Goal: Task Accomplishment & Management: Use online tool/utility

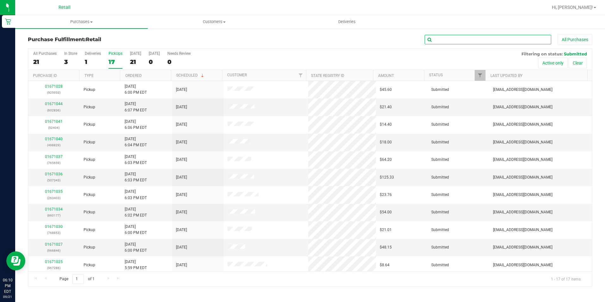
click at [483, 39] on input "text" at bounding box center [488, 39] width 127 height 9
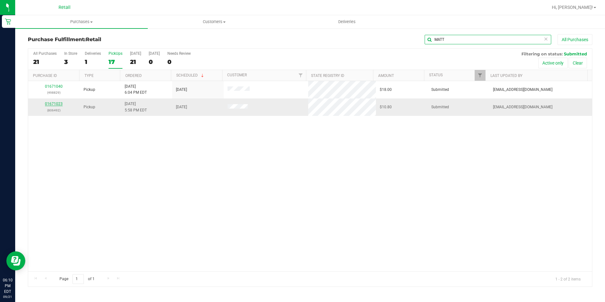
type input "MATT"
click at [53, 103] on link "01671023" at bounding box center [54, 104] width 18 height 4
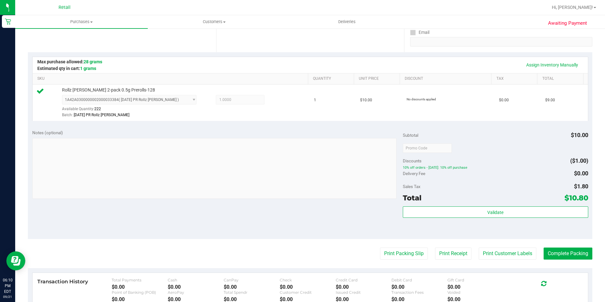
scroll to position [158, 0]
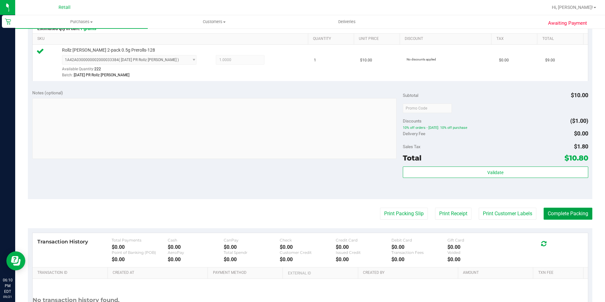
click at [558, 214] on button "Complete Packing" at bounding box center [568, 214] width 49 height 12
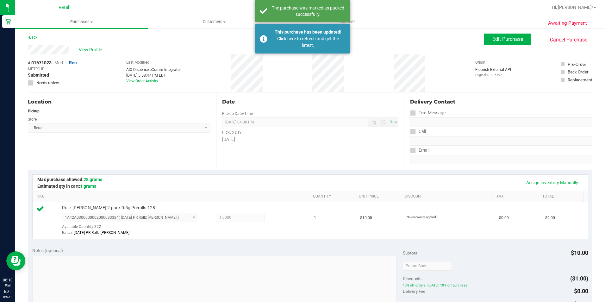
scroll to position [0, 0]
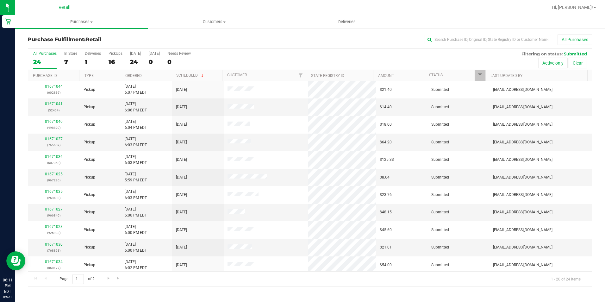
click at [455, 33] on div "Purchase Fulfillment: Retail All Purchases All Purchases 24 In Store 7 Deliveri…" at bounding box center [310, 160] width 590 height 265
click at [455, 34] on div "Purchase Fulfillment: Retail All Purchases All Purchases 24 In Store 7 Deliveri…" at bounding box center [310, 160] width 590 height 265
click at [452, 37] on input "text" at bounding box center [488, 39] width 127 height 9
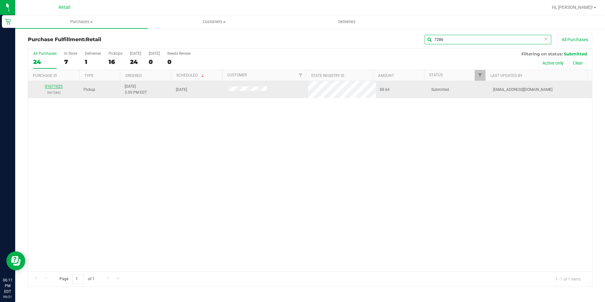
type input "7286"
click at [52, 84] on link "01671025" at bounding box center [54, 86] width 18 height 4
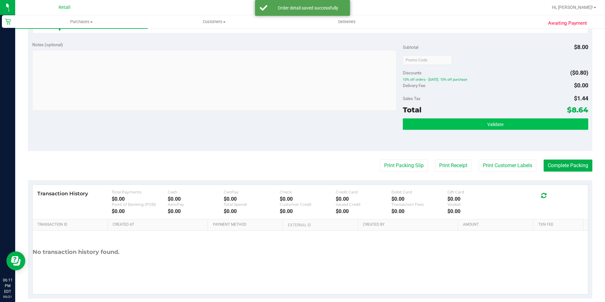
scroll to position [215, 0]
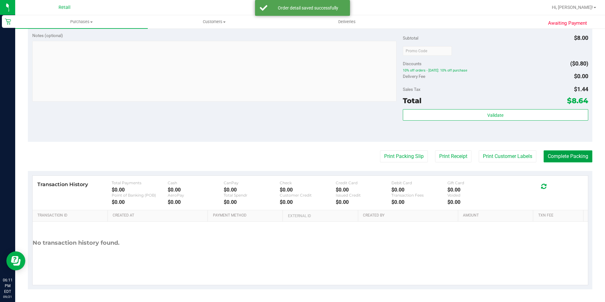
click at [558, 154] on button "Complete Packing" at bounding box center [568, 156] width 49 height 12
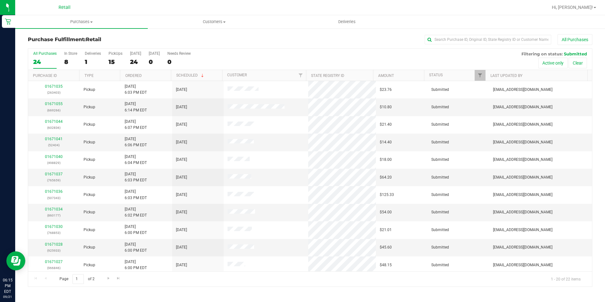
click at [490, 46] on div "Purchase Fulfillment: Retail All Purchases" at bounding box center [310, 41] width 564 height 14
click at [492, 28] on ul "Purchases Summary of purchases Fulfillment All purchases Customers All customer…" at bounding box center [317, 22] width 605 height 14
click at [487, 40] on input "text" at bounding box center [488, 39] width 127 height 9
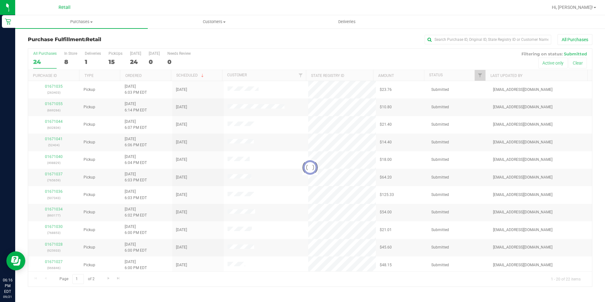
click at [466, 30] on div "Purchase Fulfillment: Retail All Purchases Loading... All Purchases 24 In Store…" at bounding box center [310, 160] width 590 height 265
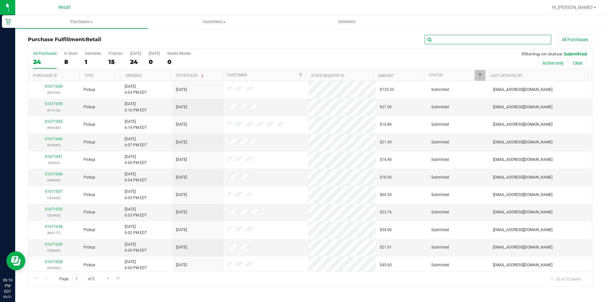
click at [453, 38] on input "text" at bounding box center [488, 39] width 127 height 9
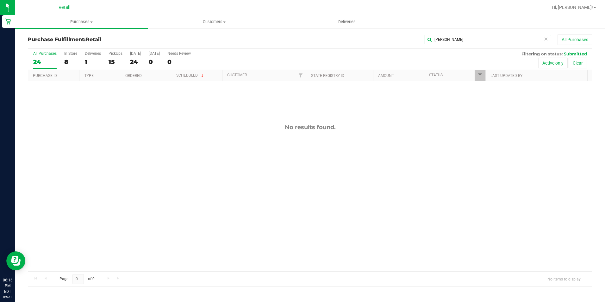
click at [445, 39] on input "NICK NES" at bounding box center [488, 39] width 127 height 9
type input "NES"
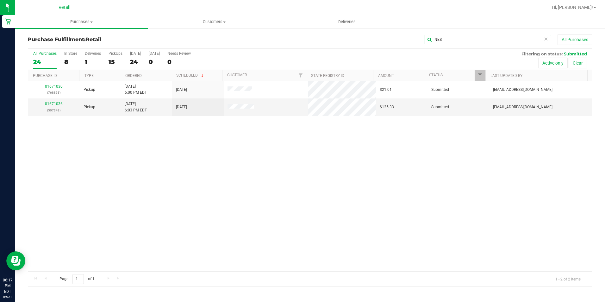
drag, startPoint x: 452, startPoint y: 38, endPoint x: 366, endPoint y: 38, distance: 85.4
click at [366, 38] on div "NES All Purchases" at bounding box center [404, 39] width 376 height 11
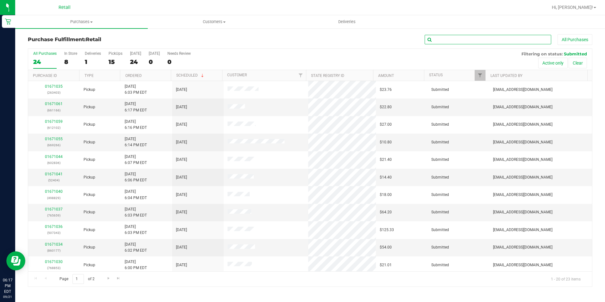
type input "B"
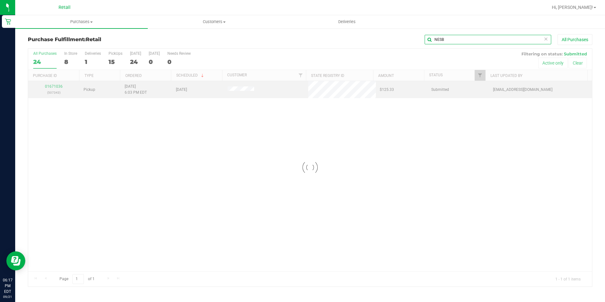
type input "NESB"
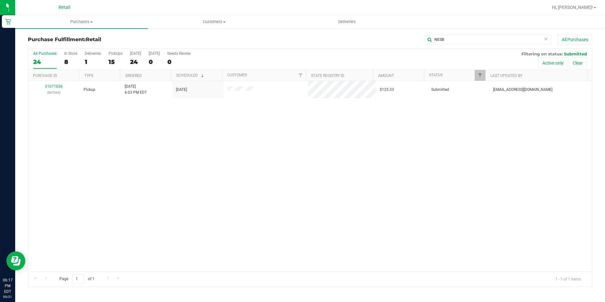
click at [48, 84] on div "01671036 (507343)" at bounding box center [54, 90] width 44 height 12
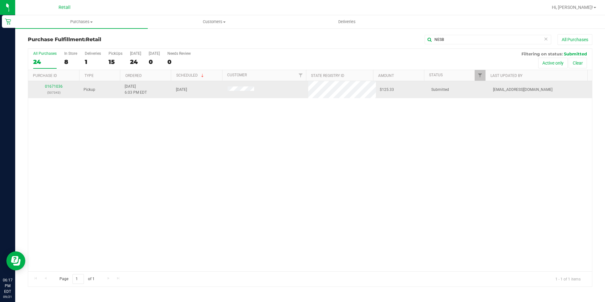
click at [53, 89] on div "01671036 (507343)" at bounding box center [54, 90] width 44 height 12
click at [57, 84] on link "01671036" at bounding box center [54, 86] width 18 height 4
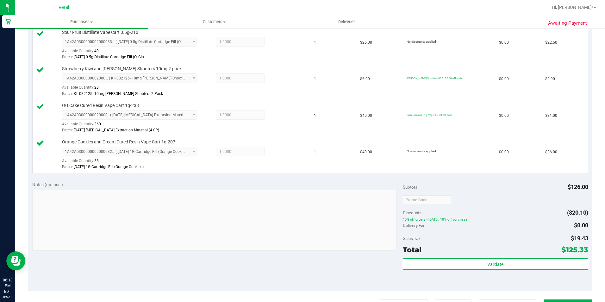
scroll to position [221, 0]
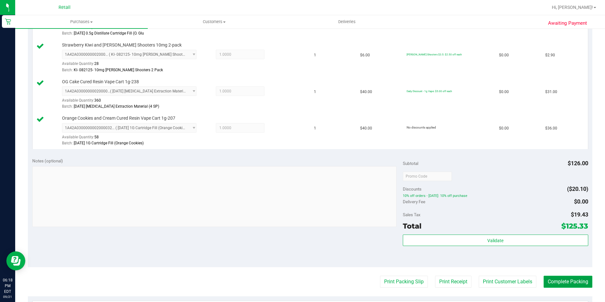
click at [563, 280] on button "Complete Packing" at bounding box center [568, 282] width 49 height 12
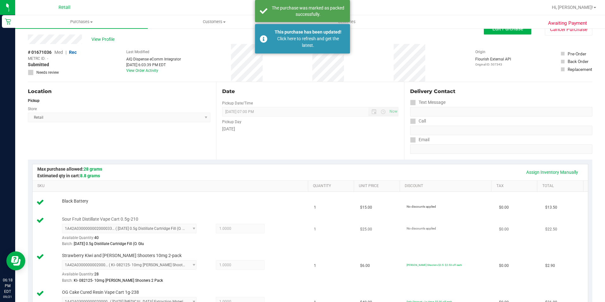
scroll to position [0, 0]
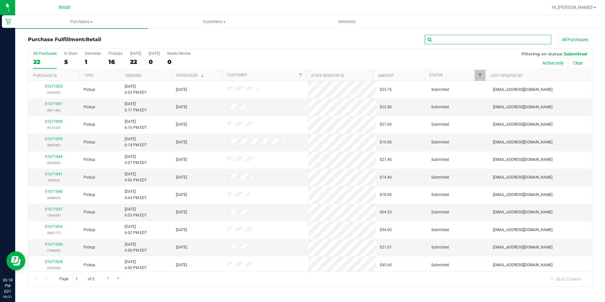
click at [445, 41] on input "text" at bounding box center [488, 39] width 127 height 9
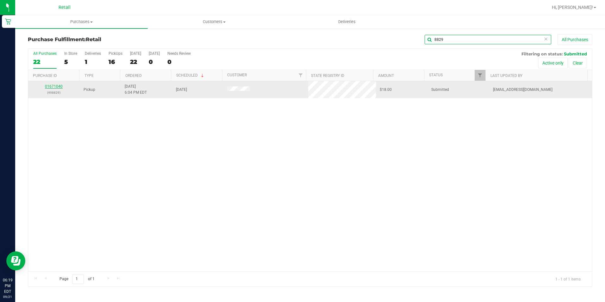
type input "8829"
click at [59, 87] on link "01671040" at bounding box center [54, 86] width 18 height 4
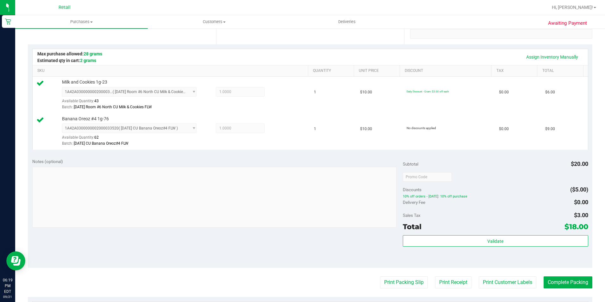
scroll to position [127, 0]
click at [560, 281] on button "Complete Packing" at bounding box center [568, 282] width 49 height 12
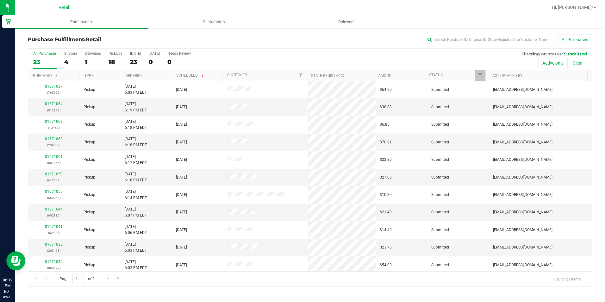
drag, startPoint x: 450, startPoint y: 49, endPoint x: 447, endPoint y: 44, distance: 6.2
click at [449, 47] on div "Purchase Fulfillment: Retail All Purchases All Purchases 23 In Store 4 Deliveri…" at bounding box center [310, 160] width 564 height 252
drag, startPoint x: 447, startPoint y: 44, endPoint x: 439, endPoint y: 30, distance: 15.9
click at [439, 30] on div "Purchase Fulfillment: Retail All Purchases All Purchases 23 In Store 4 Deliveri…" at bounding box center [310, 160] width 590 height 265
click at [438, 42] on input "text" at bounding box center [488, 39] width 127 height 9
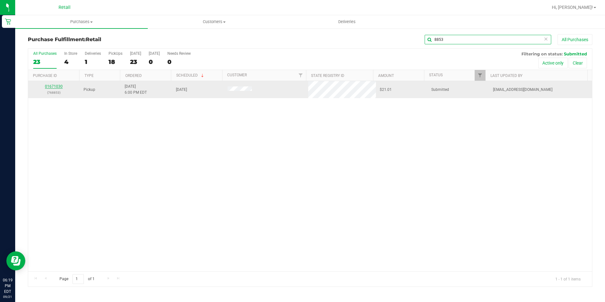
type input "8853"
click at [56, 87] on link "01671030" at bounding box center [54, 86] width 18 height 4
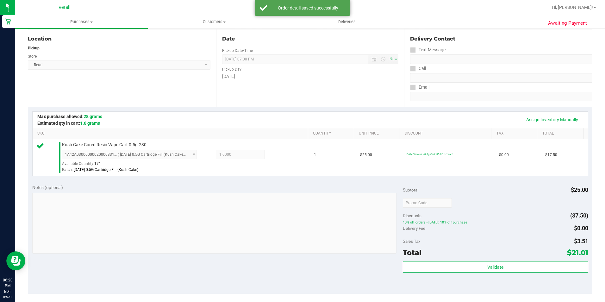
scroll to position [127, 0]
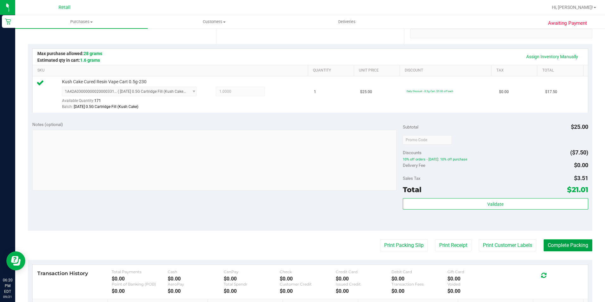
click at [574, 249] on button "Complete Packing" at bounding box center [568, 245] width 49 height 12
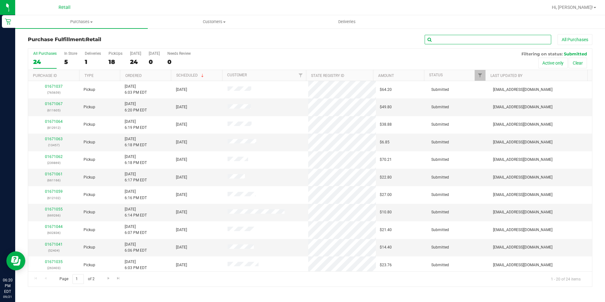
click at [447, 38] on input "text" at bounding box center [488, 39] width 127 height 9
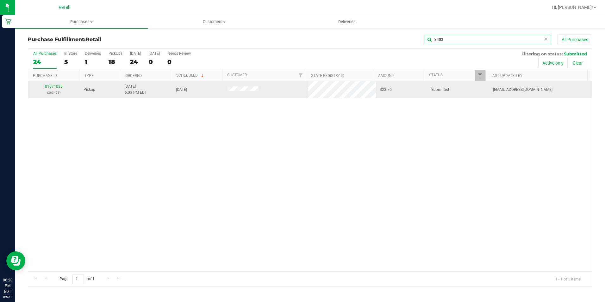
type input "3403"
click at [50, 89] on div "01671035 (263403)" at bounding box center [54, 90] width 44 height 12
click at [50, 85] on link "01671035" at bounding box center [54, 86] width 18 height 4
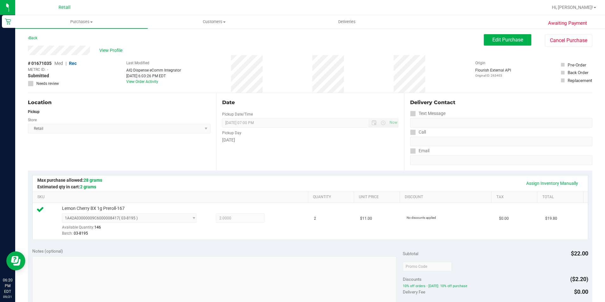
scroll to position [127, 0]
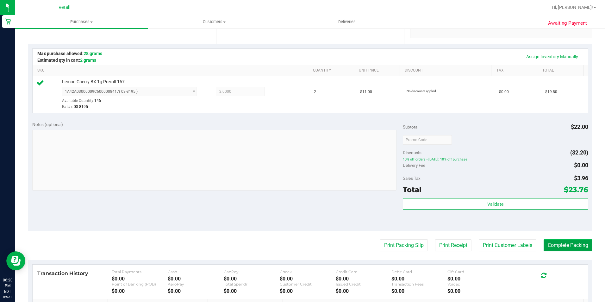
click at [566, 249] on button "Complete Packing" at bounding box center [568, 245] width 49 height 12
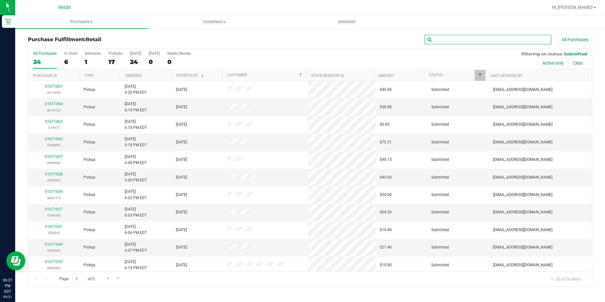
click at [471, 40] on input "text" at bounding box center [488, 39] width 127 height 9
click at [494, 40] on input "text" at bounding box center [488, 39] width 127 height 9
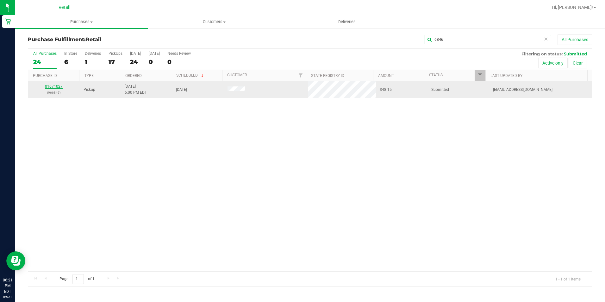
type input "6846"
click at [58, 87] on link "01671027" at bounding box center [54, 86] width 18 height 4
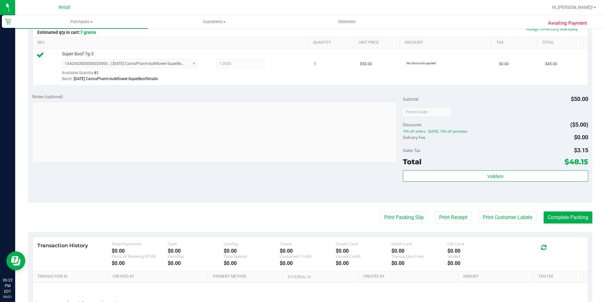
scroll to position [158, 0]
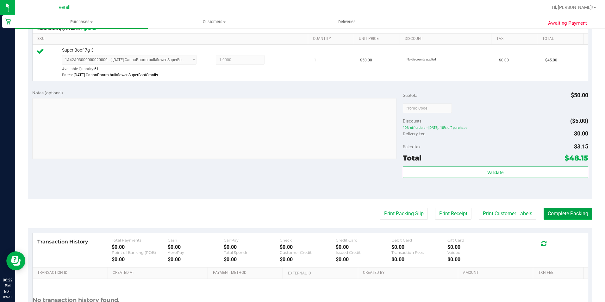
click at [569, 215] on button "Complete Packing" at bounding box center [568, 214] width 49 height 12
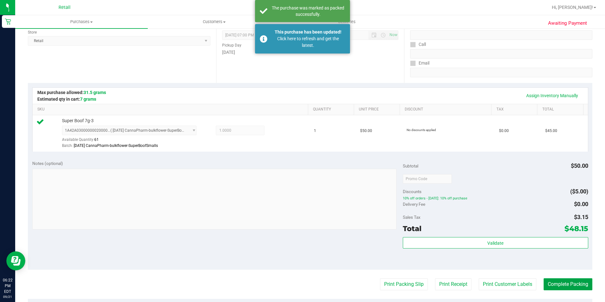
scroll to position [0, 0]
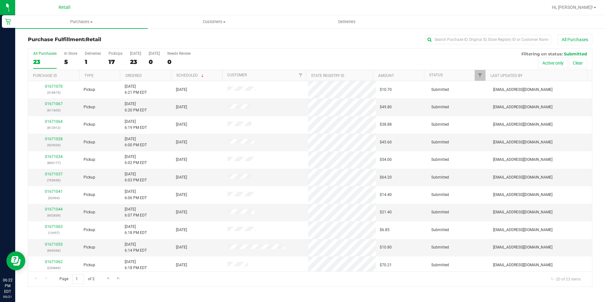
click at [455, 34] on div "All Purchases" at bounding box center [404, 39] width 376 height 11
click at [454, 37] on input "text" at bounding box center [488, 39] width 127 height 9
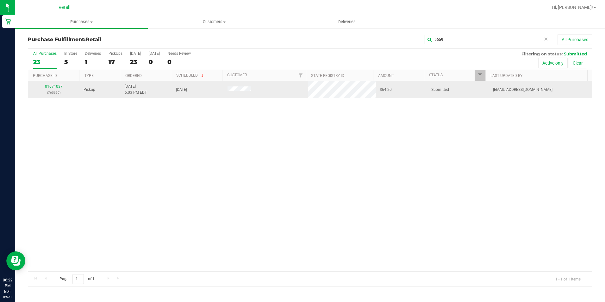
type input "5659"
click at [53, 84] on div "01671037 (765659)" at bounding box center [54, 90] width 44 height 12
click at [53, 87] on link "01671037" at bounding box center [54, 86] width 18 height 4
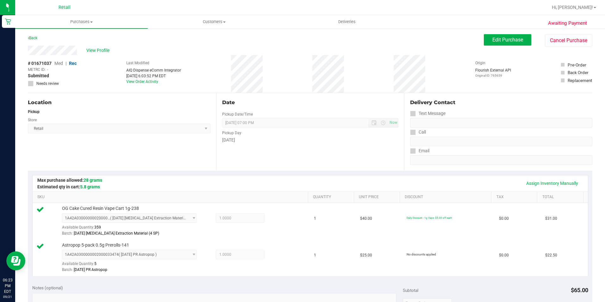
scroll to position [252, 0]
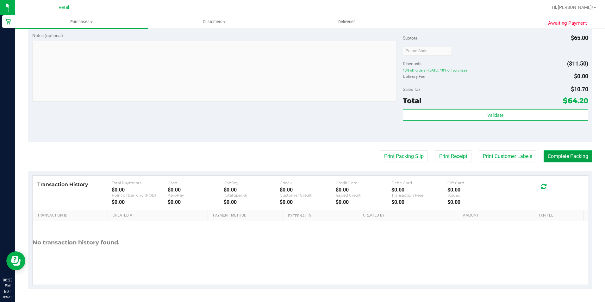
click at [576, 153] on button "Complete Packing" at bounding box center [568, 156] width 49 height 12
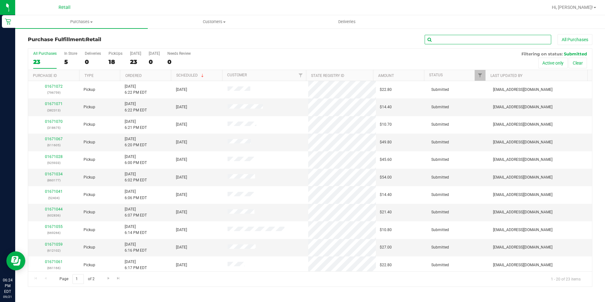
click at [461, 44] on input "text" at bounding box center [488, 39] width 127 height 9
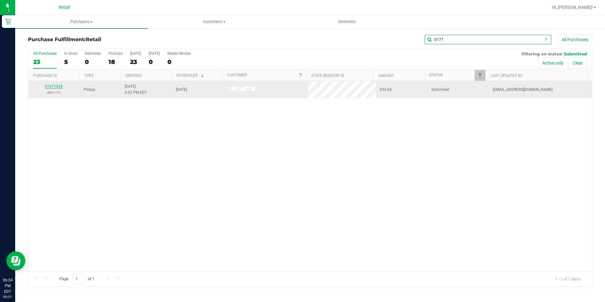
type input "0177"
click at [53, 86] on link "01671034" at bounding box center [54, 86] width 18 height 4
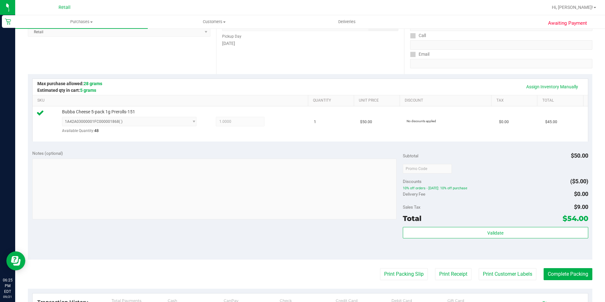
scroll to position [214, 0]
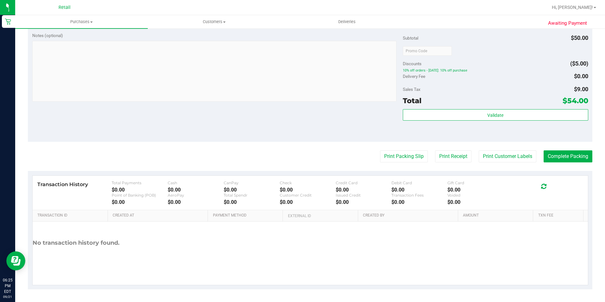
click at [561, 165] on purchase-details "Back Edit Purchase Cancel Purchase View Profile # 01671034 Med | Rec METRC ID: …" at bounding box center [310, 54] width 564 height 469
click at [559, 148] on purchase-details "Back Edit Purchase Cancel Purchase View Profile # 01671034 Med | Rec METRC ID: …" at bounding box center [310, 54] width 564 height 469
click at [559, 153] on button "Complete Packing" at bounding box center [568, 156] width 49 height 12
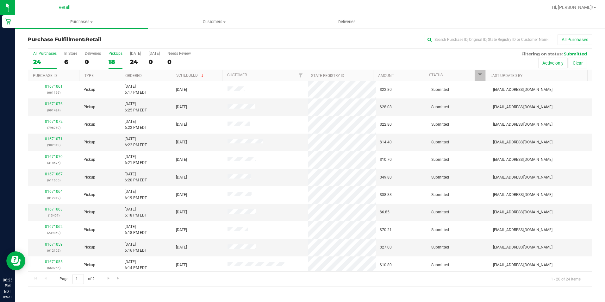
click at [121, 55] on div "PickUps" at bounding box center [116, 53] width 14 height 4
click at [0, 0] on input "PickUps 18" at bounding box center [0, 0] width 0 height 0
click at [459, 43] on input "text" at bounding box center [488, 39] width 127 height 9
click at [446, 44] on input "text" at bounding box center [488, 39] width 127 height 9
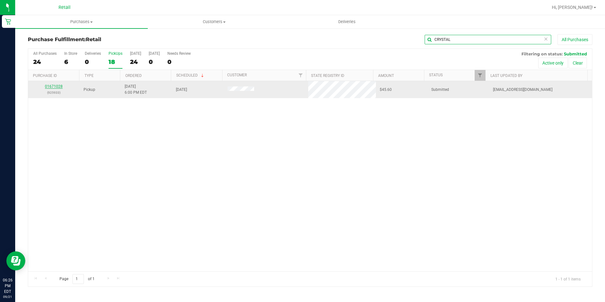
type input "CRYSTAL"
click at [52, 84] on link "01671028" at bounding box center [54, 86] width 18 height 4
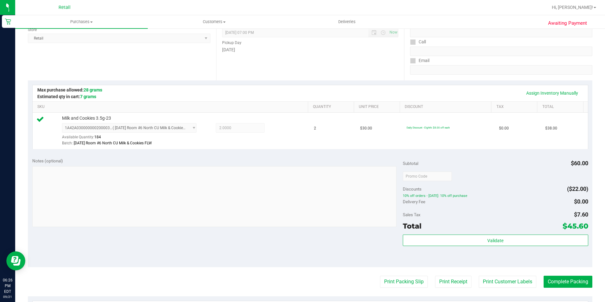
scroll to position [158, 0]
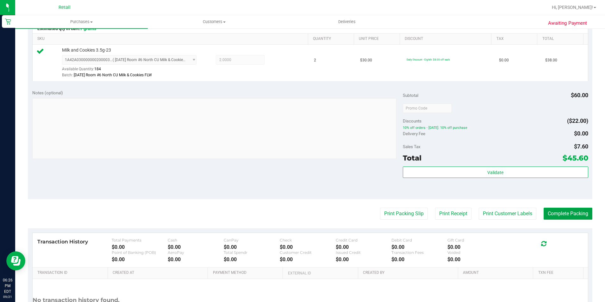
click at [580, 214] on button "Complete Packing" at bounding box center [568, 214] width 49 height 12
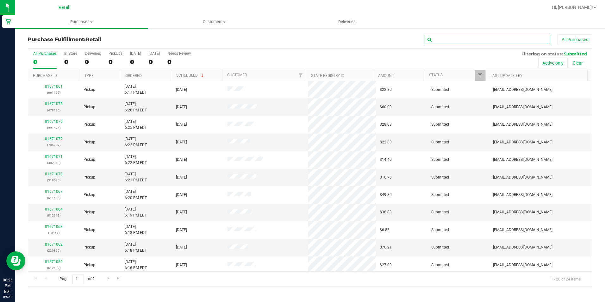
click at [479, 41] on input "text" at bounding box center [488, 39] width 127 height 9
click at [473, 35] on input "text" at bounding box center [488, 39] width 127 height 9
type input "DONTA"
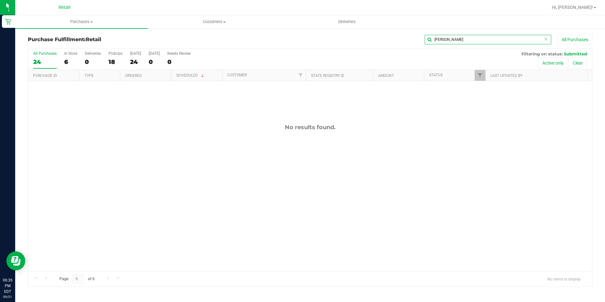
drag, startPoint x: 467, startPoint y: 40, endPoint x: 424, endPoint y: 40, distance: 43.3
click at [425, 40] on input "DONTA" at bounding box center [488, 39] width 127 height 9
type input "0717"
click at [118, 62] on div "18" at bounding box center [116, 61] width 14 height 7
click at [0, 0] on input "PickUps 18" at bounding box center [0, 0] width 0 height 0
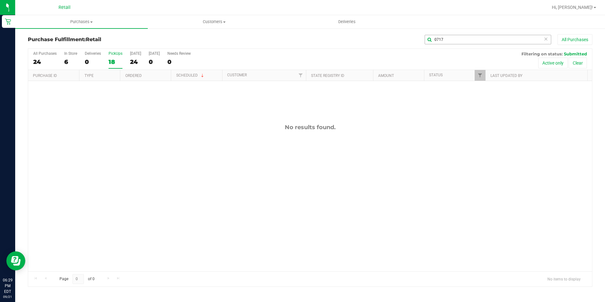
drag, startPoint x: 468, startPoint y: 46, endPoint x: 453, endPoint y: 40, distance: 15.9
click at [462, 44] on div "Purchase Fulfillment: Retail 0717 All Purchases" at bounding box center [310, 41] width 564 height 14
drag, startPoint x: 453, startPoint y: 40, endPoint x: 312, endPoint y: 43, distance: 140.8
click at [315, 43] on div "0717 All Purchases" at bounding box center [404, 39] width 376 height 11
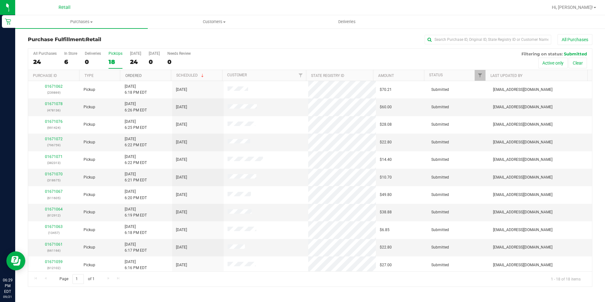
click at [127, 74] on link "Ordered" at bounding box center [133, 75] width 16 height 4
click at [452, 33] on div "Purchase Fulfillment: Retail All Purchases All Purchases 24 In Store 6 Deliveri…" at bounding box center [310, 160] width 590 height 265
click at [445, 43] on input "text" at bounding box center [488, 39] width 127 height 9
click at [442, 42] on input "text" at bounding box center [488, 39] width 127 height 9
click at [461, 37] on input "text" at bounding box center [488, 39] width 127 height 9
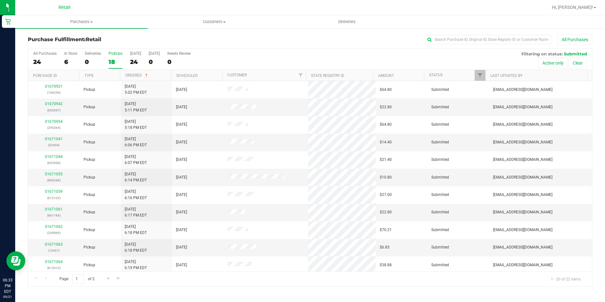
click at [110, 57] on label "PickUps 18" at bounding box center [116, 59] width 14 height 17
click at [0, 0] on input "PickUps 18" at bounding box center [0, 0] width 0 height 0
click at [504, 41] on input "text" at bounding box center [488, 39] width 127 height 9
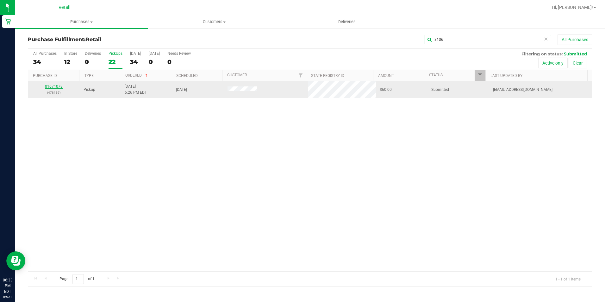
type input "8136"
click at [54, 85] on link "01671078" at bounding box center [54, 86] width 18 height 4
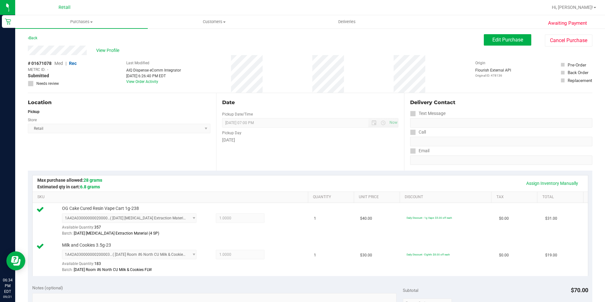
scroll to position [127, 0]
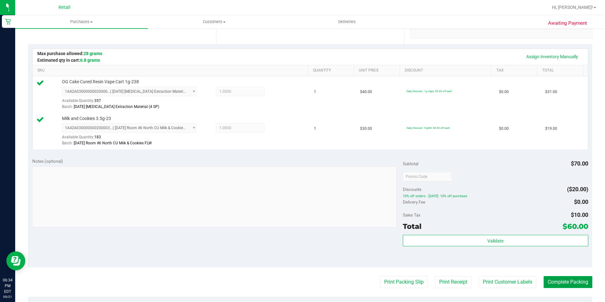
click at [563, 276] on button "Complete Packing" at bounding box center [568, 282] width 49 height 12
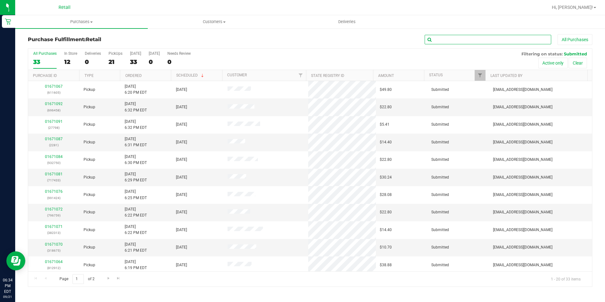
click at [445, 42] on input "text" at bounding box center [488, 39] width 127 height 9
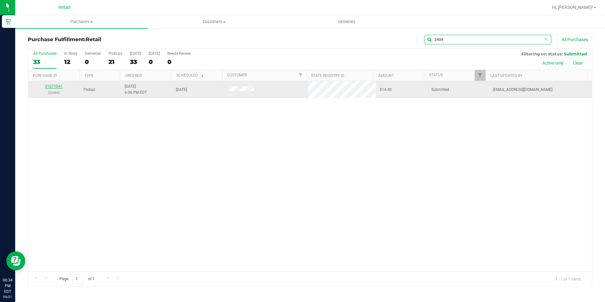
type input "2404"
click at [53, 86] on link "01671041" at bounding box center [54, 86] width 18 height 4
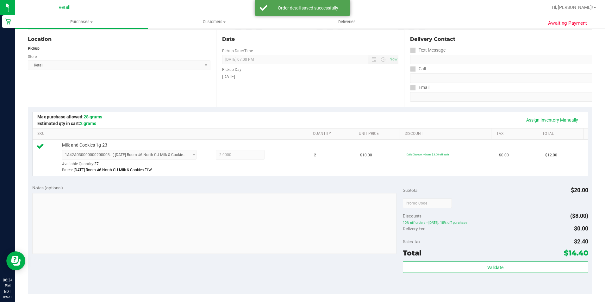
scroll to position [190, 0]
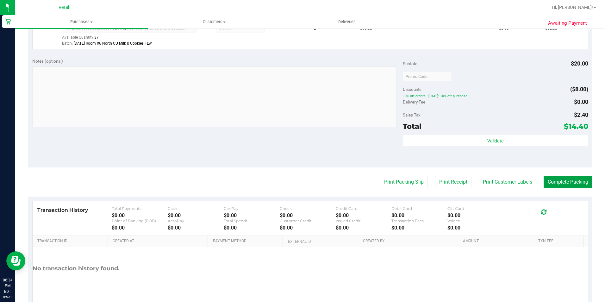
click at [557, 182] on button "Complete Packing" at bounding box center [568, 182] width 49 height 12
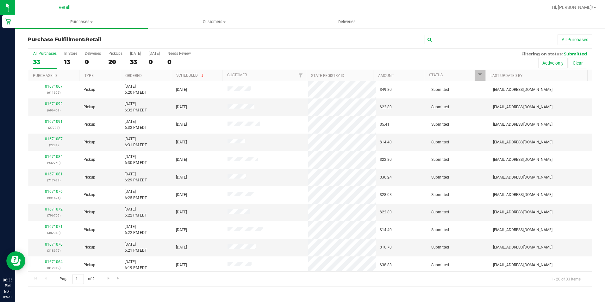
click at [454, 37] on input "text" at bounding box center [488, 39] width 127 height 9
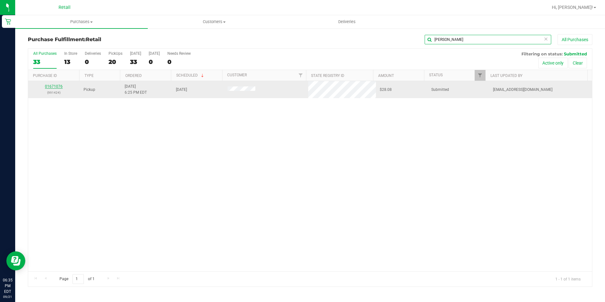
type input "WILSON"
click at [53, 86] on link "01671076" at bounding box center [54, 86] width 18 height 4
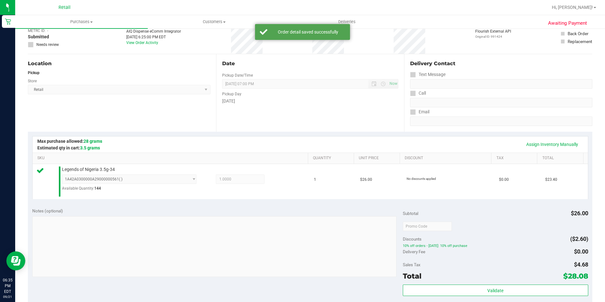
scroll to position [127, 0]
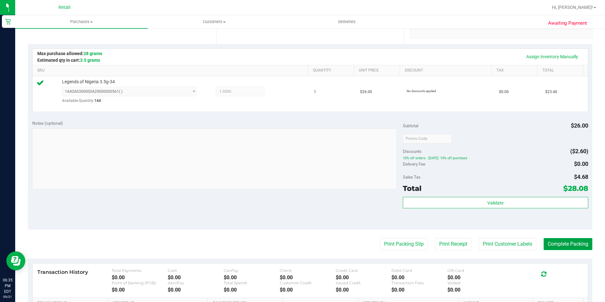
click at [561, 247] on button "Complete Packing" at bounding box center [568, 244] width 49 height 12
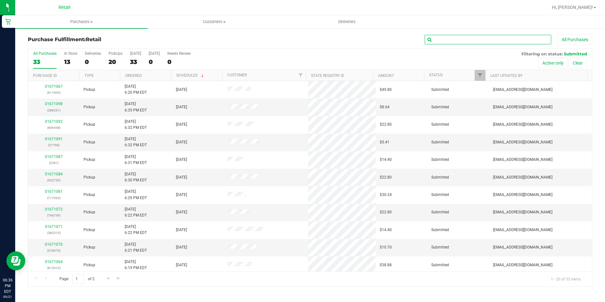
click at [487, 41] on input "text" at bounding box center [488, 39] width 127 height 9
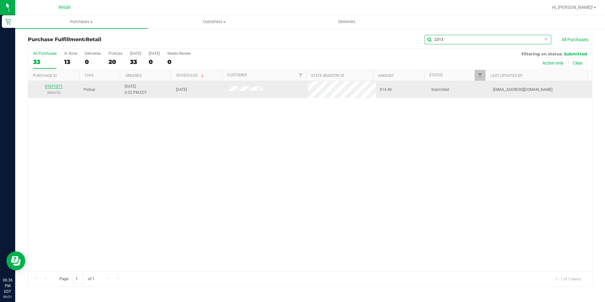
type input "2313"
click at [56, 86] on link "01671071" at bounding box center [54, 86] width 18 height 4
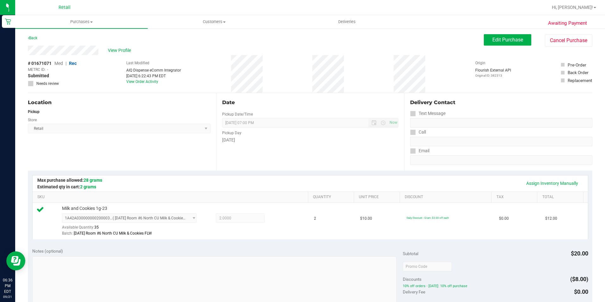
scroll to position [215, 0]
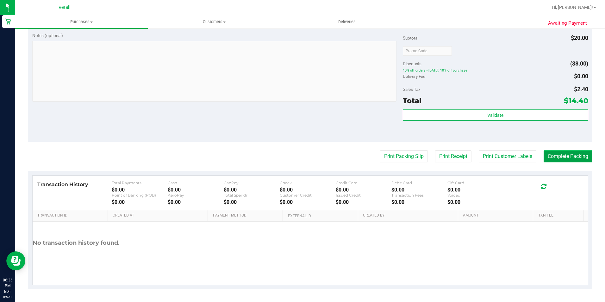
click at [563, 155] on button "Complete Packing" at bounding box center [568, 156] width 49 height 12
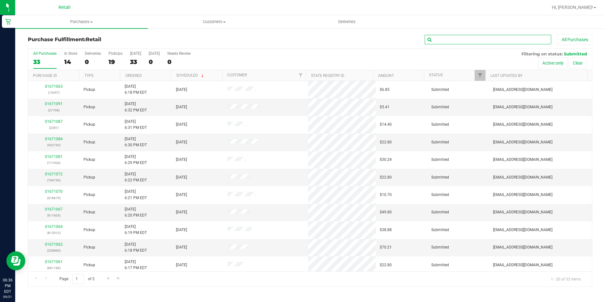
click at [466, 37] on input "text" at bounding box center [488, 39] width 127 height 9
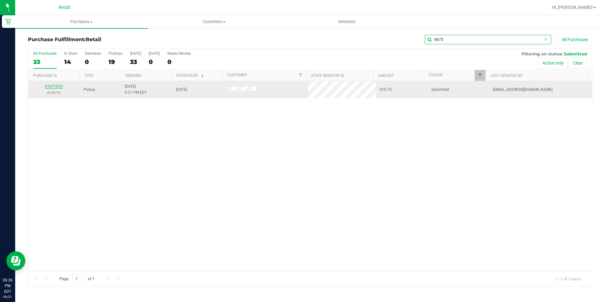
type input "8675"
click at [53, 87] on link "01671070" at bounding box center [54, 86] width 18 height 4
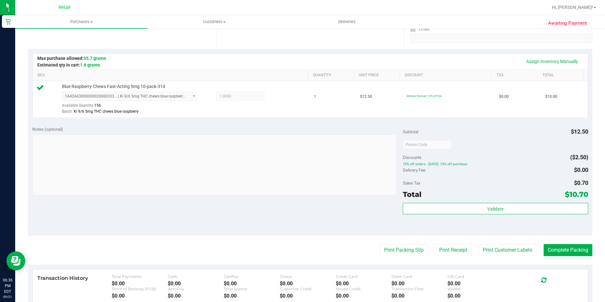
scroll to position [127, 0]
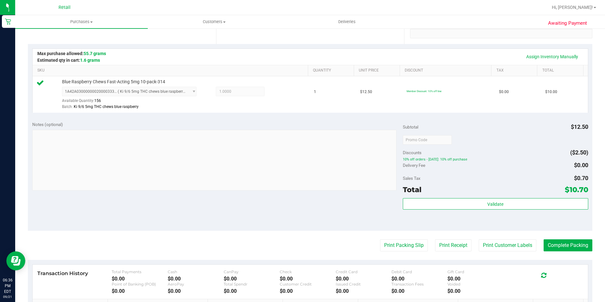
click at [547, 230] on div "Notes (optional) Subtotal $12.50 Discounts ($2.50) 10% off orders - Sunday: 10%…" at bounding box center [310, 174] width 564 height 114
click at [557, 242] on button "Complete Packing" at bounding box center [568, 245] width 49 height 12
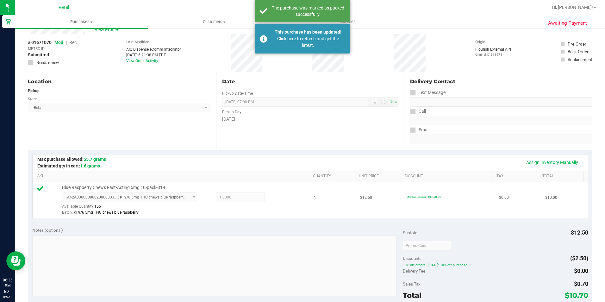
scroll to position [32, 0]
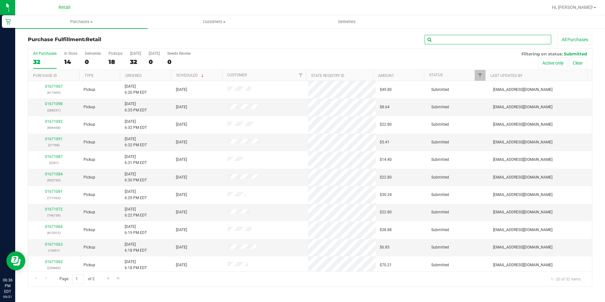
click at [476, 36] on input "text" at bounding box center [488, 39] width 127 height 9
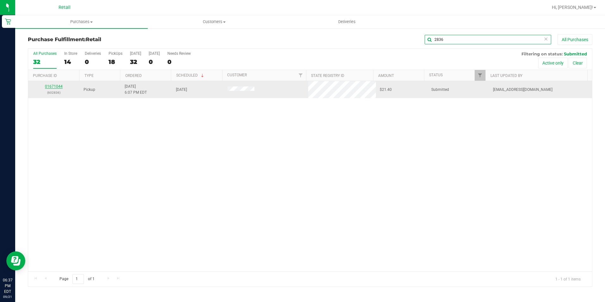
type input "2836"
click at [52, 86] on link "01671044" at bounding box center [54, 86] width 18 height 4
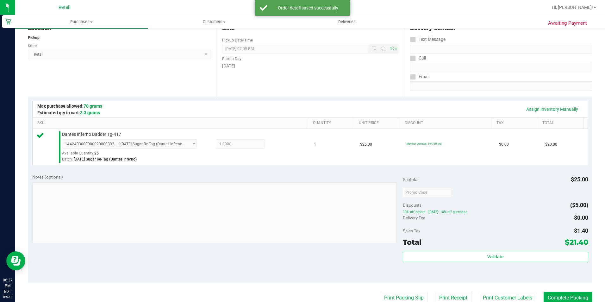
scroll to position [127, 0]
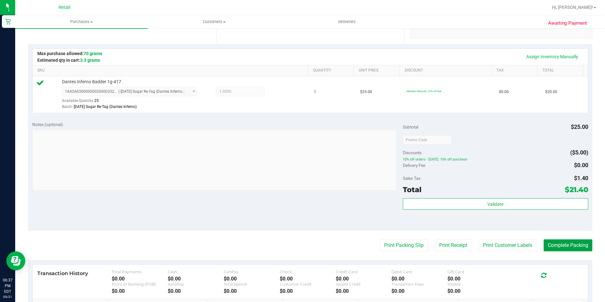
click at [557, 247] on button "Complete Packing" at bounding box center [568, 245] width 49 height 12
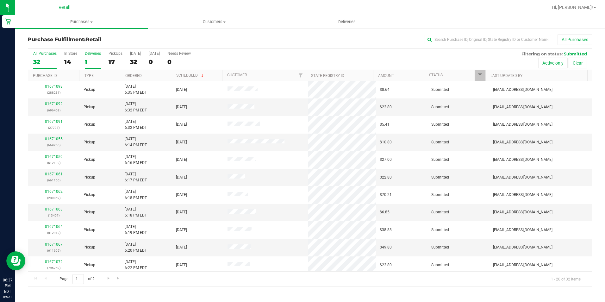
click at [90, 56] on label "Deliveries 1" at bounding box center [93, 59] width 16 height 17
click at [0, 0] on input "Deliveries 1" at bounding box center [0, 0] width 0 height 0
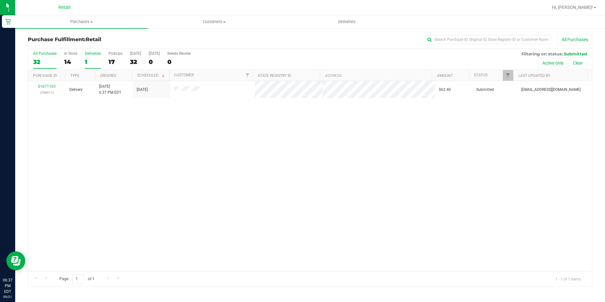
click at [39, 61] on div "32" at bounding box center [44, 61] width 23 height 7
click at [0, 0] on input "All Purchases 32" at bounding box center [0, 0] width 0 height 0
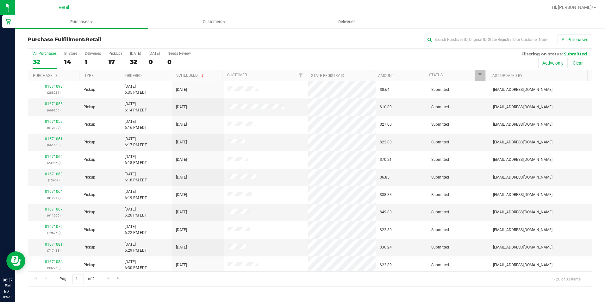
click at [109, 60] on div "17" at bounding box center [116, 61] width 14 height 7
click at [0, 0] on input "PickUps 17" at bounding box center [0, 0] width 0 height 0
click at [445, 40] on input "text" at bounding box center [488, 39] width 127 height 9
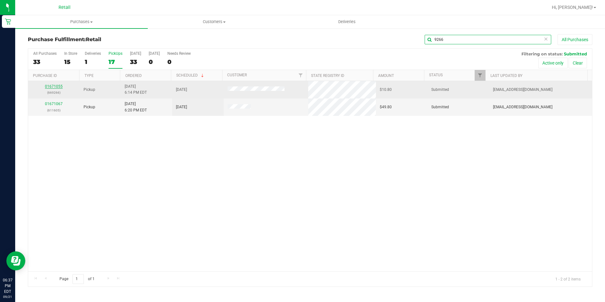
type input "9266"
click at [57, 86] on link "01671055" at bounding box center [54, 86] width 18 height 4
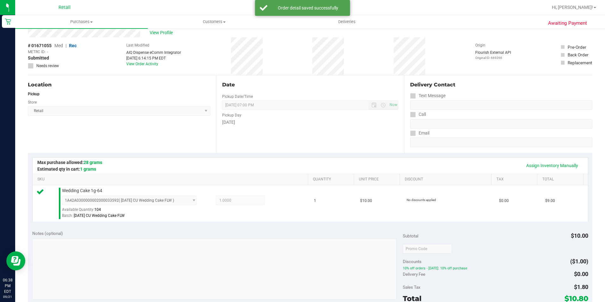
scroll to position [158, 0]
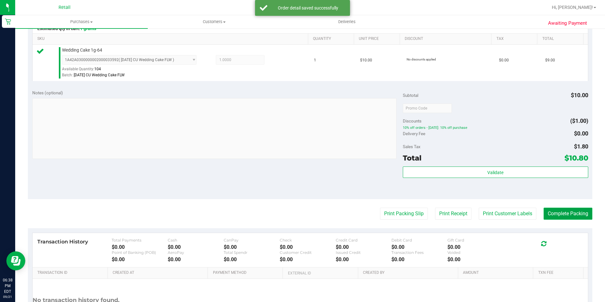
click at [571, 215] on button "Complete Packing" at bounding box center [568, 214] width 49 height 12
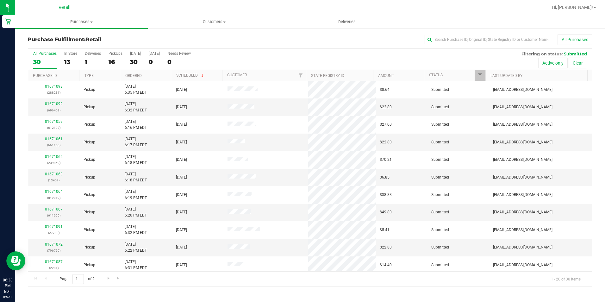
click at [459, 45] on div "Purchase Fulfillment: Retail All Purchases" at bounding box center [310, 41] width 564 height 14
click at [456, 38] on input "text" at bounding box center [488, 39] width 127 height 9
click at [467, 39] on input "text" at bounding box center [488, 39] width 127 height 9
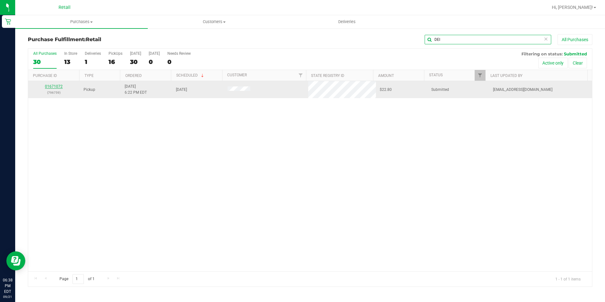
type input "DEI"
click at [58, 86] on link "01671072" at bounding box center [54, 86] width 18 height 4
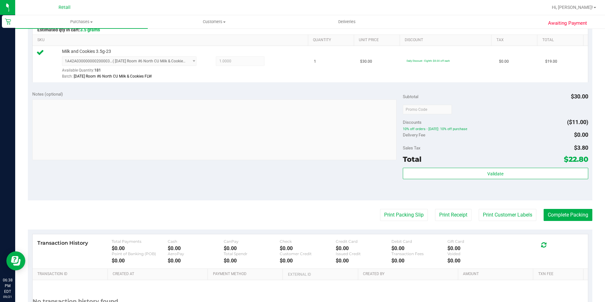
scroll to position [158, 0]
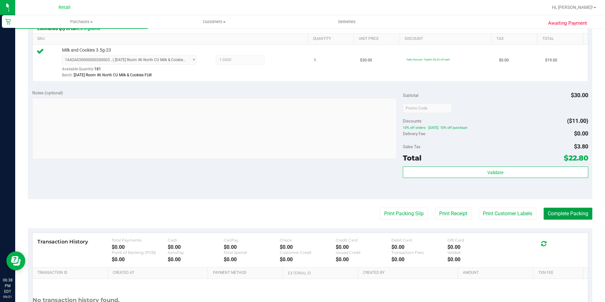
click at [578, 214] on button "Complete Packing" at bounding box center [568, 214] width 49 height 12
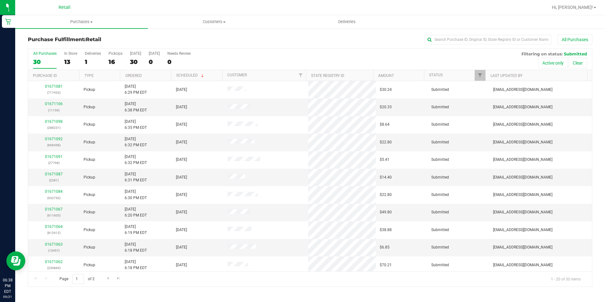
click at [514, 32] on div "Purchase Fulfillment: Retail All Purchases All Purchases 30 In Store 13 Deliver…" at bounding box center [310, 160] width 590 height 265
click at [503, 44] on input "text" at bounding box center [488, 39] width 127 height 9
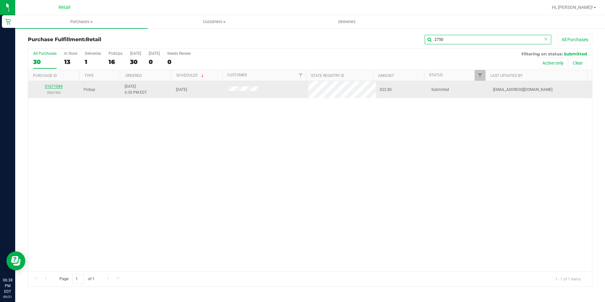
type input "2750"
click at [50, 87] on link "01671084" at bounding box center [54, 86] width 18 height 4
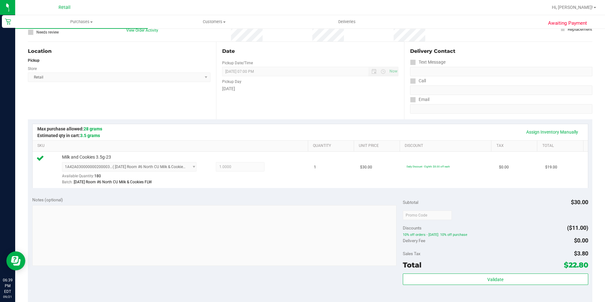
scroll to position [95, 0]
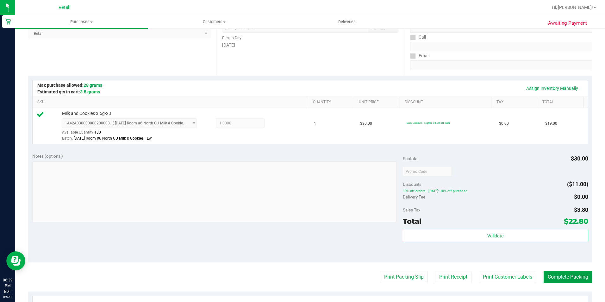
click at [577, 273] on button "Complete Packing" at bounding box center [568, 277] width 49 height 12
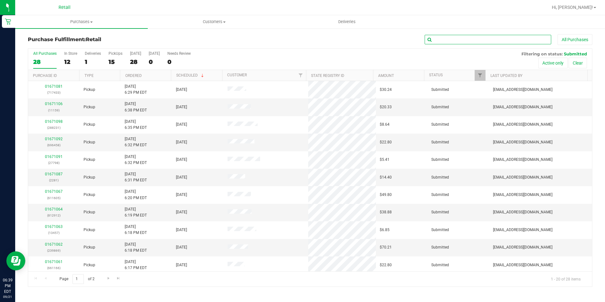
click at [462, 41] on input "text" at bounding box center [488, 39] width 127 height 9
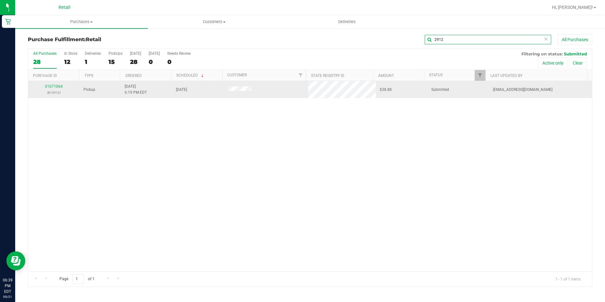
type input "2912"
click at [53, 89] on div "01671064 (812912)" at bounding box center [54, 90] width 44 height 12
click at [53, 88] on link "01671064" at bounding box center [54, 86] width 18 height 4
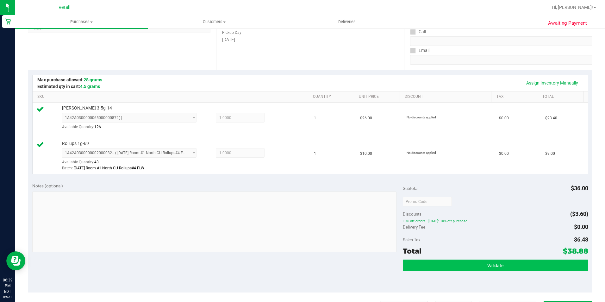
scroll to position [221, 0]
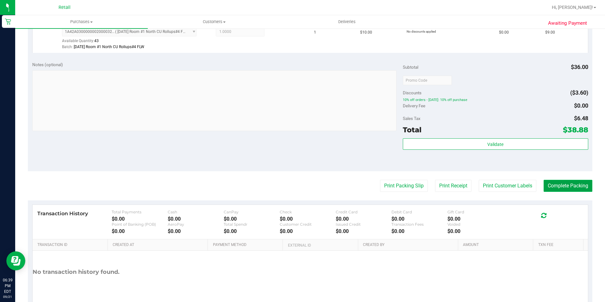
click at [566, 186] on button "Complete Packing" at bounding box center [568, 186] width 49 height 12
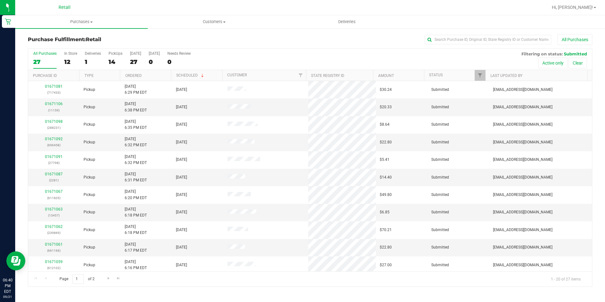
click at [441, 48] on div "All Purchases 27 In Store 12 Deliveries 1 PickUps 14 Today 27 Tomorrow 0 Needs …" at bounding box center [310, 167] width 564 height 238
click at [442, 40] on input "text" at bounding box center [488, 39] width 127 height 9
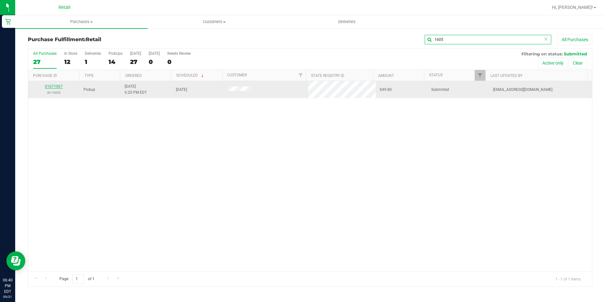
type input "1605"
click at [53, 87] on link "01671067" at bounding box center [54, 86] width 18 height 4
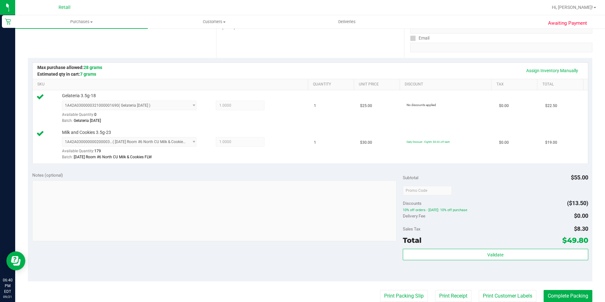
scroll to position [127, 0]
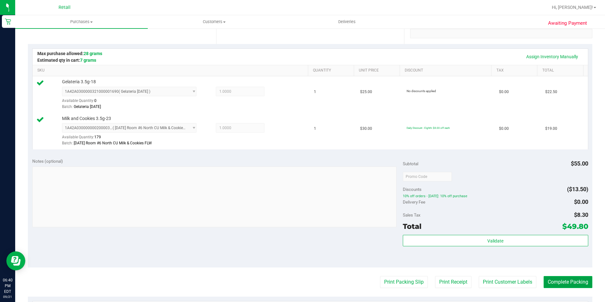
click at [582, 283] on button "Complete Packing" at bounding box center [568, 282] width 49 height 12
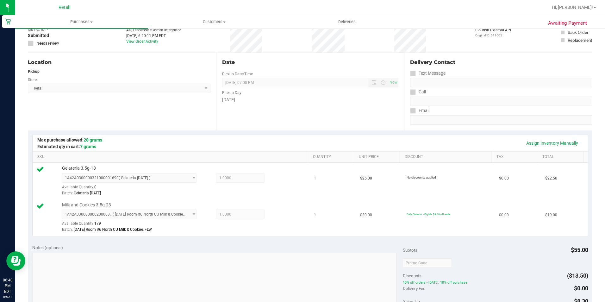
scroll to position [0, 0]
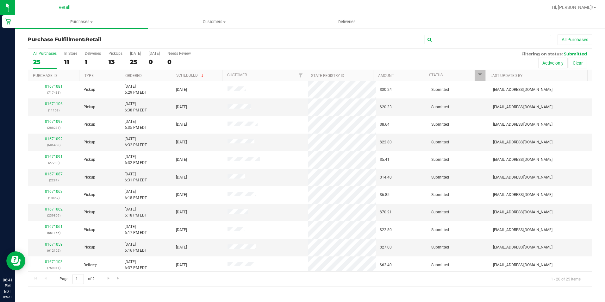
click at [493, 38] on input "text" at bounding box center [488, 39] width 127 height 9
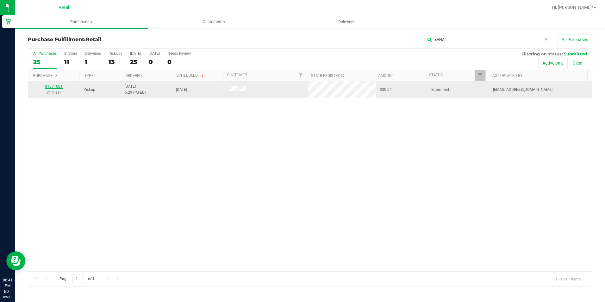
type input "ZANA"
click at [51, 88] on link "01671081" at bounding box center [54, 86] width 18 height 4
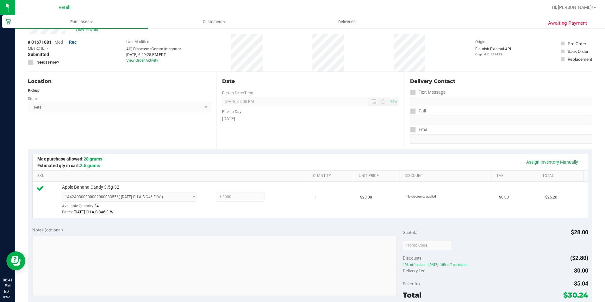
scroll to position [127, 0]
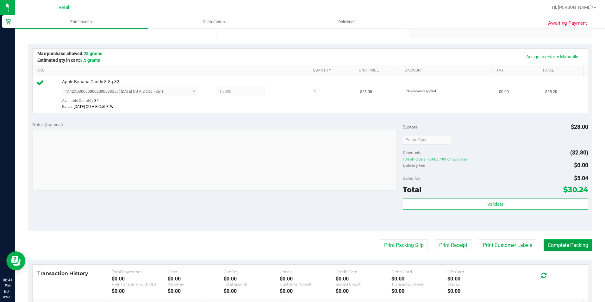
click at [557, 244] on button "Complete Packing" at bounding box center [568, 245] width 49 height 12
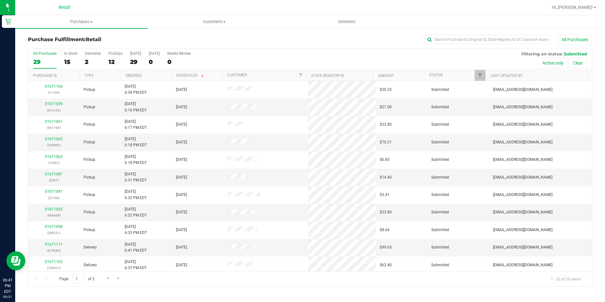
click at [116, 71] on th "Type" at bounding box center [99, 75] width 41 height 11
click at [114, 62] on div "12" at bounding box center [116, 61] width 14 height 7
click at [0, 0] on input "PickUps 12" at bounding box center [0, 0] width 0 height 0
click at [495, 39] on input "text" at bounding box center [488, 39] width 127 height 9
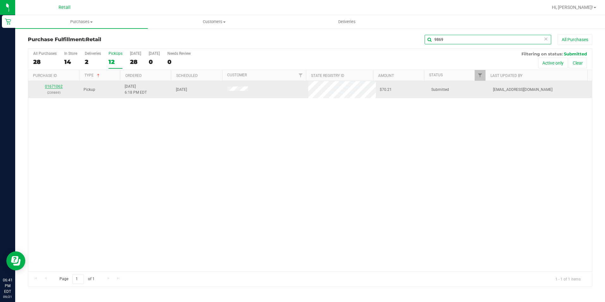
type input "9869"
click at [51, 84] on div "01671062 (239869)" at bounding box center [54, 90] width 44 height 12
click at [55, 85] on link "01671062" at bounding box center [54, 86] width 18 height 4
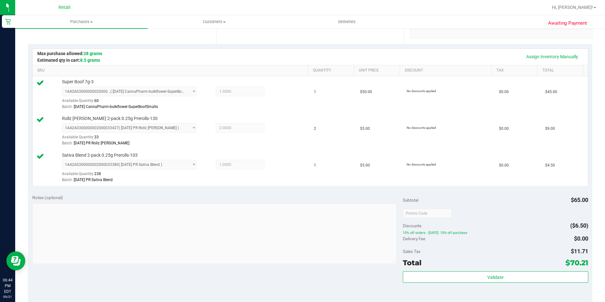
scroll to position [278, 0]
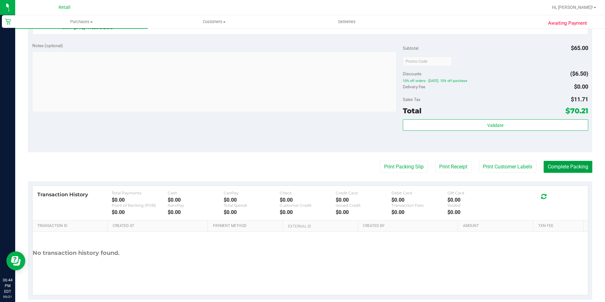
click at [576, 165] on button "Complete Packing" at bounding box center [568, 167] width 49 height 12
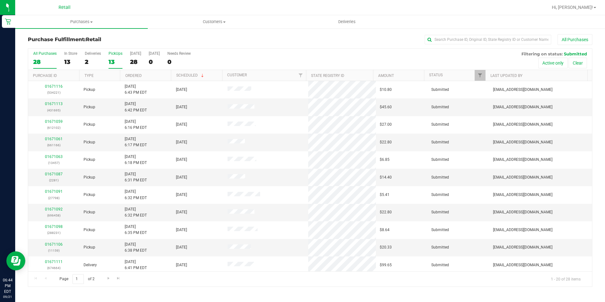
click at [117, 58] on div "13" at bounding box center [116, 61] width 14 height 7
click at [0, 0] on input "PickUps 13" at bounding box center [0, 0] width 0 height 0
click at [492, 39] on input "text" at bounding box center [488, 39] width 127 height 9
type input "1"
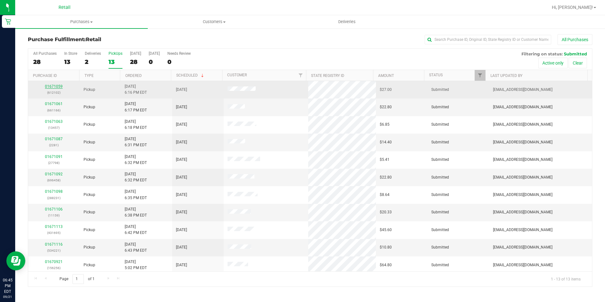
click at [51, 84] on link "01671059" at bounding box center [54, 86] width 18 height 4
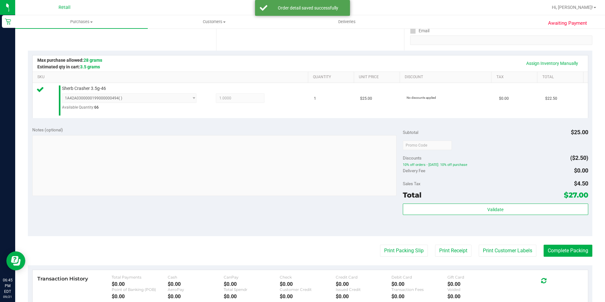
scroll to position [127, 0]
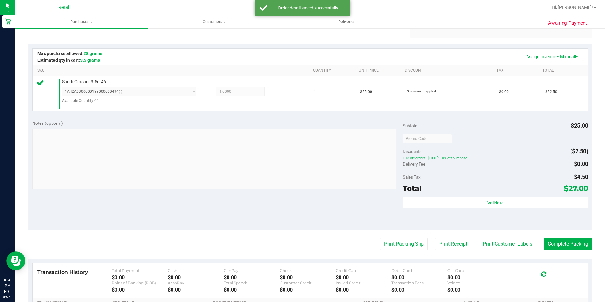
click at [571, 233] on purchase-details "Back Edit Purchase Cancel Purchase View Profile # 01671059 Med | Rec METRC ID: …" at bounding box center [310, 142] width 564 height 469
click at [567, 240] on button "Complete Packing" at bounding box center [568, 244] width 49 height 12
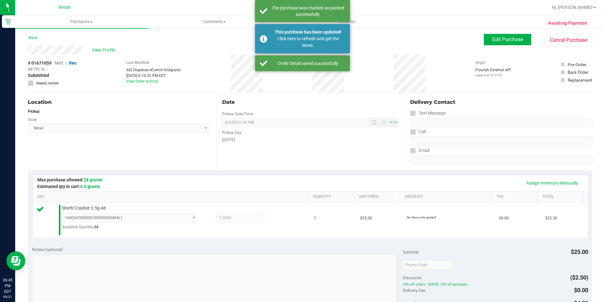
scroll to position [0, 0]
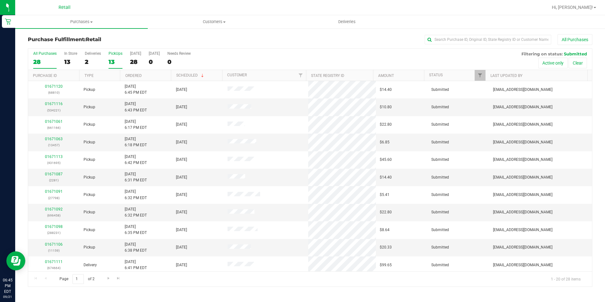
click at [119, 57] on label "PickUps 13" at bounding box center [116, 59] width 14 height 17
click at [0, 0] on input "PickUps 13" at bounding box center [0, 0] width 0 height 0
click at [53, 103] on link "01671063" at bounding box center [54, 104] width 18 height 4
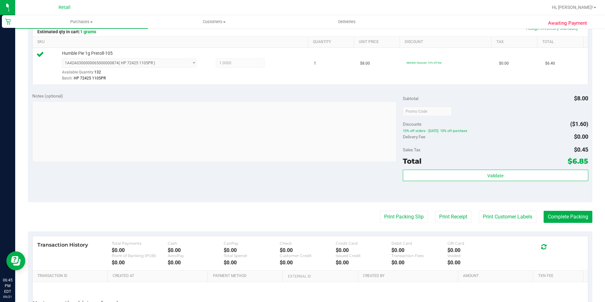
scroll to position [158, 0]
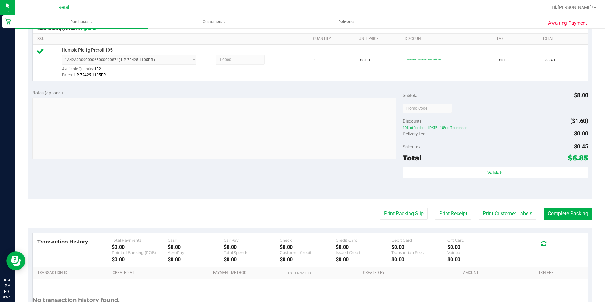
click at [556, 203] on purchase-details "Back Edit Purchase Cancel Purchase View Profile # 01671063 Med | Rec METRC ID: …" at bounding box center [310, 111] width 564 height 470
click at [559, 220] on button "Complete Packing" at bounding box center [568, 214] width 49 height 12
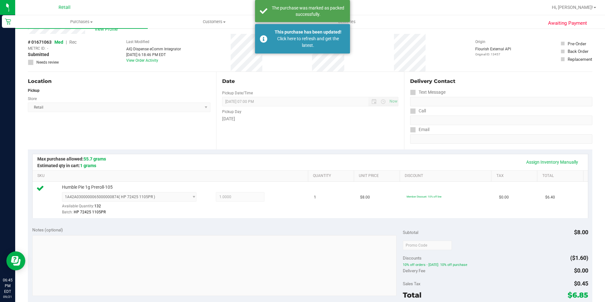
scroll to position [0, 0]
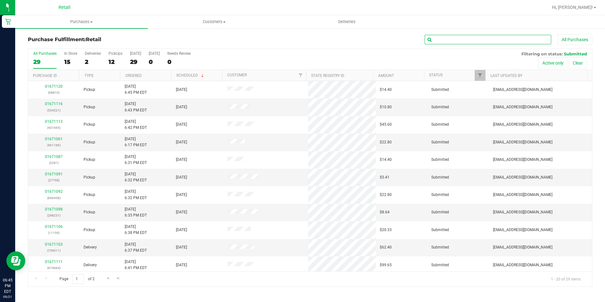
click at [475, 41] on input "text" at bounding box center [488, 39] width 127 height 9
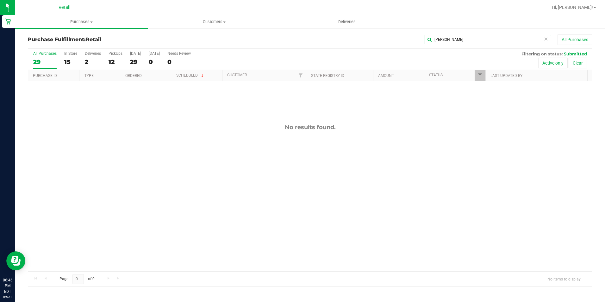
type input "MARTI"
click at [442, 41] on div "MARTI All Purchases" at bounding box center [404, 39] width 376 height 11
drag, startPoint x: 452, startPoint y: 39, endPoint x: 421, endPoint y: 37, distance: 31.4
click at [421, 37] on div "MARTI All Purchases" at bounding box center [404, 39] width 376 height 11
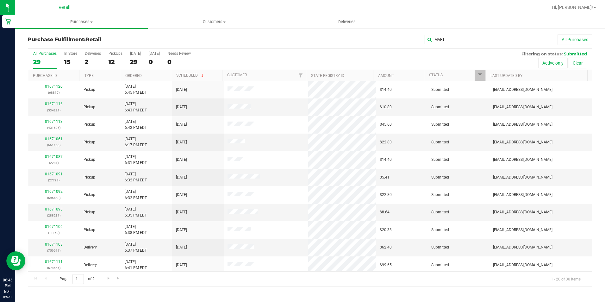
type input "MARTI"
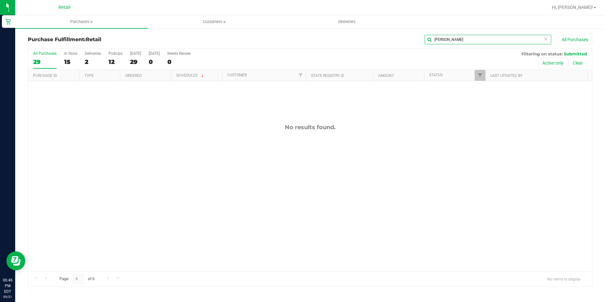
drag, startPoint x: 403, startPoint y: 36, endPoint x: 392, endPoint y: 32, distance: 11.7
click at [394, 33] on div "Purchase Fulfillment: Retail MARTI All Purchases All Purchases 29 In Store 15 D…" at bounding box center [310, 160] width 590 height 265
click at [111, 56] on label "PickUps 12" at bounding box center [116, 59] width 14 height 17
click at [0, 0] on input "PickUps 12" at bounding box center [0, 0] width 0 height 0
click at [111, 56] on label "PickUps 12" at bounding box center [116, 59] width 14 height 17
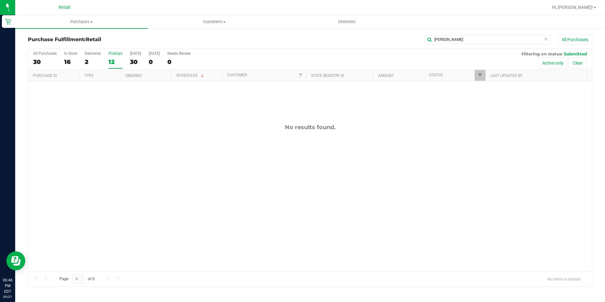
click at [0, 0] on input "PickUps 12" at bounding box center [0, 0] width 0 height 0
click at [459, 28] on ul "Purchases Summary of purchases Fulfillment All purchases Customers All customer…" at bounding box center [317, 22] width 605 height 14
click at [457, 35] on input "MARTI" at bounding box center [488, 39] width 127 height 9
click at [451, 40] on input "MARTI" at bounding box center [488, 39] width 127 height 9
drag, startPoint x: 449, startPoint y: 37, endPoint x: 407, endPoint y: 38, distance: 42.7
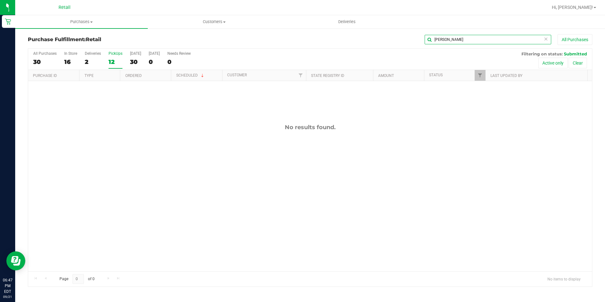
click at [418, 38] on div "MARTI All Purchases" at bounding box center [404, 39] width 376 height 11
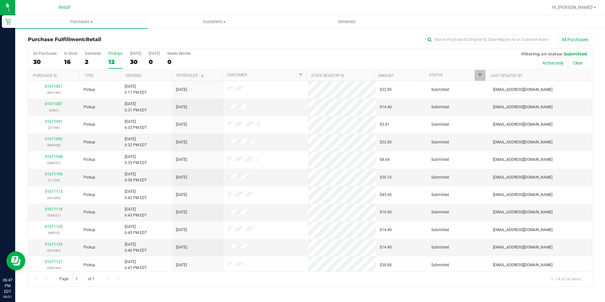
click at [115, 59] on div "12" at bounding box center [116, 61] width 14 height 7
click at [0, 0] on input "PickUps 12" at bounding box center [0, 0] width 0 height 0
click at [110, 61] on div "14" at bounding box center [116, 61] width 14 height 7
click at [0, 0] on input "PickUps 14" at bounding box center [0, 0] width 0 height 0
click at [454, 44] on input "text" at bounding box center [488, 39] width 127 height 9
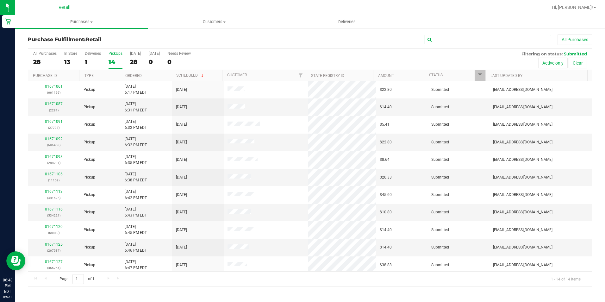
click at [447, 42] on input "text" at bounding box center [488, 39] width 127 height 9
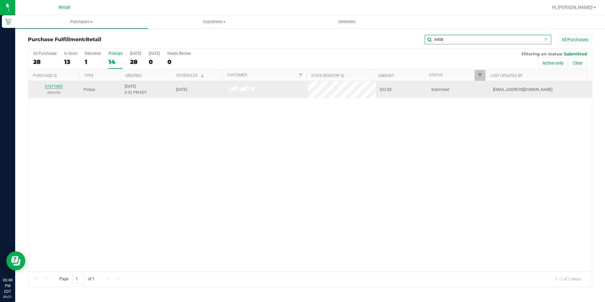
type input "6458"
click at [54, 86] on link "01671092" at bounding box center [54, 86] width 18 height 4
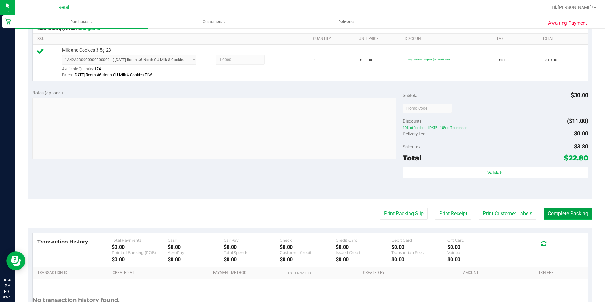
click at [563, 210] on button "Complete Packing" at bounding box center [568, 214] width 49 height 12
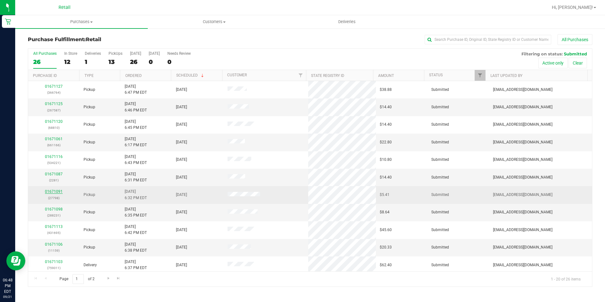
click at [53, 192] on link "01671091" at bounding box center [54, 191] width 18 height 4
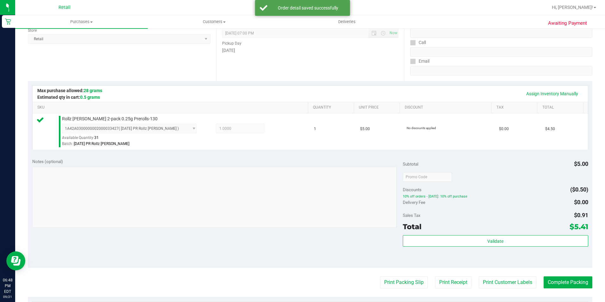
scroll to position [190, 0]
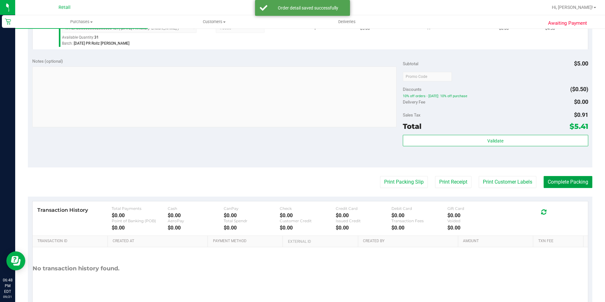
click at [550, 179] on button "Complete Packing" at bounding box center [568, 182] width 49 height 12
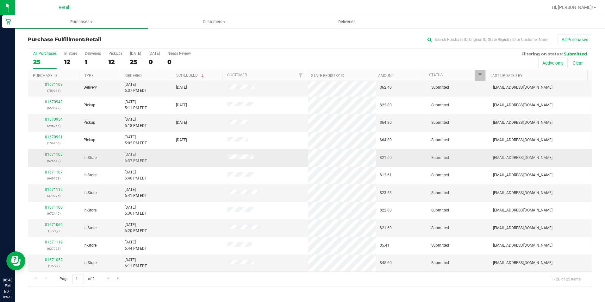
scroll to position [160, 0]
click at [114, 56] on label "PickUps 12" at bounding box center [116, 59] width 14 height 17
click at [0, 0] on input "PickUps 12" at bounding box center [0, 0] width 0 height 0
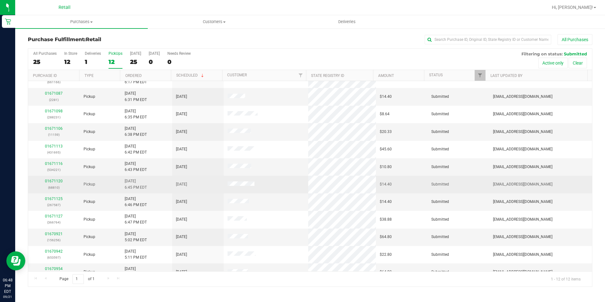
scroll to position [20, 0]
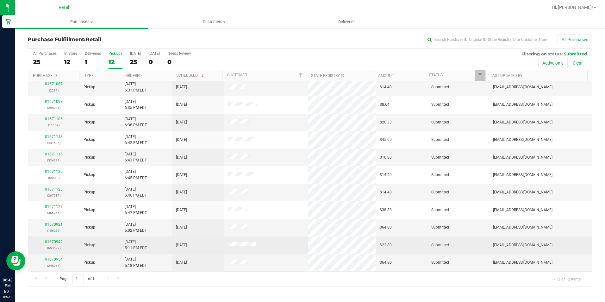
click at [55, 240] on link "01670942" at bounding box center [54, 242] width 18 height 4
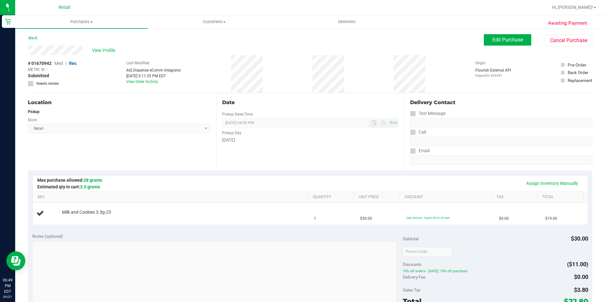
click at [246, 178] on div "Assign Inventory Manually" at bounding box center [310, 183] width 544 height 11
click at [173, 149] on div "Location Pickup Store Retail Select Store Retail" at bounding box center [122, 132] width 188 height 78
click at [292, 143] on div "[DATE]" at bounding box center [310, 140] width 177 height 7
click at [103, 48] on span "View Profile" at bounding box center [104, 50] width 25 height 7
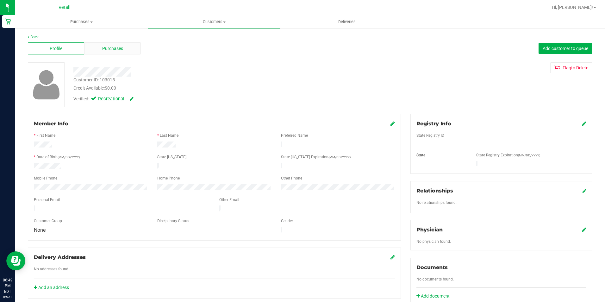
click at [114, 51] on span "Purchases" at bounding box center [112, 48] width 21 height 7
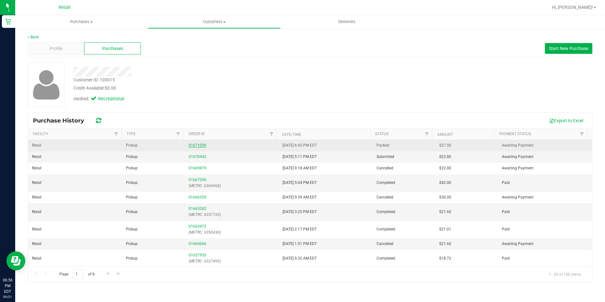
click at [195, 146] on link "01671059" at bounding box center [198, 145] width 18 height 4
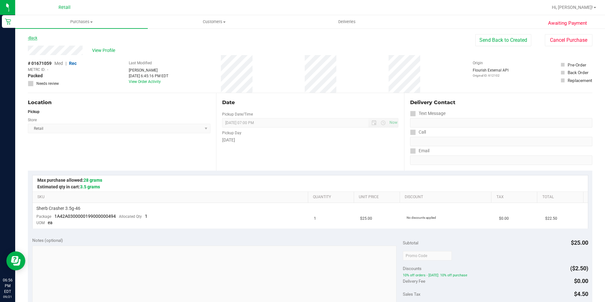
click at [34, 36] on link "Back" at bounding box center [32, 38] width 9 height 4
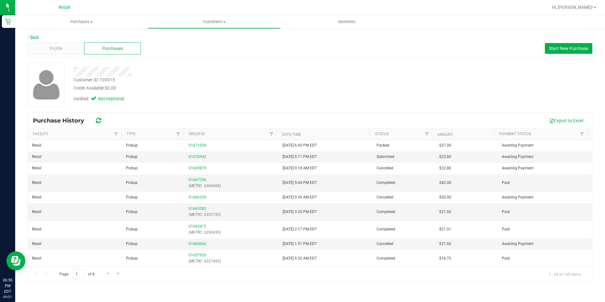
click at [34, 38] on link "Back" at bounding box center [33, 37] width 11 height 4
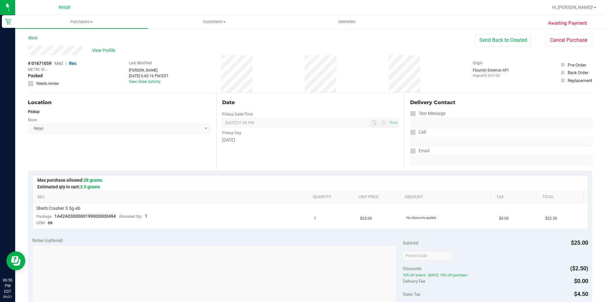
click at [28, 37] on div "Awaiting Payment Back Send Back to Created Cancel Purchase View Profile # 01671…" at bounding box center [310, 267] width 590 height 479
click at [29, 37] on link "Back" at bounding box center [32, 38] width 9 height 4
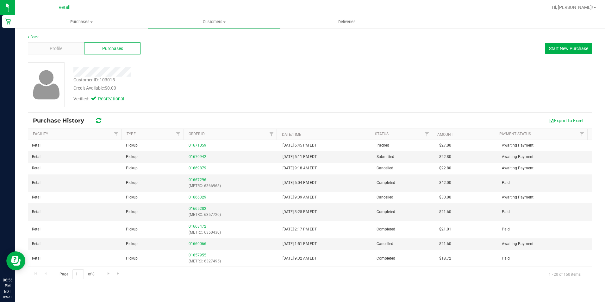
click at [30, 32] on div "Back Profile Purchases Start New Purchase Customer ID: 103015 Credit Available:…" at bounding box center [310, 158] width 590 height 260
click at [31, 38] on link "Back" at bounding box center [33, 37] width 11 height 4
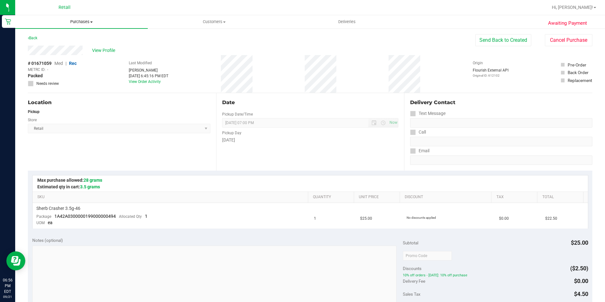
click at [91, 20] on span "Purchases" at bounding box center [81, 22] width 133 height 6
click at [57, 43] on li "Fulfillment" at bounding box center [81, 46] width 133 height 8
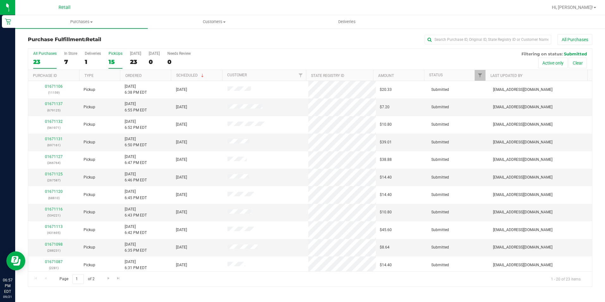
click at [112, 61] on div "15" at bounding box center [116, 61] width 14 height 7
click at [0, 0] on input "PickUps 15" at bounding box center [0, 0] width 0 height 0
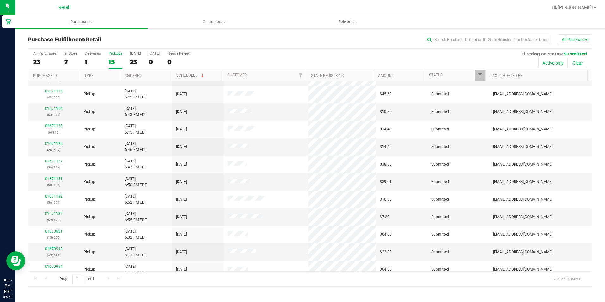
scroll to position [72, 0]
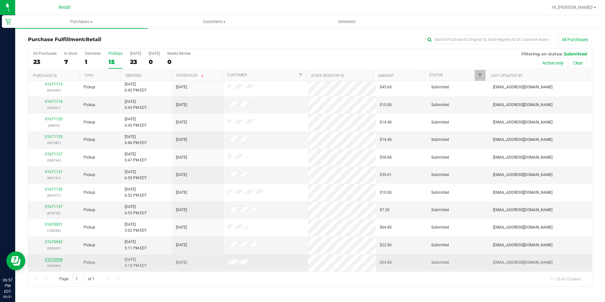
click at [51, 258] on link "01670954" at bounding box center [54, 259] width 18 height 4
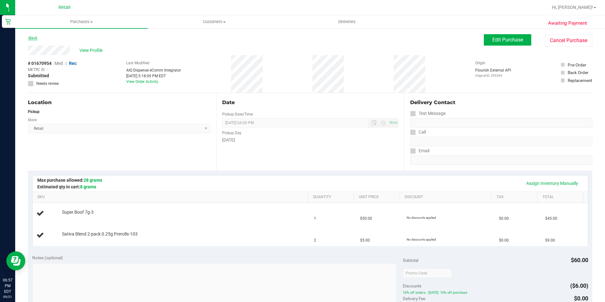
click at [32, 39] on link "Back" at bounding box center [32, 38] width 9 height 4
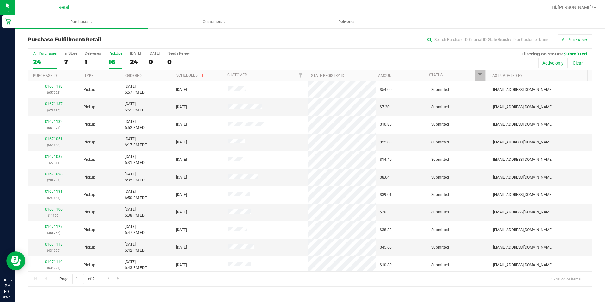
click at [109, 61] on div "16" at bounding box center [116, 61] width 14 height 7
click at [0, 0] on input "PickUps 16" at bounding box center [0, 0] width 0 height 0
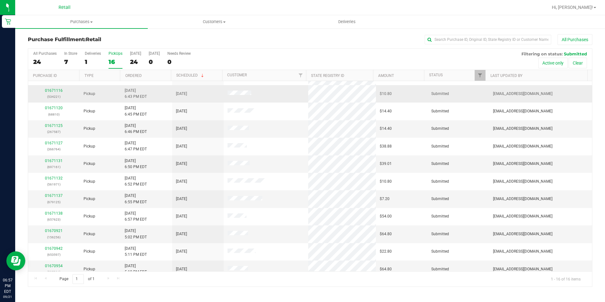
scroll to position [90, 0]
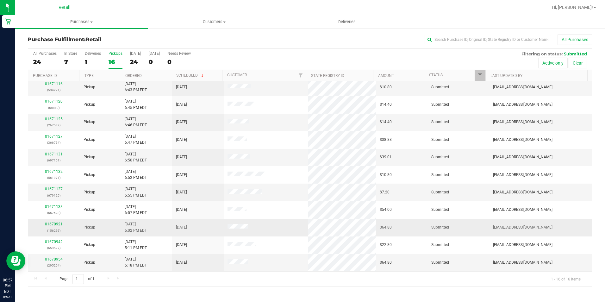
click at [58, 224] on link "01670921" at bounding box center [54, 224] width 18 height 4
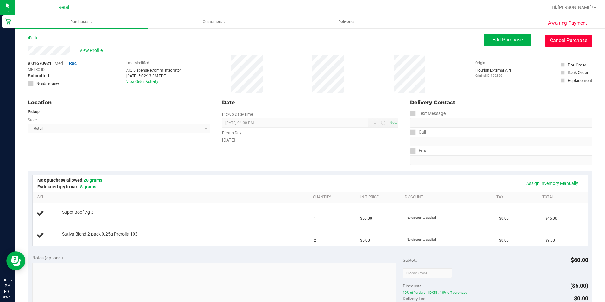
click at [553, 44] on button "Cancel Purchase" at bounding box center [568, 40] width 47 height 12
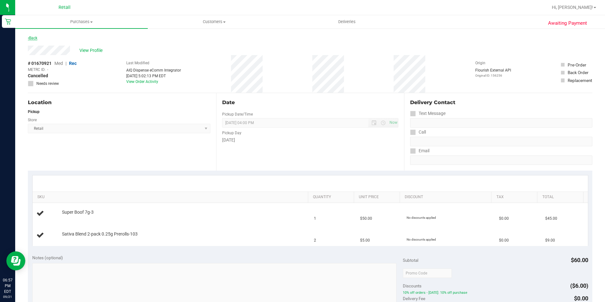
click at [32, 40] on link "Back" at bounding box center [32, 38] width 9 height 4
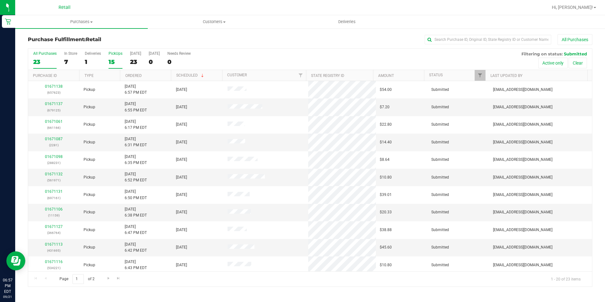
click at [114, 59] on div "15" at bounding box center [116, 61] width 14 height 7
click at [0, 0] on input "PickUps 15" at bounding box center [0, 0] width 0 height 0
click at [495, 37] on input "text" at bounding box center [488, 39] width 127 height 9
click at [134, 73] on link "Ordered" at bounding box center [133, 75] width 16 height 4
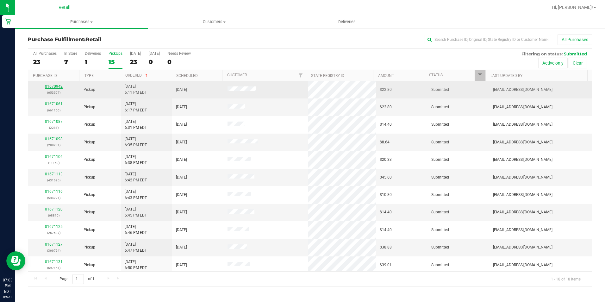
click at [50, 85] on link "01670942" at bounding box center [54, 86] width 18 height 4
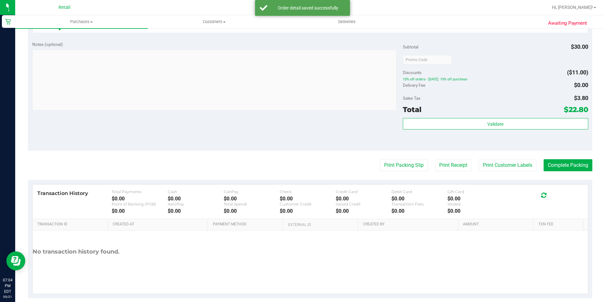
scroll to position [215, 0]
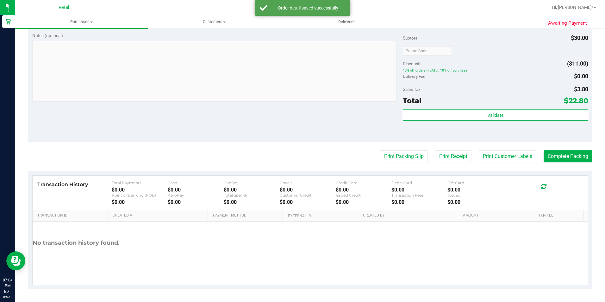
click at [565, 143] on purchase-details "Back Edit Purchase Cancel Purchase View Profile # 01670942 Med | Rec METRC ID: …" at bounding box center [310, 54] width 564 height 470
click at [569, 158] on button "Complete Packing" at bounding box center [568, 156] width 49 height 12
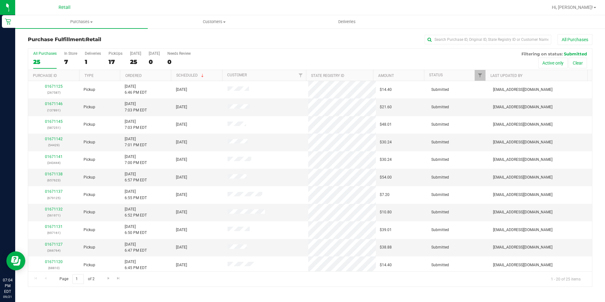
click at [478, 34] on div "All Purchases" at bounding box center [404, 39] width 376 height 11
click at [478, 35] on input "text" at bounding box center [488, 39] width 127 height 9
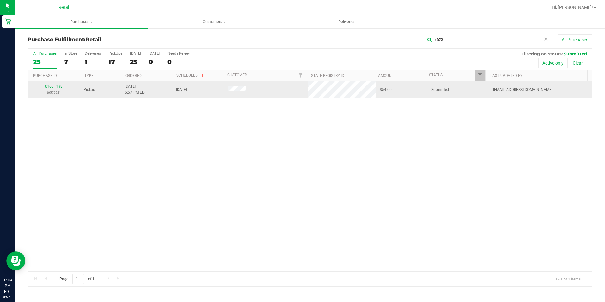
type input "7623"
drag, startPoint x: 54, startPoint y: 84, endPoint x: 51, endPoint y: 90, distance: 7.5
click at [51, 90] on div "01671138 (657623)" at bounding box center [54, 90] width 44 height 12
drag, startPoint x: 51, startPoint y: 90, endPoint x: 51, endPoint y: 85, distance: 5.4
click at [51, 85] on link "01671138" at bounding box center [54, 86] width 18 height 4
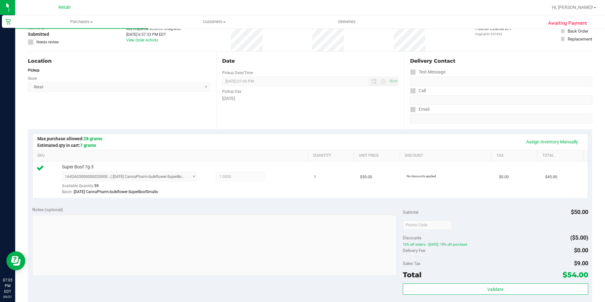
scroll to position [127, 0]
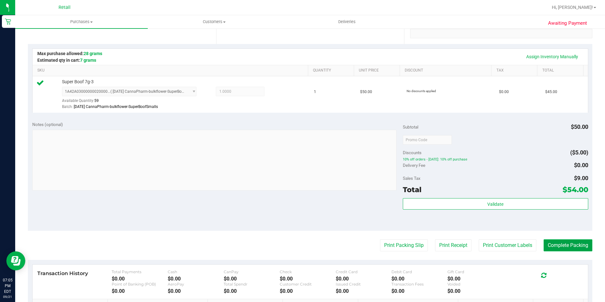
click at [559, 240] on button "Complete Packing" at bounding box center [568, 245] width 49 height 12
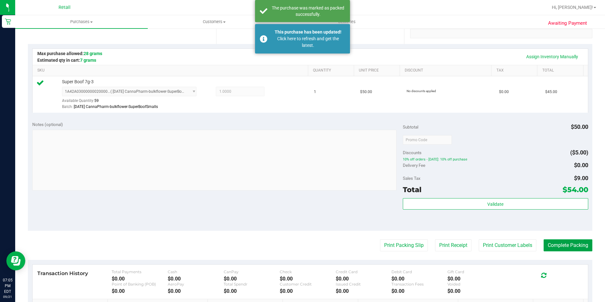
scroll to position [0, 0]
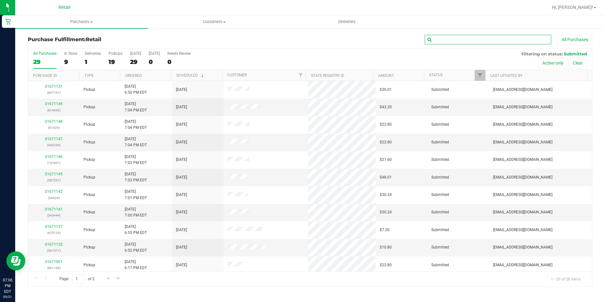
click at [455, 40] on input "text" at bounding box center [488, 39] width 127 height 9
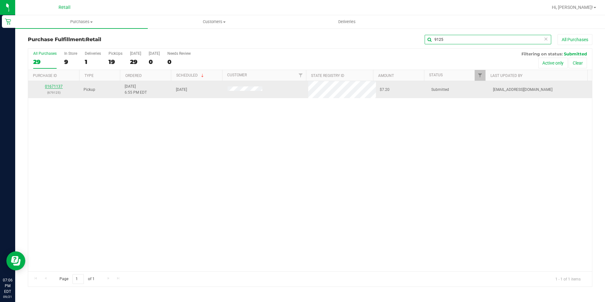
type input "9125"
click at [54, 85] on link "01671137" at bounding box center [54, 86] width 18 height 4
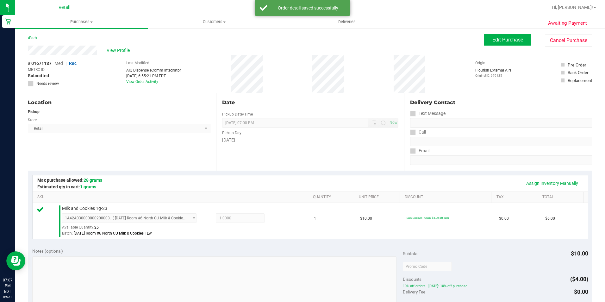
scroll to position [190, 0]
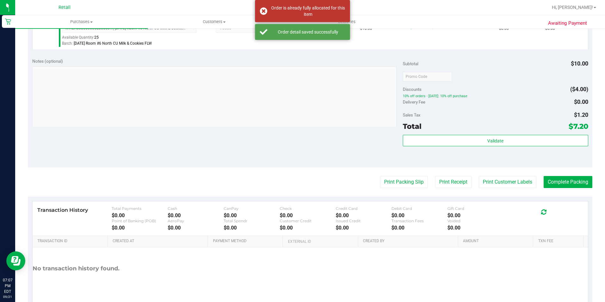
click at [566, 173] on purchase-details "Back Edit Purchase Cancel Purchase View Profile # 01671137 Med | Rec METRC ID: …" at bounding box center [310, 79] width 564 height 470
click at [558, 162] on div "Validate" at bounding box center [495, 149] width 185 height 28
click at [558, 187] on button "Complete Packing" at bounding box center [568, 182] width 49 height 12
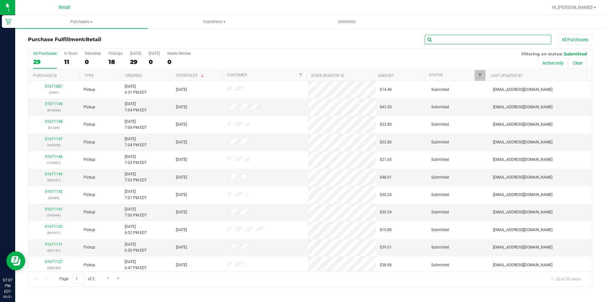
click at [454, 43] on input "text" at bounding box center [488, 39] width 127 height 9
click at [454, 38] on input "text" at bounding box center [488, 39] width 127 height 9
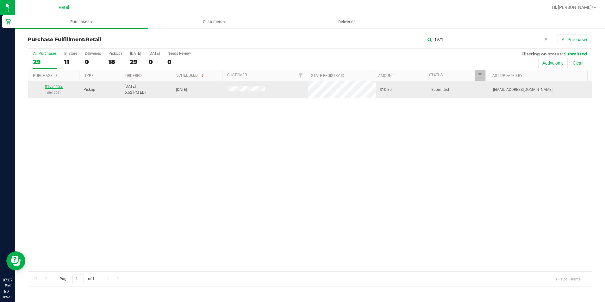
type input "1971"
click at [57, 85] on link "01671132" at bounding box center [54, 86] width 18 height 4
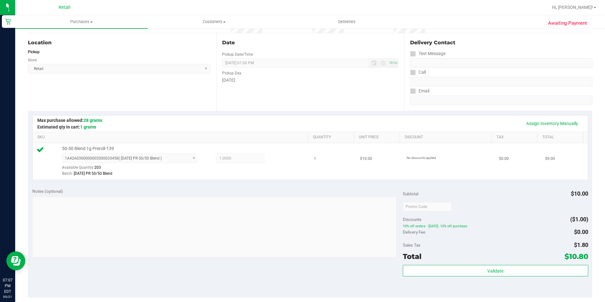
scroll to position [127, 0]
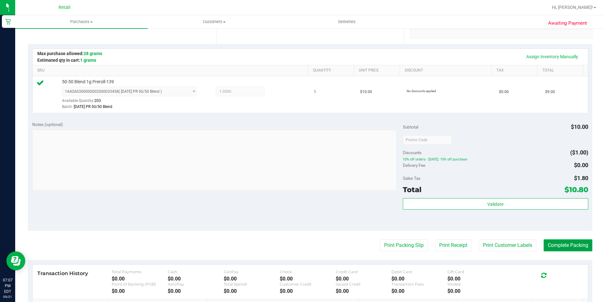
click at [585, 246] on button "Complete Packing" at bounding box center [568, 245] width 49 height 12
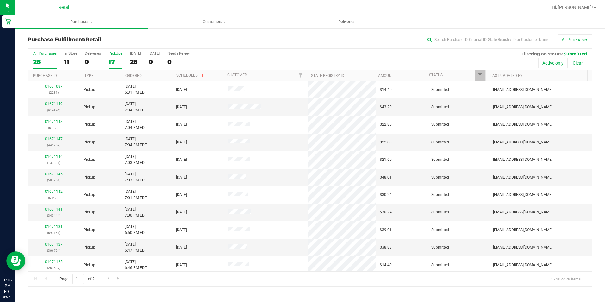
click at [110, 57] on label "PickUps 17" at bounding box center [116, 59] width 14 height 17
click at [0, 0] on input "PickUps 17" at bounding box center [0, 0] width 0 height 0
click at [438, 36] on input "text" at bounding box center [488, 39] width 127 height 9
click at [135, 75] on link "Ordered" at bounding box center [133, 75] width 16 height 4
click at [464, 37] on input "text" at bounding box center [488, 39] width 127 height 9
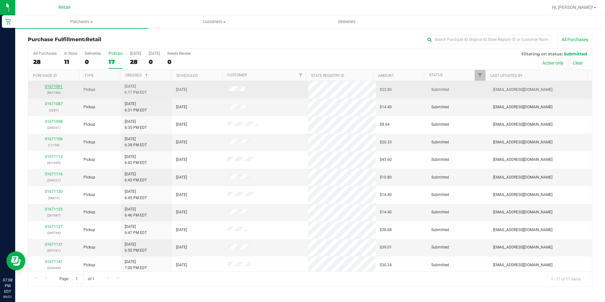
click at [57, 86] on link "01671061" at bounding box center [54, 86] width 18 height 4
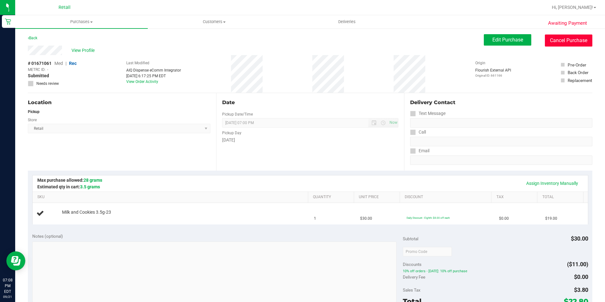
click at [566, 42] on button "Cancel Purchase" at bounding box center [568, 40] width 47 height 12
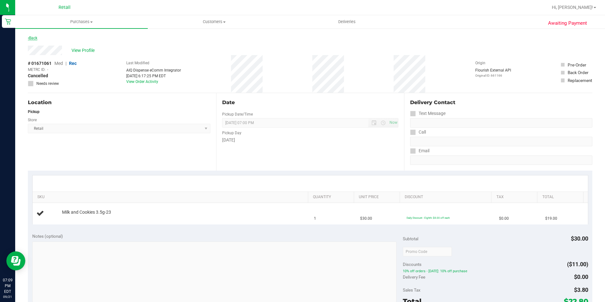
click at [37, 40] on link "Back" at bounding box center [32, 38] width 9 height 4
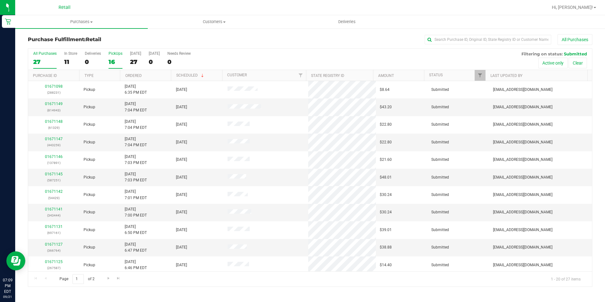
click at [115, 62] on div "16" at bounding box center [116, 61] width 14 height 7
click at [0, 0] on input "PickUps 16" at bounding box center [0, 0] width 0 height 0
click at [455, 35] on input "text" at bounding box center [488, 39] width 127 height 9
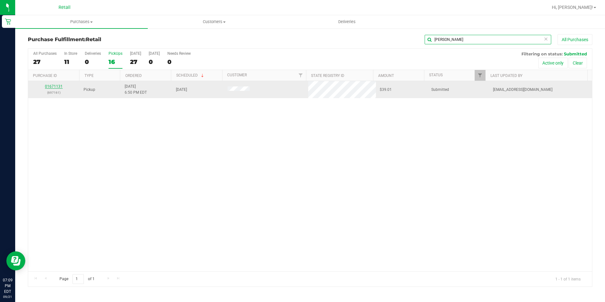
type input "LUIS"
click at [50, 84] on div "01671131 (697161)" at bounding box center [54, 90] width 44 height 12
click at [51, 84] on link "01671131" at bounding box center [54, 86] width 18 height 4
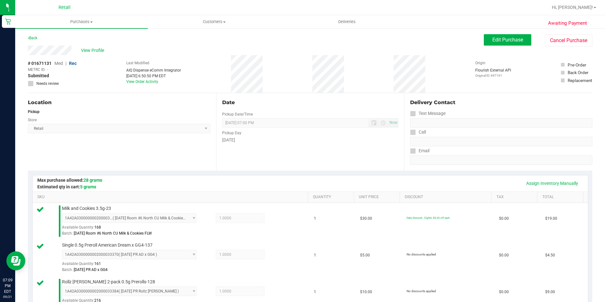
scroll to position [253, 0]
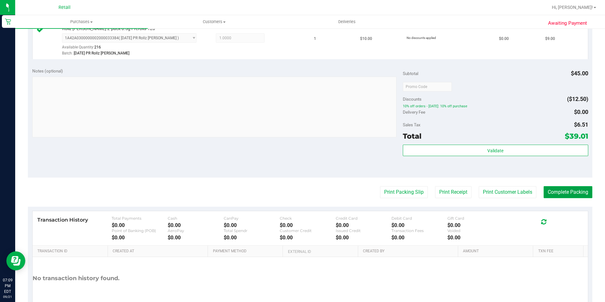
click at [570, 191] on button "Complete Packing" at bounding box center [568, 192] width 49 height 12
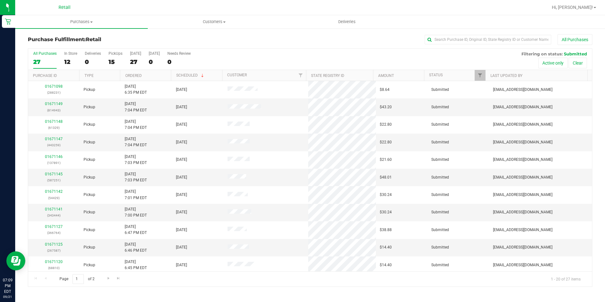
click at [451, 50] on div "All Purchases 27 In Store 12 Deliveries 0 PickUps 15 Today 27 Tomorrow 0 Needs …" at bounding box center [310, 51] width 564 height 5
click at [450, 38] on input "text" at bounding box center [488, 39] width 127 height 9
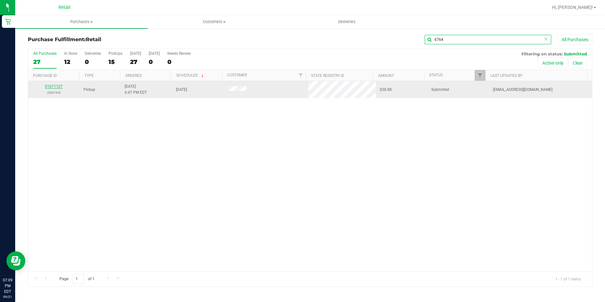
type input "6764"
click at [57, 86] on link "01671127" at bounding box center [54, 86] width 18 height 4
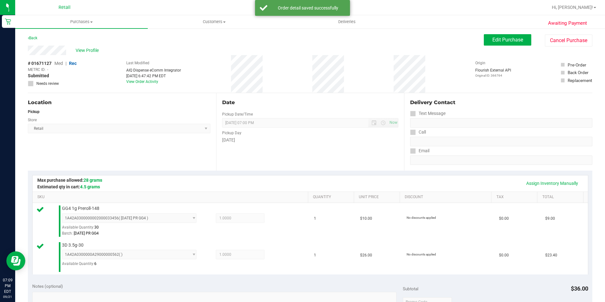
scroll to position [251, 0]
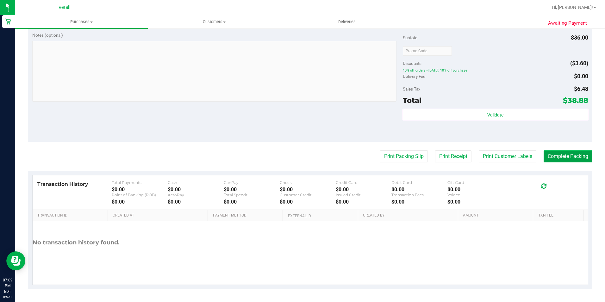
click at [572, 158] on button "Complete Packing" at bounding box center [568, 156] width 49 height 12
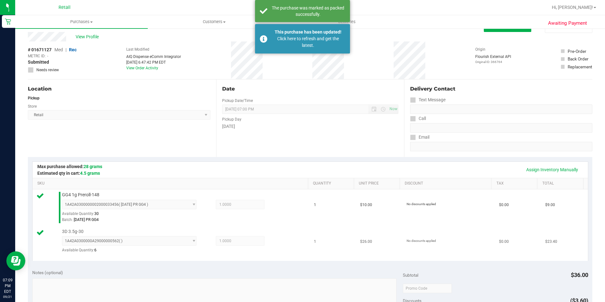
scroll to position [0, 0]
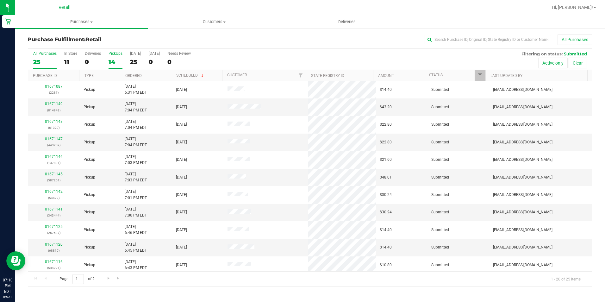
click at [111, 59] on div "14" at bounding box center [116, 61] width 14 height 7
click at [0, 0] on input "PickUps 14" at bounding box center [0, 0] width 0 height 0
click at [465, 38] on input "text" at bounding box center [488, 39] width 127 height 9
click at [448, 37] on input "text" at bounding box center [488, 39] width 127 height 9
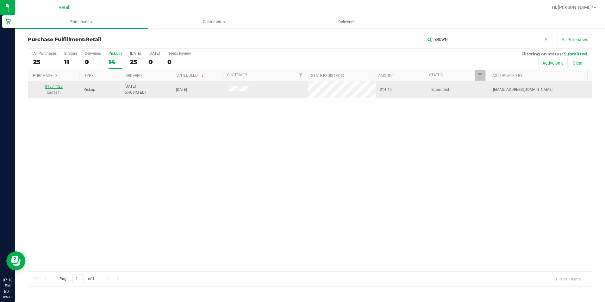
type input "BROWN"
click at [47, 85] on link "01671125" at bounding box center [54, 86] width 18 height 4
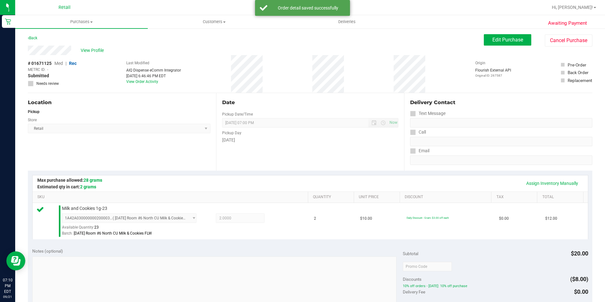
scroll to position [127, 0]
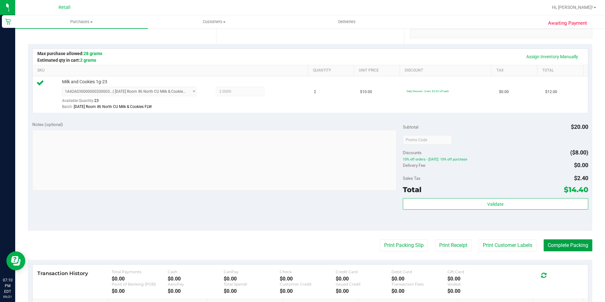
click at [570, 246] on button "Complete Packing" at bounding box center [568, 245] width 49 height 12
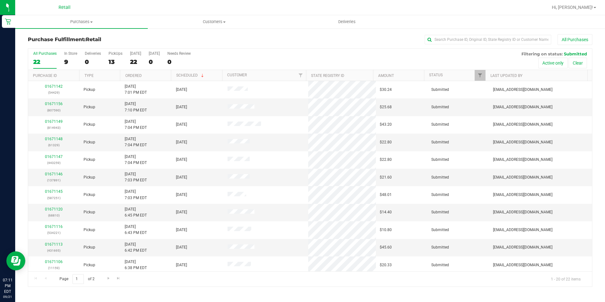
click at [455, 34] on div "Purchase Fulfillment: Retail All Purchases All Purchases 22 In Store 9 Deliveri…" at bounding box center [310, 160] width 590 height 265
click at [455, 35] on input "text" at bounding box center [488, 39] width 127 height 9
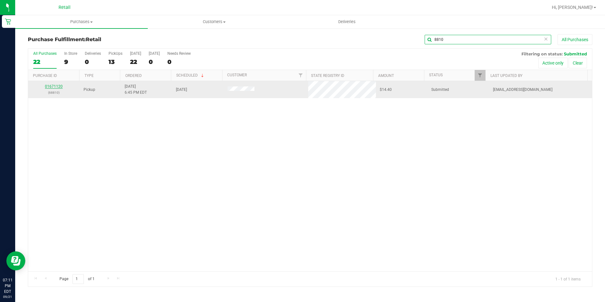
type input "8810"
click at [51, 86] on link "01671120" at bounding box center [54, 86] width 18 height 4
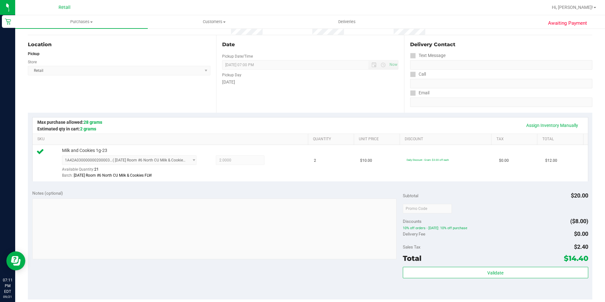
scroll to position [190, 0]
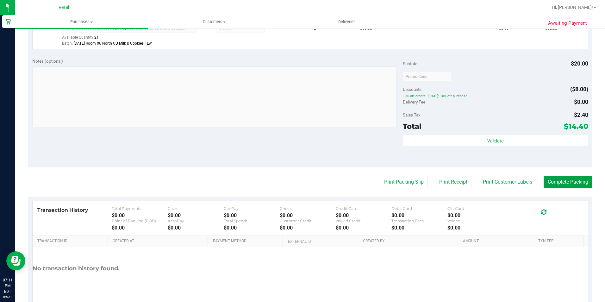
click at [576, 187] on button "Complete Packing" at bounding box center [568, 182] width 49 height 12
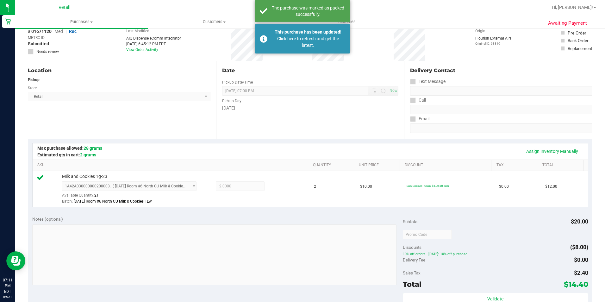
scroll to position [32, 0]
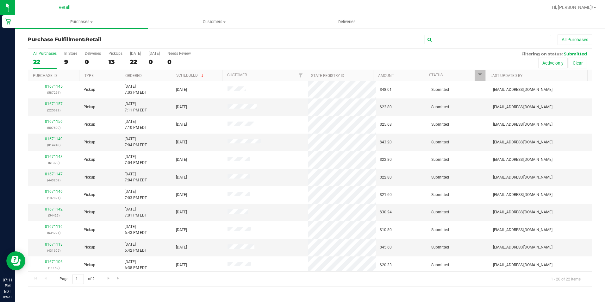
click at [498, 35] on input "text" at bounding box center [488, 39] width 127 height 9
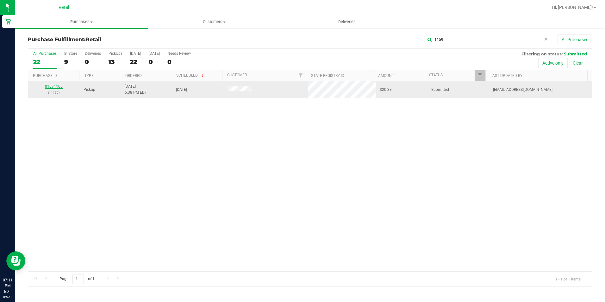
type input "1159"
click at [53, 84] on link "01671106" at bounding box center [54, 86] width 18 height 4
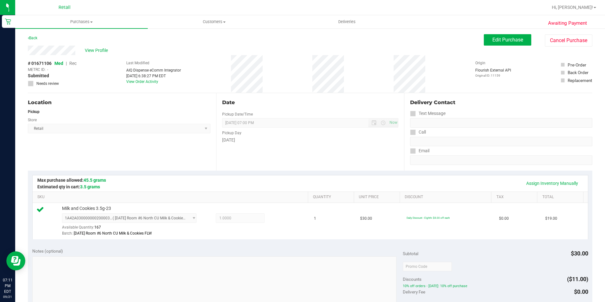
scroll to position [158, 0]
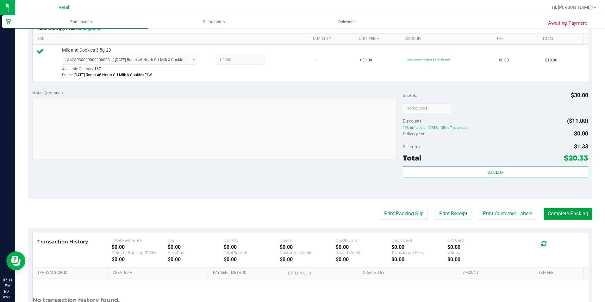
click at [559, 212] on button "Complete Packing" at bounding box center [568, 214] width 49 height 12
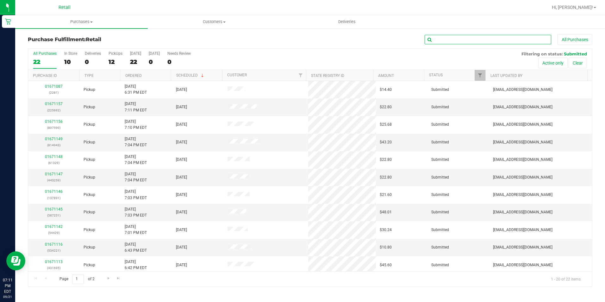
click at [449, 41] on input "text" at bounding box center [488, 39] width 127 height 9
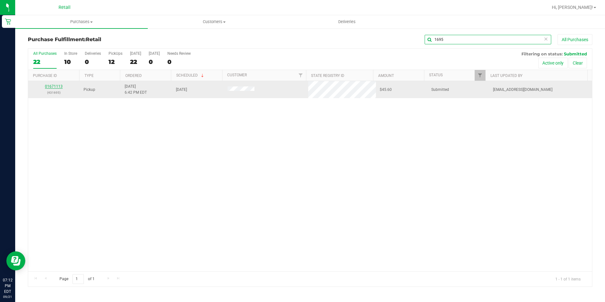
type input "1695"
click at [53, 86] on link "01671113" at bounding box center [54, 86] width 18 height 4
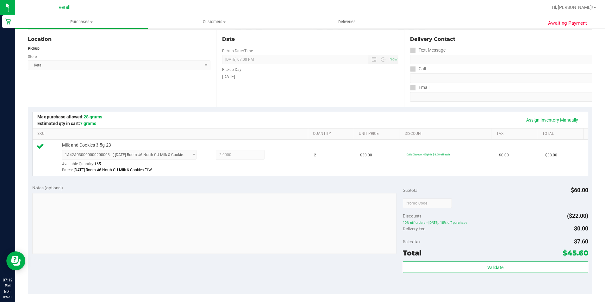
scroll to position [215, 0]
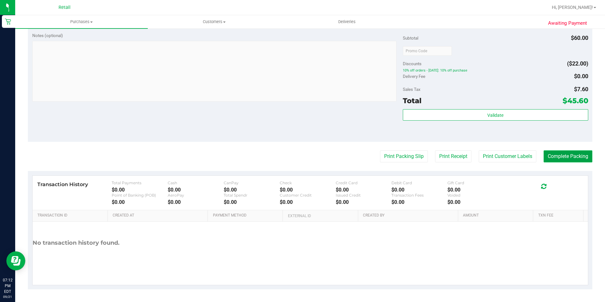
click at [575, 157] on button "Complete Packing" at bounding box center [568, 156] width 49 height 12
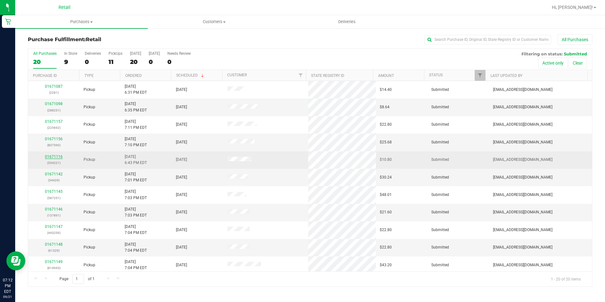
click at [58, 156] on link "01671116" at bounding box center [54, 156] width 18 height 4
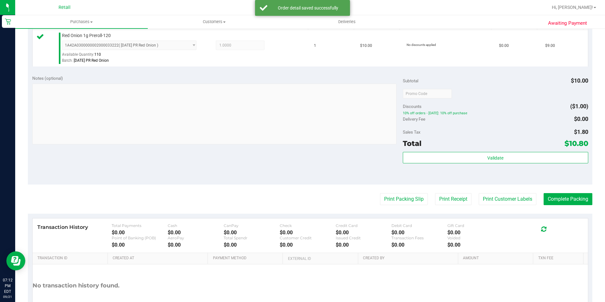
scroll to position [215, 0]
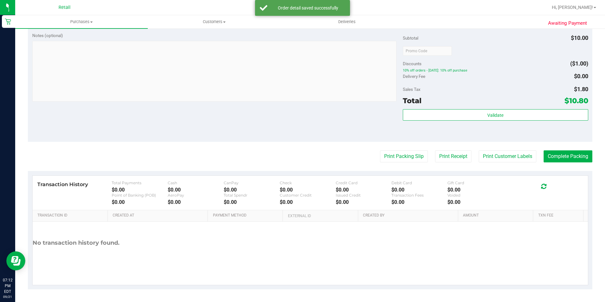
drag, startPoint x: 580, startPoint y: 175, endPoint x: 574, endPoint y: 172, distance: 6.4
click at [579, 174] on div "Transaction History Total Payments $0.00 Cash $0.00 CanPay $0.00 Check $0.00 Cr…" at bounding box center [310, 230] width 564 height 118
click at [568, 164] on purchase-details "Back Edit Purchase Cancel Purchase View Profile # 01671116 Med | Rec METRC ID: …" at bounding box center [310, 54] width 564 height 470
click at [567, 163] on purchase-details "Back Edit Purchase Cancel Purchase View Profile # 01671116 Med | Rec METRC ID: …" at bounding box center [310, 54] width 564 height 470
click at [566, 155] on button "Complete Packing" at bounding box center [568, 156] width 49 height 12
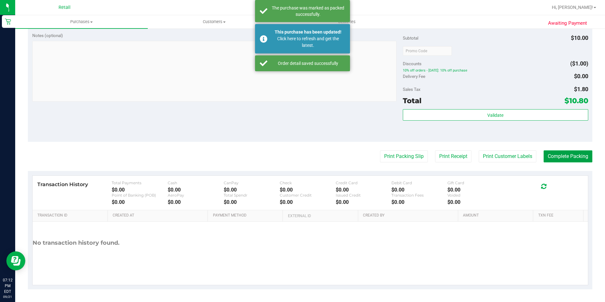
scroll to position [0, 0]
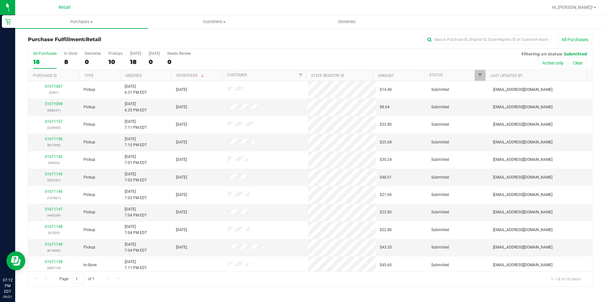
click at [481, 34] on div "Purchase Fulfillment: Retail All Purchases All Purchases 18 In Store 8 Deliveri…" at bounding box center [310, 160] width 590 height 265
click at [477, 39] on input "text" at bounding box center [488, 39] width 127 height 9
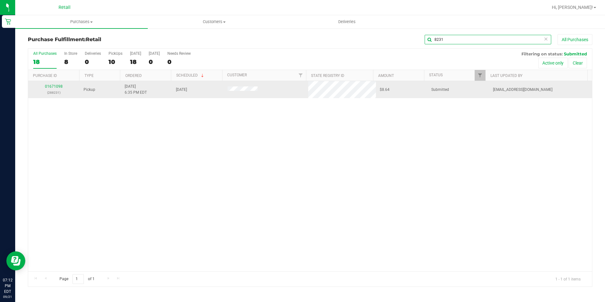
type input "8231"
click at [55, 84] on div "01671098 (288231)" at bounding box center [54, 90] width 44 height 12
click at [56, 85] on link "01671098" at bounding box center [54, 86] width 18 height 4
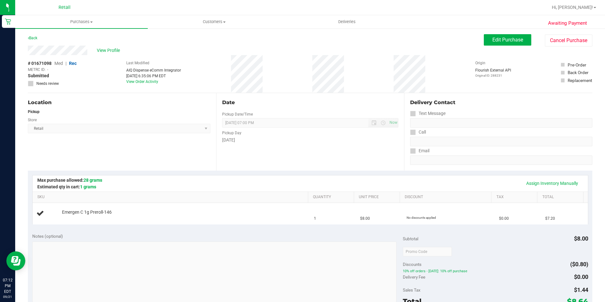
click at [344, 178] on div "Assign Inventory Manually" at bounding box center [310, 183] width 555 height 16
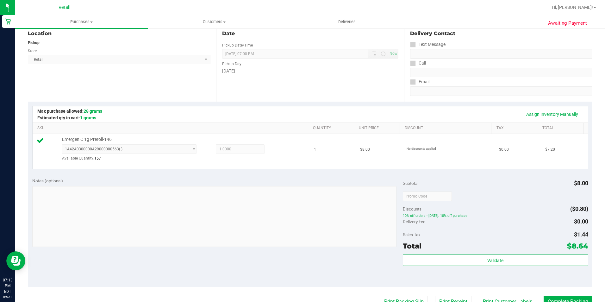
scroll to position [158, 0]
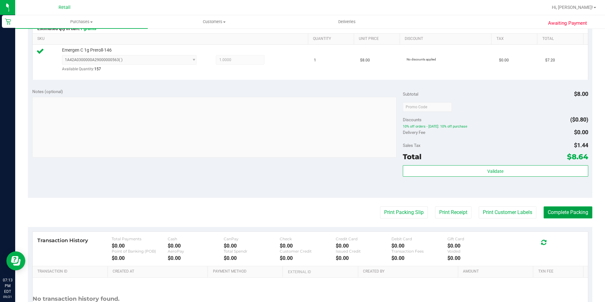
click at [556, 208] on button "Complete Packing" at bounding box center [568, 212] width 49 height 12
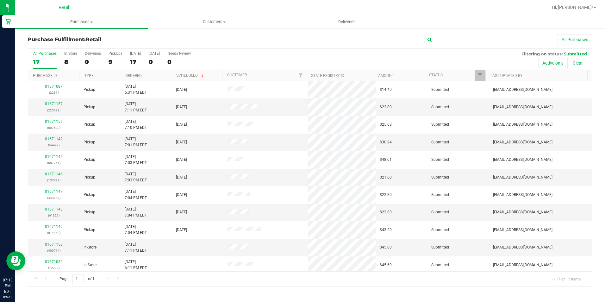
click at [442, 37] on input "text" at bounding box center [488, 39] width 127 height 9
click at [443, 37] on input "text" at bounding box center [488, 39] width 127 height 9
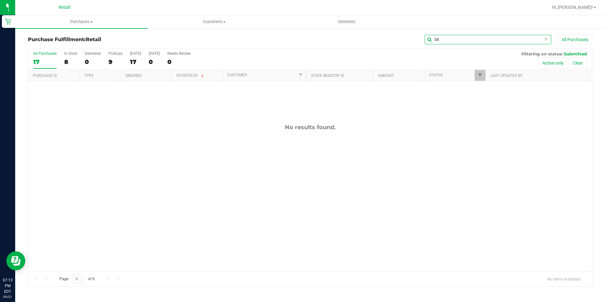
type input "S"
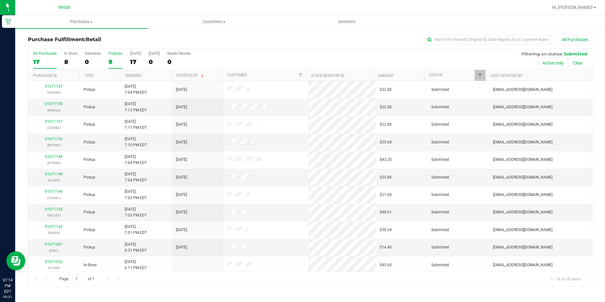
click at [113, 61] on div "9" at bounding box center [116, 61] width 14 height 7
click at [0, 0] on input "PickUps 9" at bounding box center [0, 0] width 0 height 0
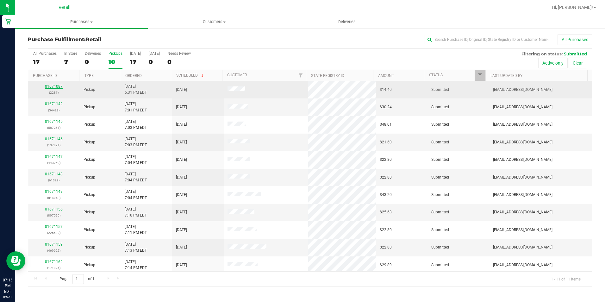
click at [55, 88] on link "01671087" at bounding box center [54, 86] width 18 height 4
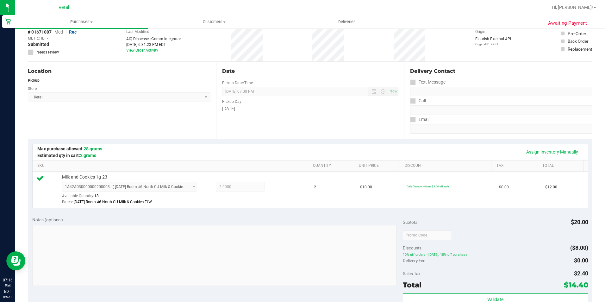
scroll to position [95, 0]
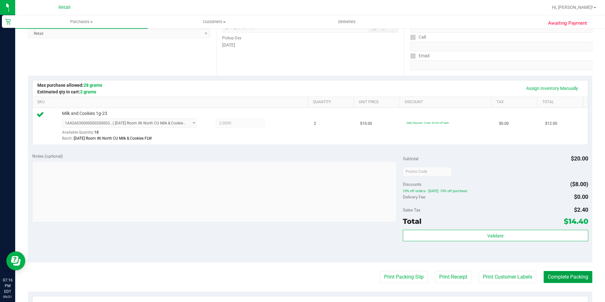
click at [570, 277] on button "Complete Packing" at bounding box center [568, 277] width 49 height 12
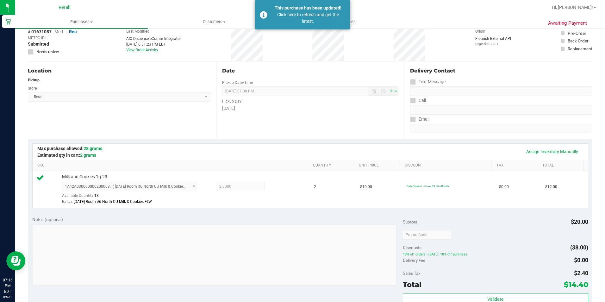
scroll to position [0, 0]
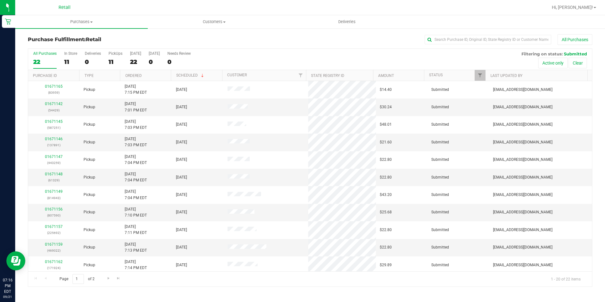
click at [450, 34] on div "All Purchases" at bounding box center [404, 39] width 376 height 11
click at [450, 38] on input "text" at bounding box center [488, 39] width 127 height 9
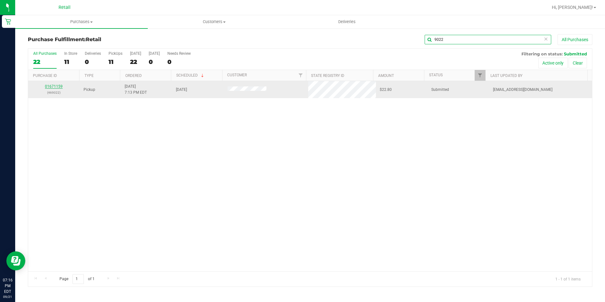
type input "9022"
click at [54, 84] on link "01671159" at bounding box center [54, 86] width 18 height 4
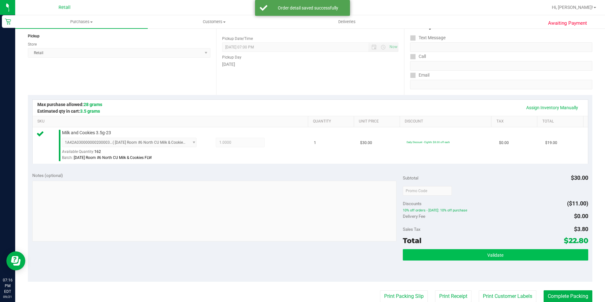
scroll to position [215, 0]
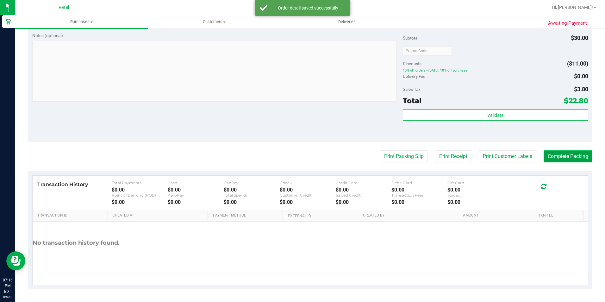
click at [570, 154] on button "Complete Packing" at bounding box center [568, 156] width 49 height 12
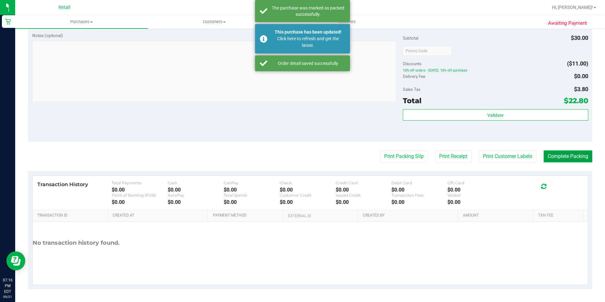
scroll to position [203, 0]
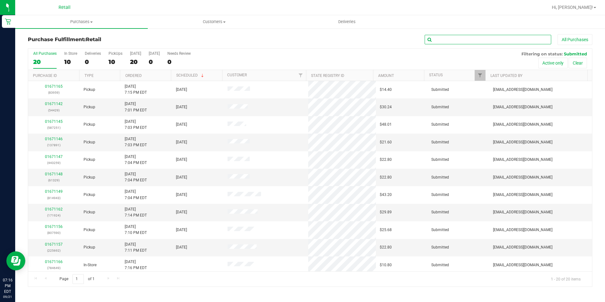
click at [449, 43] on input "text" at bounding box center [488, 39] width 127 height 9
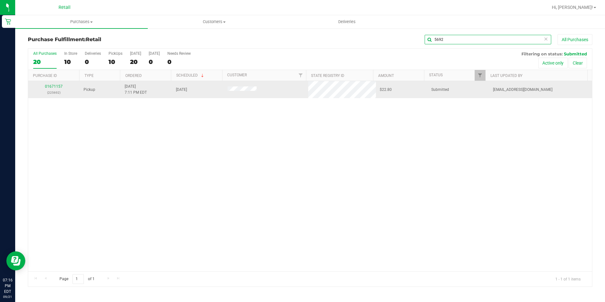
type input "5692"
click at [48, 84] on div "01671157 (225692)" at bounding box center [54, 90] width 44 height 12
click at [52, 85] on link "01671157" at bounding box center [54, 86] width 18 height 4
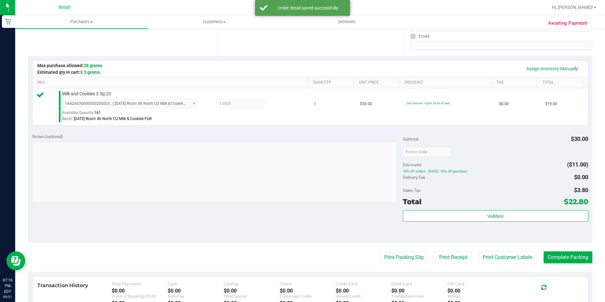
scroll to position [190, 0]
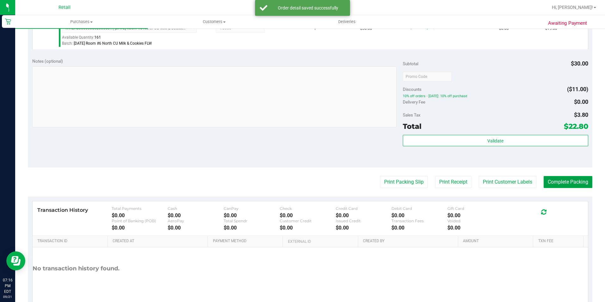
click at [545, 186] on button "Complete Packing" at bounding box center [568, 182] width 49 height 12
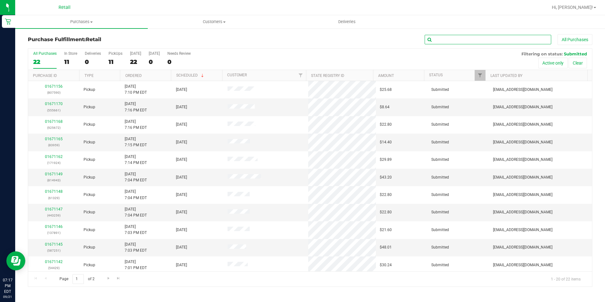
click at [463, 41] on input "text" at bounding box center [488, 39] width 127 height 9
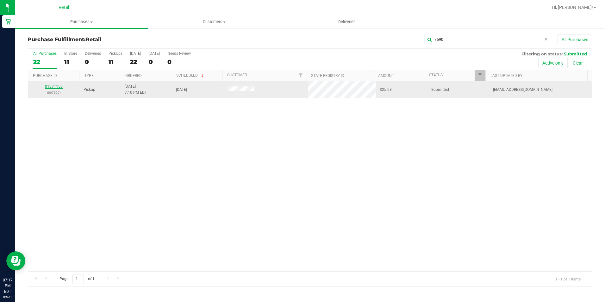
type input "7590"
click at [59, 86] on link "01671156" at bounding box center [54, 86] width 18 height 4
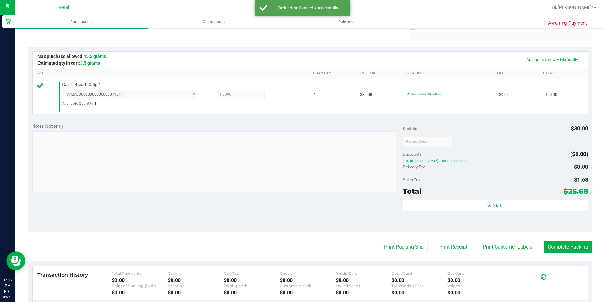
scroll to position [190, 0]
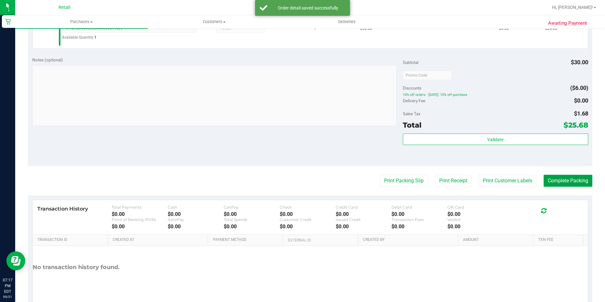
click at [563, 176] on button "Complete Packing" at bounding box center [568, 181] width 49 height 12
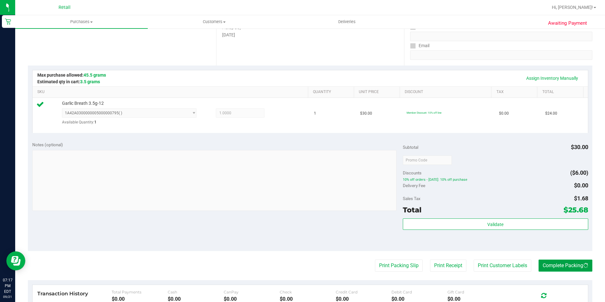
scroll to position [0, 0]
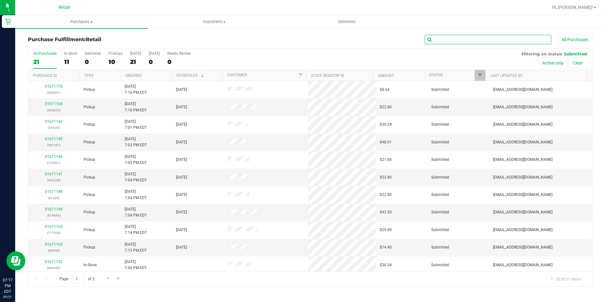
click at [457, 40] on input "text" at bounding box center [488, 39] width 127 height 9
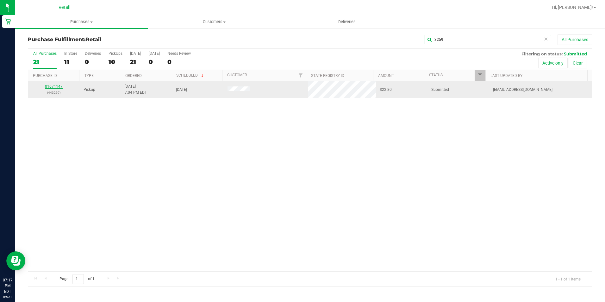
type input "3259"
click at [53, 84] on link "01671147" at bounding box center [54, 86] width 18 height 4
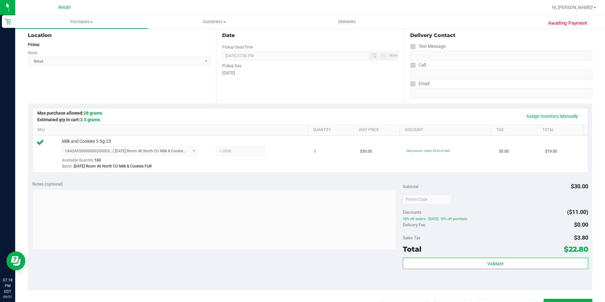
scroll to position [127, 0]
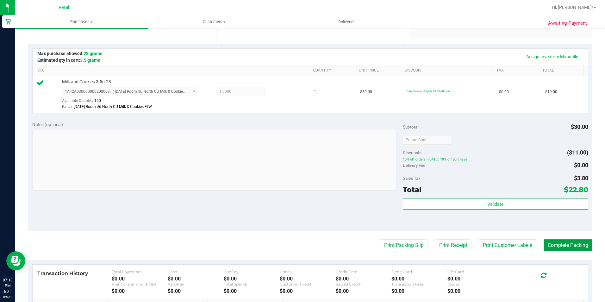
click at [575, 249] on button "Complete Packing" at bounding box center [568, 245] width 49 height 12
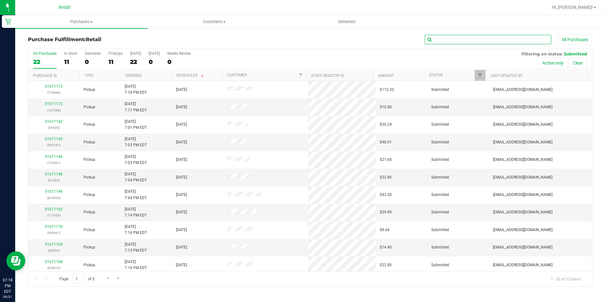
click at [439, 38] on input "text" at bounding box center [488, 39] width 127 height 9
click at [459, 41] on input "text" at bounding box center [488, 39] width 127 height 9
type input "MRVIN"
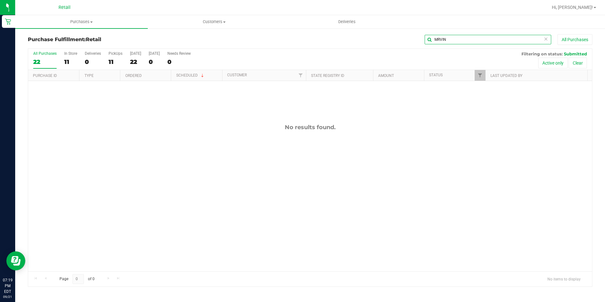
click at [435, 38] on input "MRVIN" at bounding box center [488, 39] width 127 height 9
click at [446, 37] on input "MRVIN" at bounding box center [488, 39] width 127 height 9
drag, startPoint x: 454, startPoint y: 40, endPoint x: 374, endPoint y: 23, distance: 82.0
click at [406, 39] on div "MRVIN All Purchases" at bounding box center [404, 39] width 376 height 11
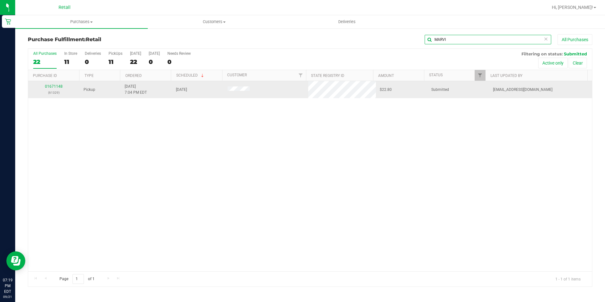
type input "MARVI"
click at [57, 84] on div "01671148 (61329)" at bounding box center [54, 90] width 44 height 12
click at [55, 84] on link "01671148" at bounding box center [54, 86] width 18 height 4
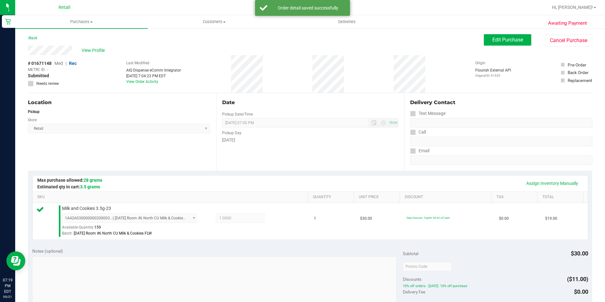
scroll to position [158, 0]
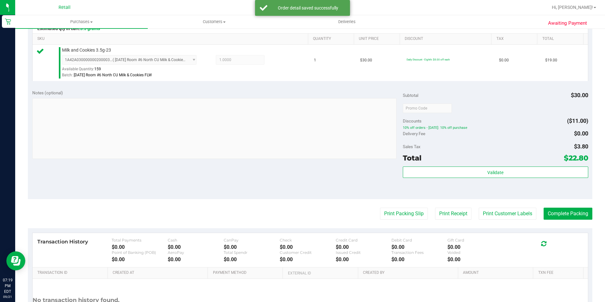
click at [542, 204] on purchase-details "Back Edit Purchase Cancel Purchase View Profile # 01671148 Med | Rec METRC ID: …" at bounding box center [310, 111] width 564 height 470
click at [559, 210] on button "Complete Packing" at bounding box center [568, 214] width 49 height 12
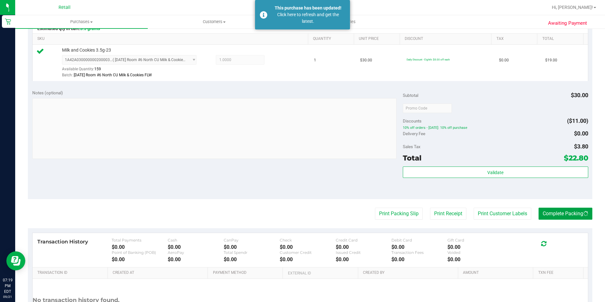
scroll to position [0, 0]
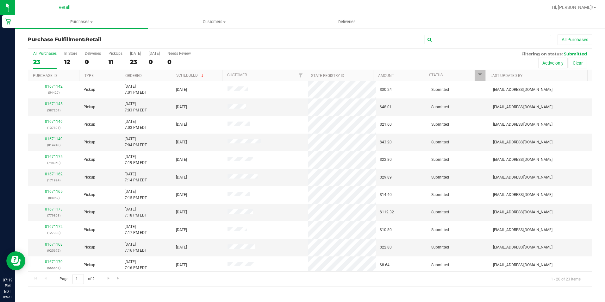
click at [470, 37] on input "text" at bounding box center [488, 39] width 127 height 9
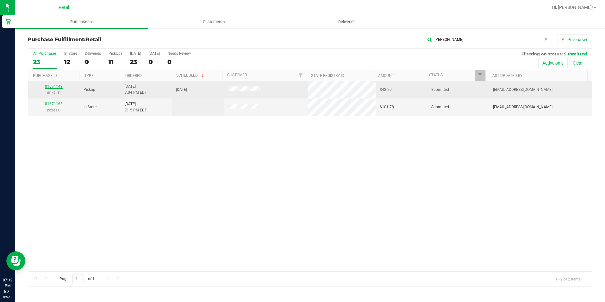
type input "JOEL"
click at [58, 85] on link "01671149" at bounding box center [54, 86] width 18 height 4
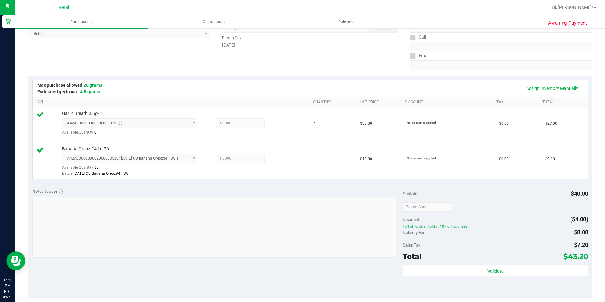
scroll to position [251, 0]
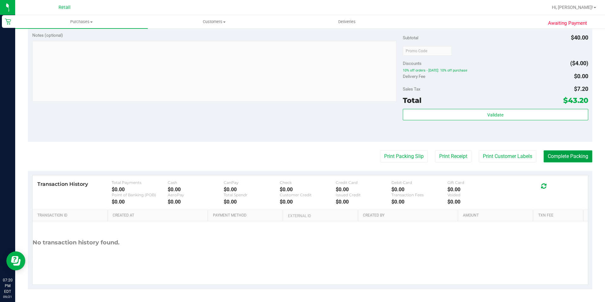
click at [564, 151] on button "Complete Packing" at bounding box center [568, 156] width 49 height 12
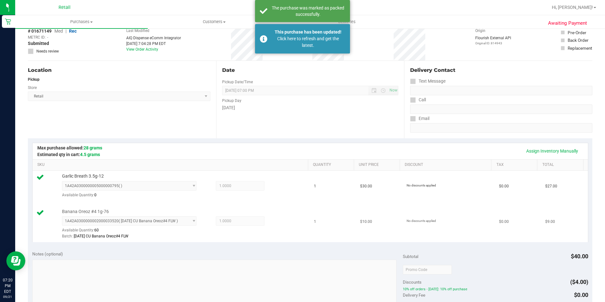
scroll to position [0, 0]
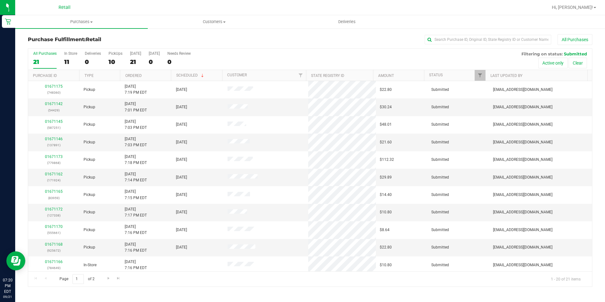
click at [474, 45] on div "All Purchases" at bounding box center [404, 39] width 376 height 11
click at [473, 32] on div "Purchase Fulfillment: Retail All Purchases All Purchases 21 In Store 11 Deliver…" at bounding box center [310, 160] width 590 height 265
click at [474, 34] on div "Purchase Fulfillment: Retail All Purchases All Purchases 21 In Store 11 Deliver…" at bounding box center [310, 160] width 590 height 265
click at [473, 39] on input "text" at bounding box center [488, 39] width 127 height 9
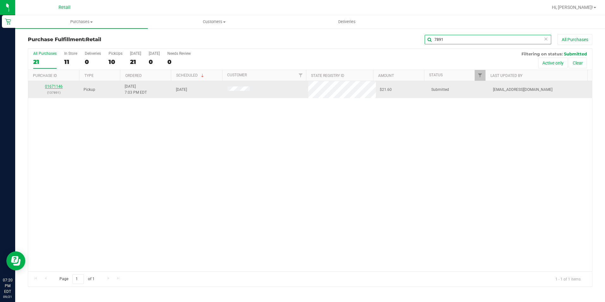
type input "7891"
click at [58, 86] on link "01671146" at bounding box center [54, 86] width 18 height 4
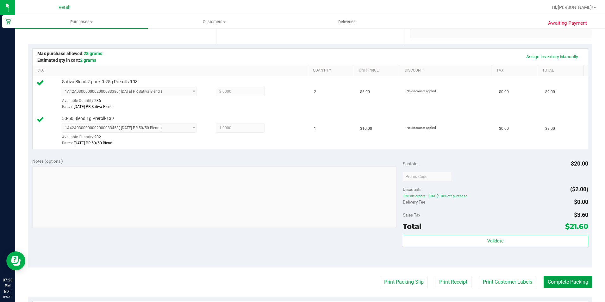
click at [568, 282] on button "Complete Packing" at bounding box center [568, 282] width 49 height 12
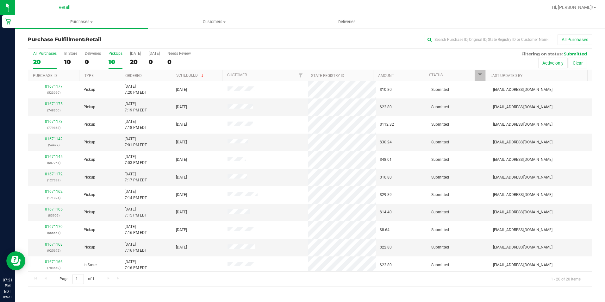
click at [116, 58] on label "PickUps 10" at bounding box center [116, 59] width 14 height 17
click at [0, 0] on input "PickUps 10" at bounding box center [0, 0] width 0 height 0
click at [107, 61] on div "All Purchases 19 In Store 9 Deliveries 0 PickUps 10 Today 19 Tomorrow 0 Needs R…" at bounding box center [310, 59] width 564 height 21
click at [111, 59] on div "10" at bounding box center [116, 61] width 14 height 7
click at [0, 0] on input "PickUps 10" at bounding box center [0, 0] width 0 height 0
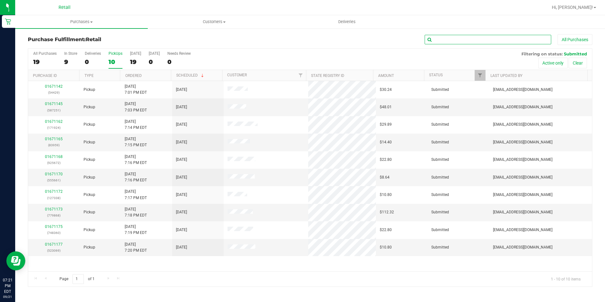
click at [482, 41] on input "text" at bounding box center [488, 39] width 127 height 9
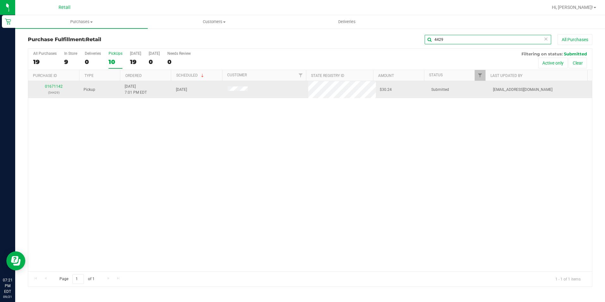
type input "4429"
click at [49, 86] on link "01671142" at bounding box center [54, 86] width 18 height 4
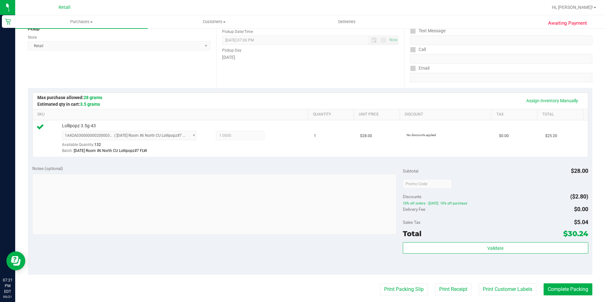
scroll to position [158, 0]
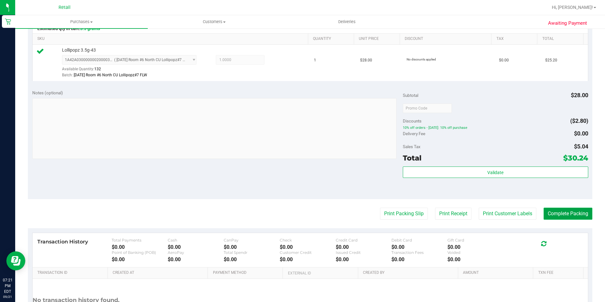
click at [561, 210] on button "Complete Packing" at bounding box center [568, 214] width 49 height 12
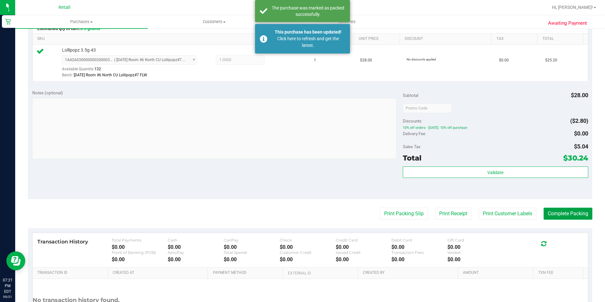
scroll to position [0, 0]
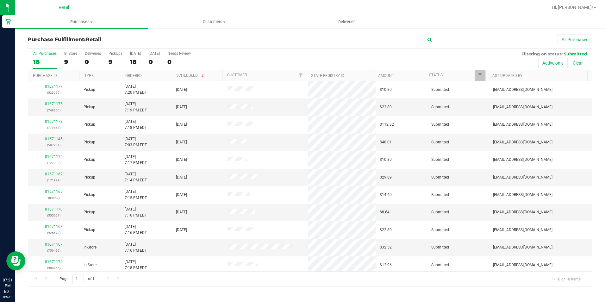
click at [456, 40] on input "text" at bounding box center [488, 39] width 127 height 9
type input "3444"
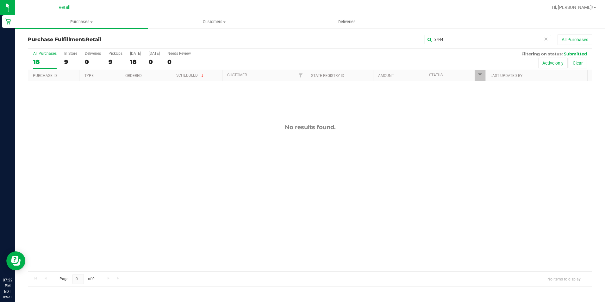
drag, startPoint x: 462, startPoint y: 39, endPoint x: 418, endPoint y: 43, distance: 44.1
click at [418, 43] on div "3444 All Purchases" at bounding box center [404, 39] width 376 height 11
click at [114, 59] on div "9" at bounding box center [116, 61] width 14 height 7
click at [0, 0] on input "PickUps 9" at bounding box center [0, 0] width 0 height 0
click at [435, 40] on input "GEIS" at bounding box center [488, 39] width 127 height 9
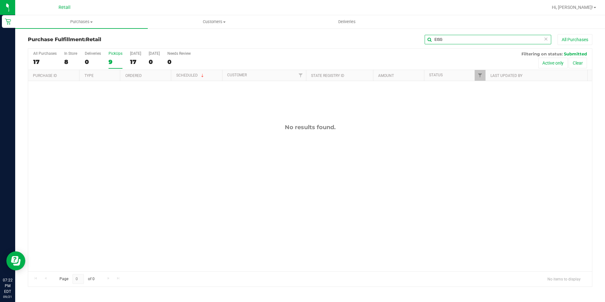
type input "G"
click at [449, 39] on input "G" at bounding box center [488, 39] width 127 height 9
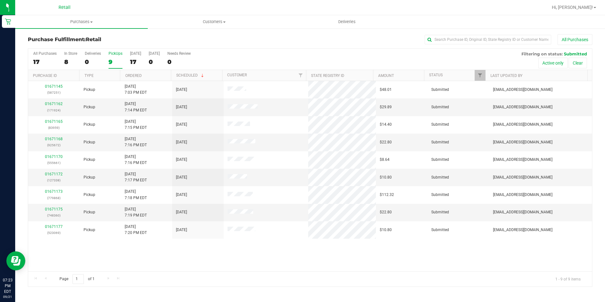
click at [115, 57] on label "PickUps 9" at bounding box center [116, 59] width 14 height 17
click at [0, 0] on input "PickUps 9" at bounding box center [0, 0] width 0 height 0
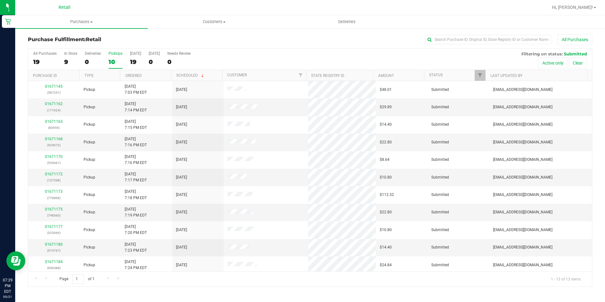
click at [108, 59] on div "All Purchases 19 In Store 9 Deliveries 0 PickUps 10 Today 19 Tomorrow 0 Needs R…" at bounding box center [310, 59] width 564 height 21
click at [112, 59] on div "10" at bounding box center [116, 61] width 14 height 7
click at [0, 0] on input "PickUps 10" at bounding box center [0, 0] width 0 height 0
click at [489, 38] on input "text" at bounding box center [488, 39] width 127 height 9
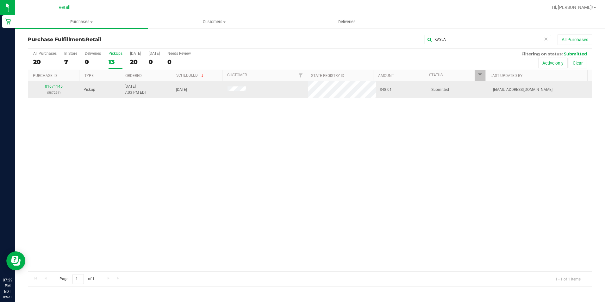
type input "KAYLA"
click at [53, 90] on p "(587251)" at bounding box center [54, 93] width 44 height 6
click at [52, 89] on div "01671145 (587251)" at bounding box center [54, 90] width 44 height 12
click at [51, 85] on link "01671145" at bounding box center [54, 86] width 18 height 4
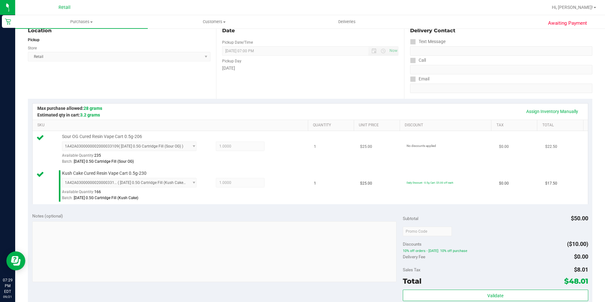
scroll to position [158, 0]
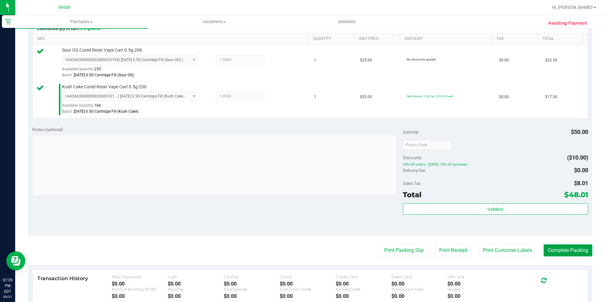
click at [572, 248] on button "Complete Packing" at bounding box center [568, 250] width 49 height 12
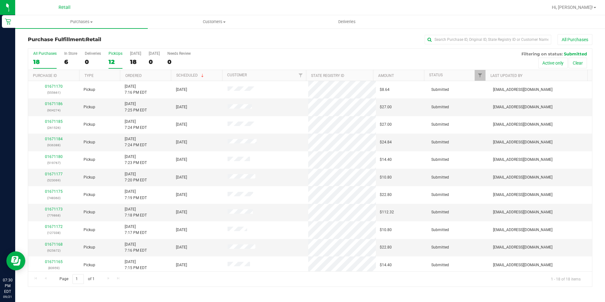
click at [110, 56] on label "PickUps 12" at bounding box center [116, 59] width 14 height 17
click at [0, 0] on input "PickUps 12" at bounding box center [0, 0] width 0 height 0
click at [110, 57] on label "PickUps 12" at bounding box center [116, 59] width 14 height 17
click at [0, 0] on input "PickUps 12" at bounding box center [0, 0] width 0 height 0
click at [136, 77] on link "Ordered" at bounding box center [133, 75] width 16 height 4
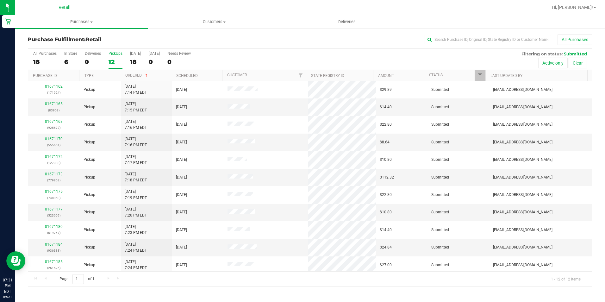
click at [495, 50] on div "All Purchases 18 In Store 6 Deliveries 0 PickUps 12 Today 18 Tomorrow 0 Needs R…" at bounding box center [310, 51] width 564 height 5
click at [489, 40] on input "text" at bounding box center [488, 39] width 127 height 9
click at [448, 36] on input "text" at bounding box center [488, 39] width 127 height 9
click at [448, 38] on input "text" at bounding box center [488, 39] width 127 height 9
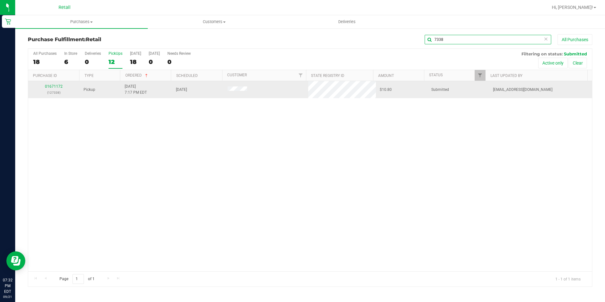
type input "7338"
click at [54, 89] on div "01671172 (127338)" at bounding box center [54, 90] width 44 height 12
click at [54, 86] on link "01671172" at bounding box center [54, 86] width 18 height 4
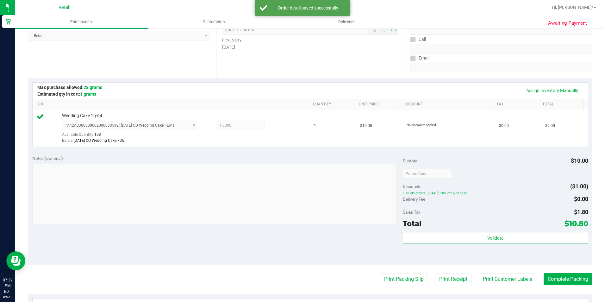
scroll to position [95, 0]
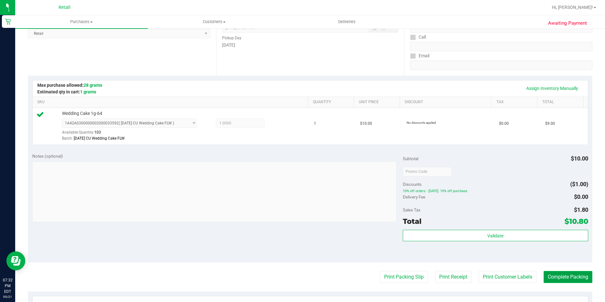
click at [558, 274] on button "Complete Packing" at bounding box center [568, 277] width 49 height 12
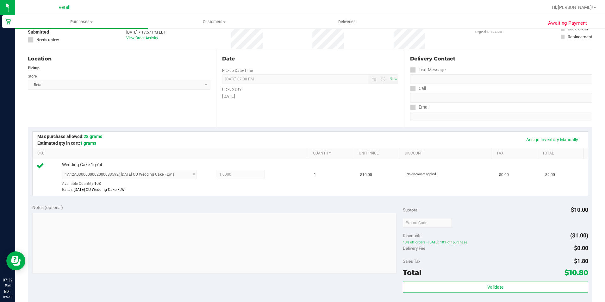
scroll to position [0, 0]
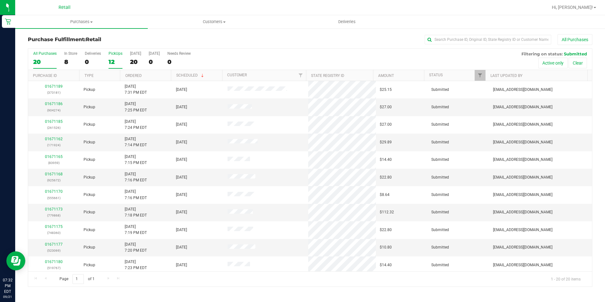
click at [109, 59] on div "12" at bounding box center [116, 61] width 14 height 7
click at [0, 0] on input "PickUps 12" at bounding box center [0, 0] width 0 height 0
click at [463, 39] on input "text" at bounding box center [488, 39] width 127 height 9
type input "ISIAH"
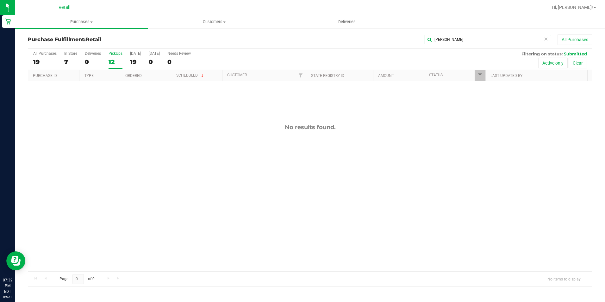
drag, startPoint x: 450, startPoint y: 39, endPoint x: 421, endPoint y: 38, distance: 28.8
click at [421, 38] on div "ISIAH All Purchases" at bounding box center [404, 39] width 376 height 11
type input "DILONE"
drag, startPoint x: 493, startPoint y: 37, endPoint x: 406, endPoint y: 43, distance: 87.2
click at [406, 43] on div "DILONE All Purchases" at bounding box center [404, 39] width 376 height 11
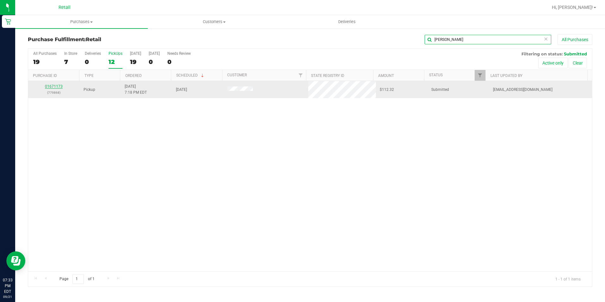
type input "JERRY"
click at [54, 86] on link "01671173" at bounding box center [54, 86] width 18 height 4
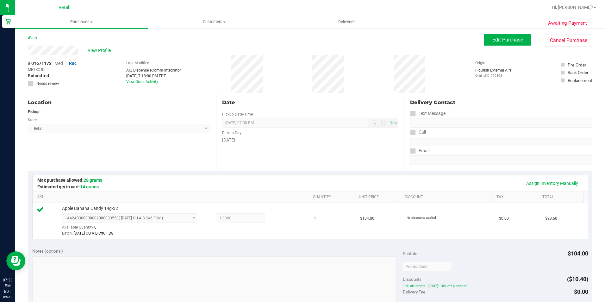
scroll to position [190, 0]
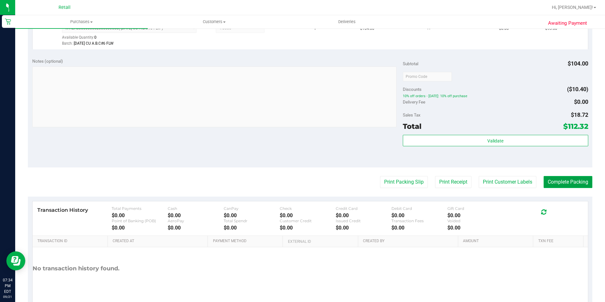
click at [559, 179] on button "Complete Packing" at bounding box center [568, 182] width 49 height 12
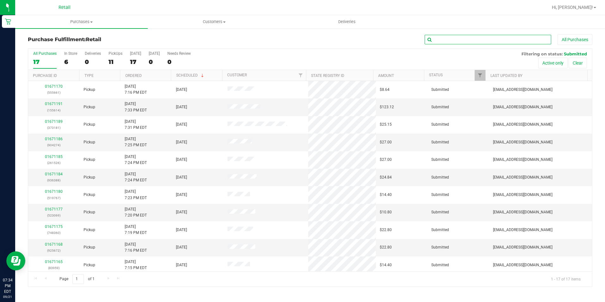
click at [459, 40] on input "text" at bounding box center [488, 39] width 127 height 9
click at [113, 65] on div "11" at bounding box center [116, 61] width 14 height 7
click at [0, 0] on input "PickUps 11" at bounding box center [0, 0] width 0 height 0
click at [120, 56] on label "PickUps 11" at bounding box center [116, 59] width 14 height 17
click at [0, 0] on input "PickUps 11" at bounding box center [0, 0] width 0 height 0
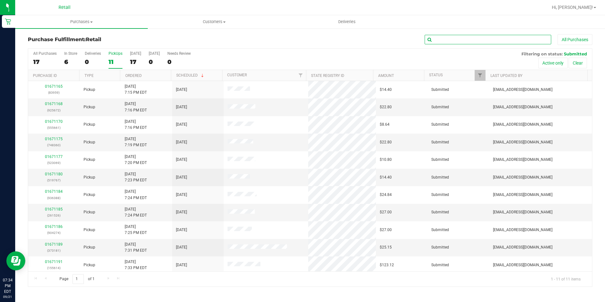
click at [491, 39] on input "text" at bounding box center [488, 39] width 127 height 9
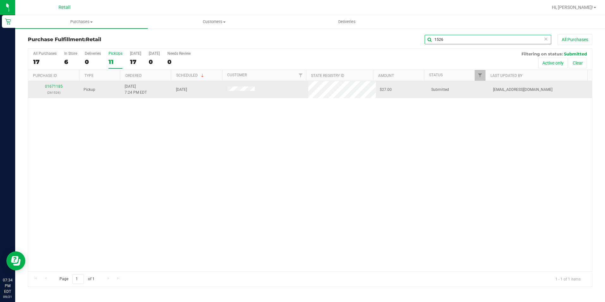
type input "1526"
click at [51, 85] on link "01671185" at bounding box center [54, 86] width 18 height 4
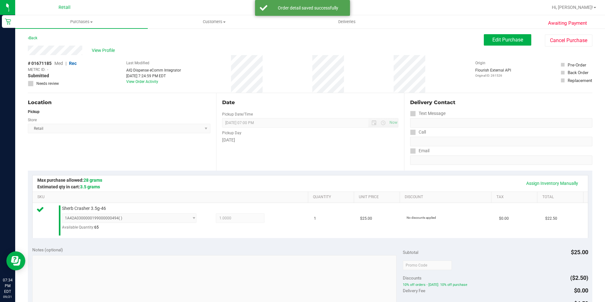
scroll to position [214, 0]
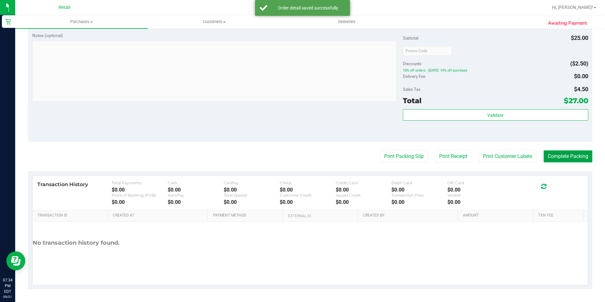
click at [557, 158] on button "Complete Packing" at bounding box center [568, 156] width 49 height 12
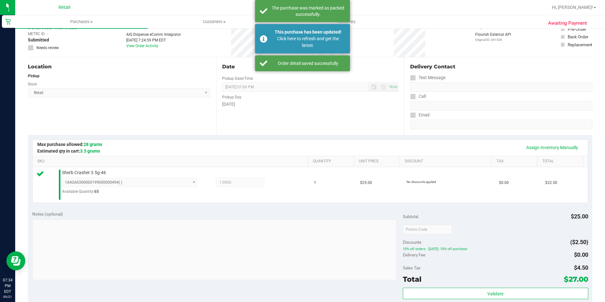
scroll to position [0, 0]
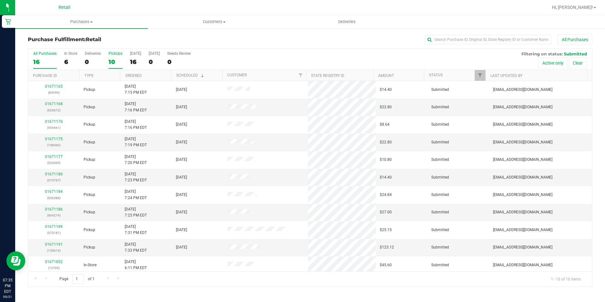
click at [113, 61] on div "10" at bounding box center [116, 61] width 14 height 7
click at [0, 0] on input "PickUps 10" at bounding box center [0, 0] width 0 height 0
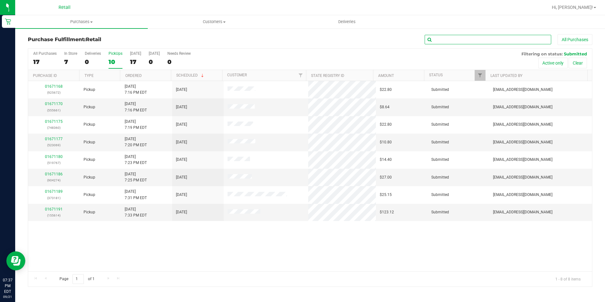
click at [472, 38] on input "text" at bounding box center [488, 39] width 127 height 9
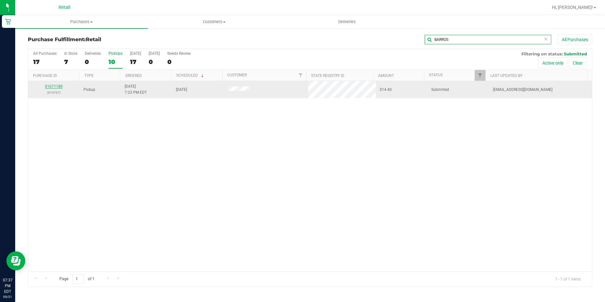
type input "BARROS"
click at [49, 87] on link "01671180" at bounding box center [54, 86] width 18 height 4
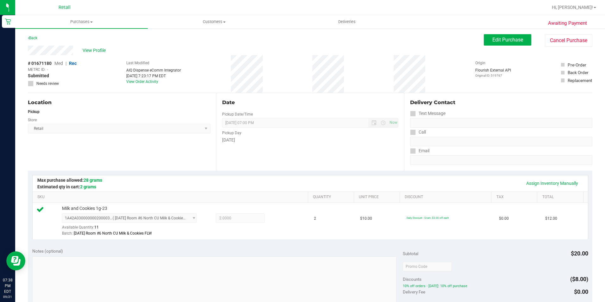
scroll to position [127, 0]
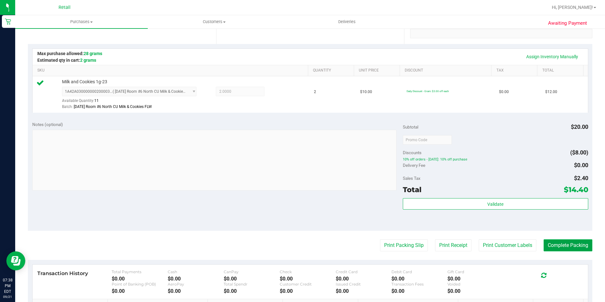
click at [571, 242] on button "Complete Packing" at bounding box center [568, 245] width 49 height 12
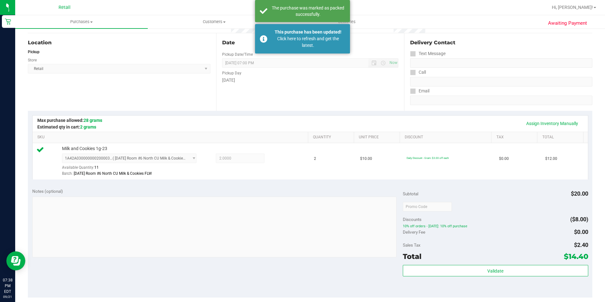
scroll to position [0, 0]
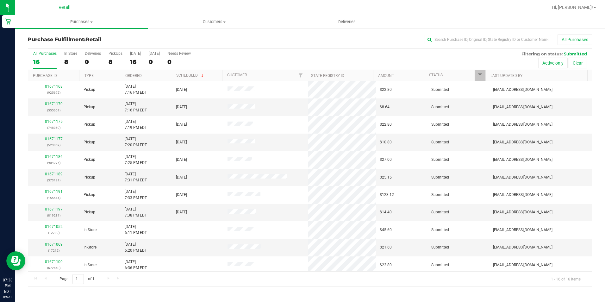
click at [107, 60] on div "All Purchases 16 In Store 8 Deliveries 0 PickUps 8 Today 16 Tomorrow 0 Needs Re…" at bounding box center [310, 59] width 564 height 21
click at [111, 60] on div "8" at bounding box center [116, 61] width 14 height 7
click at [0, 0] on input "PickUps 8" at bounding box center [0, 0] width 0 height 0
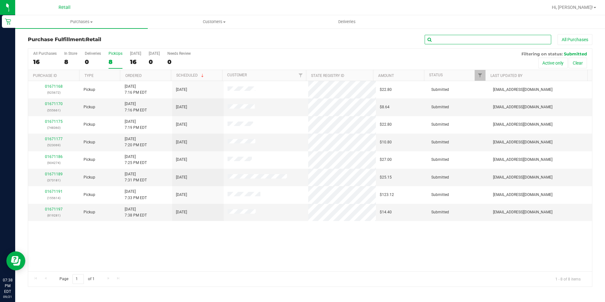
click at [448, 37] on input "text" at bounding box center [488, 39] width 127 height 9
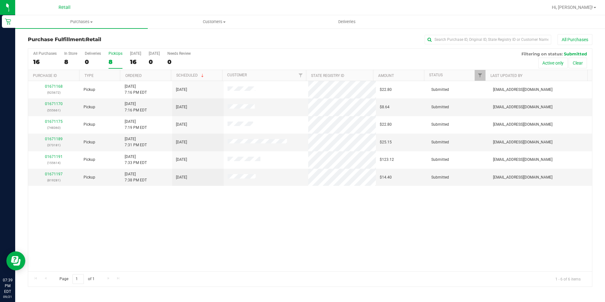
click at [112, 64] on div "8" at bounding box center [116, 61] width 14 height 7
click at [0, 0] on input "PickUps 8" at bounding box center [0, 0] width 0 height 0
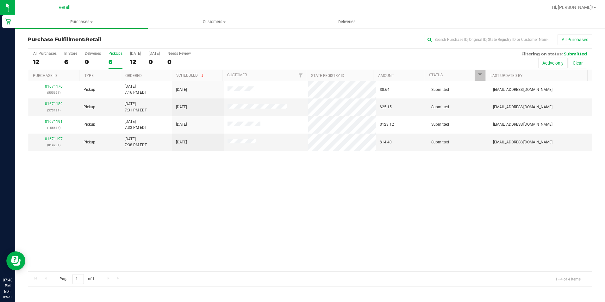
click at [449, 34] on div "Purchase Fulfillment: Retail All Purchases All Purchases 12 In Store 6 Deliveri…" at bounding box center [310, 160] width 590 height 265
click at [450, 38] on input "text" at bounding box center [488, 39] width 127 height 9
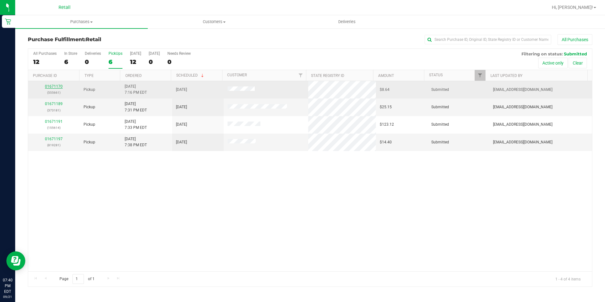
click at [46, 86] on link "01671170" at bounding box center [54, 86] width 18 height 4
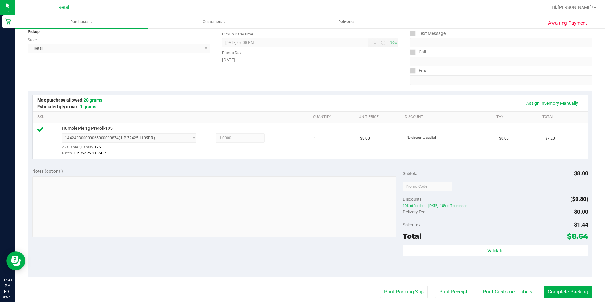
scroll to position [127, 0]
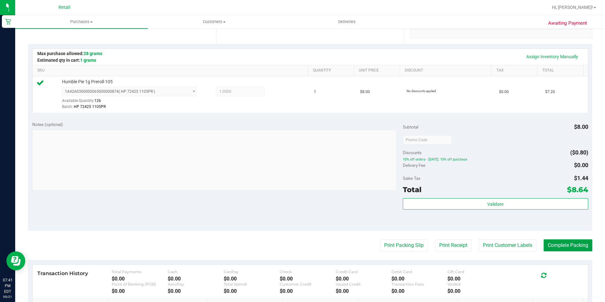
click at [561, 242] on button "Complete Packing" at bounding box center [568, 245] width 49 height 12
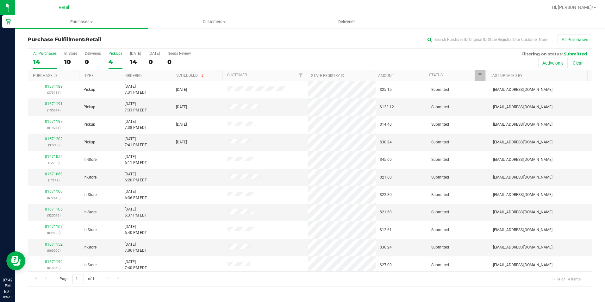
click at [116, 60] on div "4" at bounding box center [116, 61] width 14 height 7
click at [0, 0] on input "PickUps 4" at bounding box center [0, 0] width 0 height 0
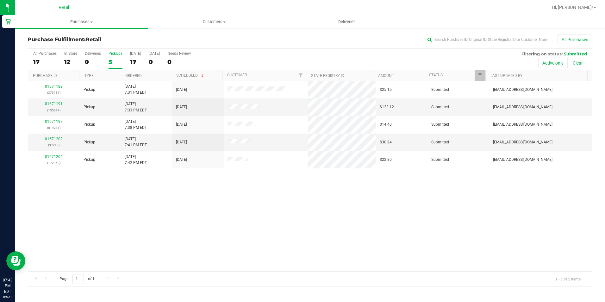
click at [111, 52] on div "PickUps" at bounding box center [116, 53] width 14 height 4
click at [0, 0] on input "PickUps 5" at bounding box center [0, 0] width 0 height 0
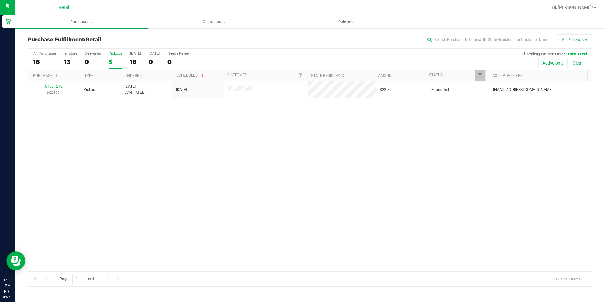
click at [110, 65] on div "5" at bounding box center [116, 61] width 14 height 7
click at [0, 0] on input "PickUps 5" at bounding box center [0, 0] width 0 height 0
click at [111, 52] on div "PickUps" at bounding box center [116, 53] width 14 height 4
click at [0, 0] on input "PickUps 1" at bounding box center [0, 0] width 0 height 0
click at [111, 56] on label "PickUps 1" at bounding box center [116, 59] width 14 height 17
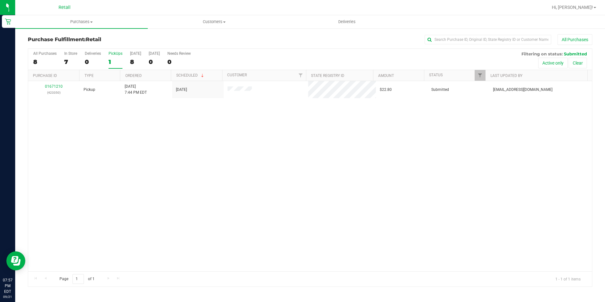
click at [110, 64] on div "1" at bounding box center [116, 61] width 14 height 7
click at [0, 0] on input "PickUps 1" at bounding box center [0, 0] width 0 height 0
click at [265, 28] on uib-tab-heading "Customers All customers Add a new customer All physicians" at bounding box center [214, 22] width 132 height 13
click at [147, 154] on div "01671210 (423350) Pickup 9/21/2025 7:44 PM EDT 9/21/2025 $22.80 Submitted aiqec…" at bounding box center [310, 176] width 564 height 190
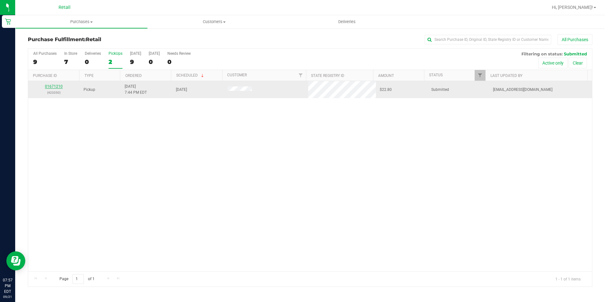
click at [54, 85] on link "01671210" at bounding box center [54, 86] width 18 height 4
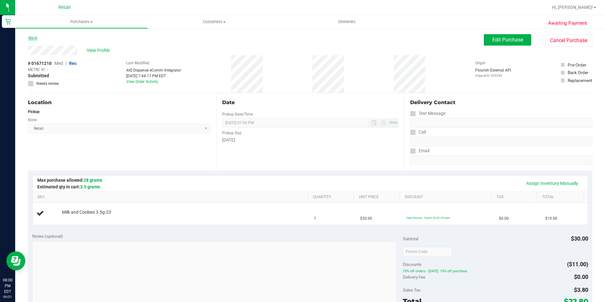
click at [37, 36] on link "Back" at bounding box center [32, 38] width 9 height 4
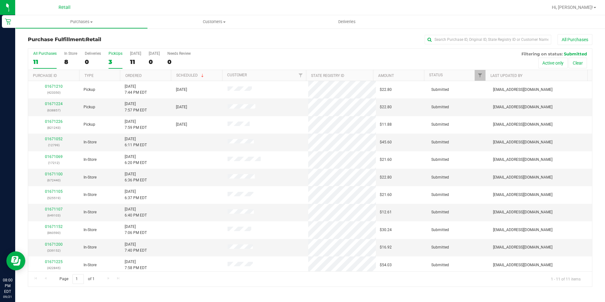
click at [112, 61] on div "3" at bounding box center [116, 61] width 14 height 7
click at [0, 0] on input "PickUps 3" at bounding box center [0, 0] width 0 height 0
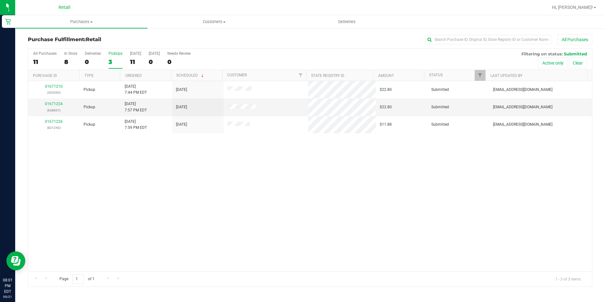
click at [112, 57] on label "PickUps 3" at bounding box center [116, 59] width 14 height 17
click at [0, 0] on input "PickUps 3" at bounding box center [0, 0] width 0 height 0
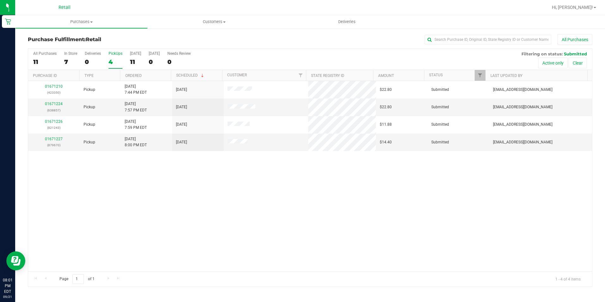
click at [113, 54] on div "PickUps" at bounding box center [116, 53] width 14 height 4
click at [0, 0] on input "PickUps 4" at bounding box center [0, 0] width 0 height 0
click at [48, 104] on link "01671224" at bounding box center [54, 104] width 18 height 4
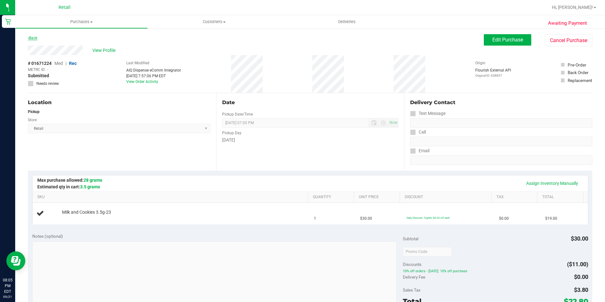
click at [33, 37] on link "Back" at bounding box center [32, 38] width 9 height 4
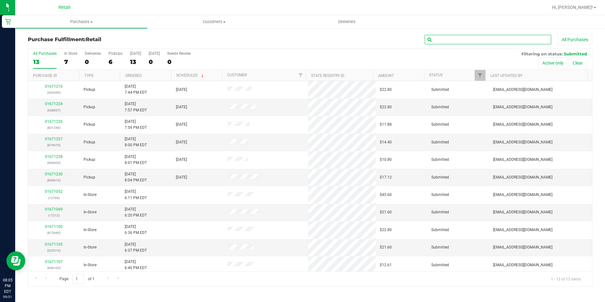
click at [476, 40] on input "text" at bounding box center [488, 39] width 127 height 9
click at [455, 40] on input "text" at bounding box center [488, 39] width 127 height 9
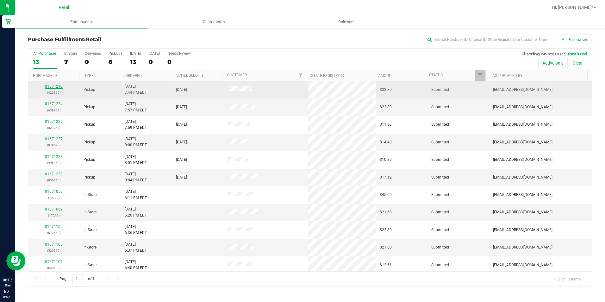
click at [53, 87] on link "01671210" at bounding box center [54, 86] width 18 height 4
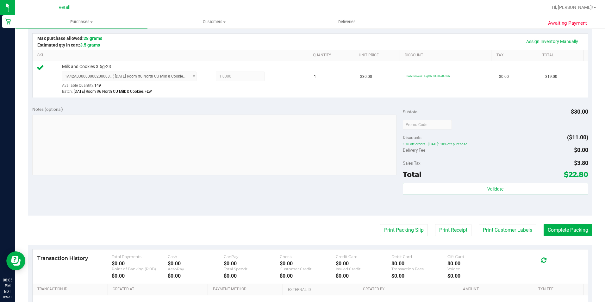
scroll to position [158, 0]
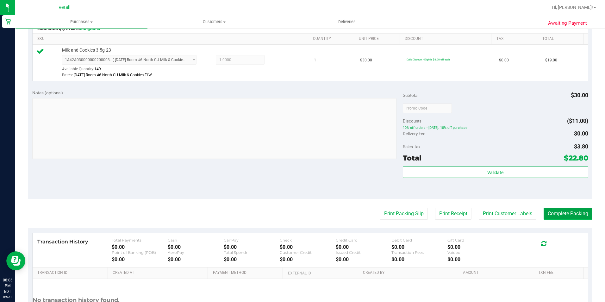
click at [567, 216] on button "Complete Packing" at bounding box center [568, 214] width 49 height 12
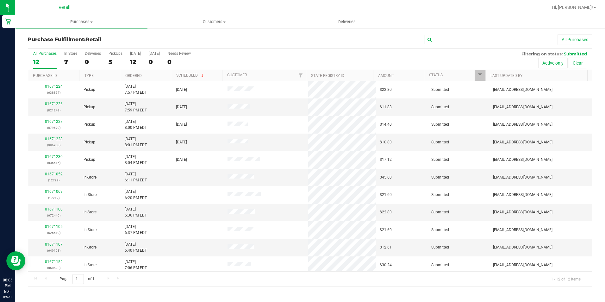
click at [460, 36] on input "text" at bounding box center [488, 39] width 127 height 9
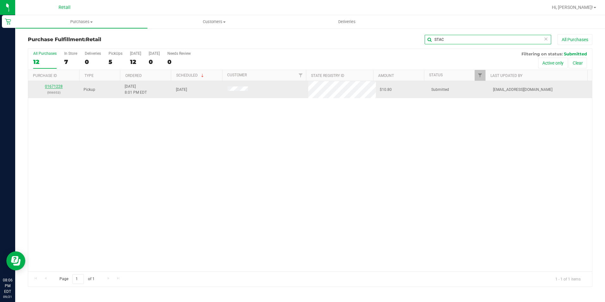
type input "STAC"
click at [52, 87] on link "01671228" at bounding box center [54, 86] width 18 height 4
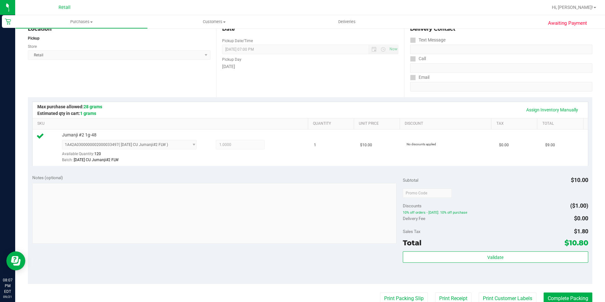
scroll to position [95, 0]
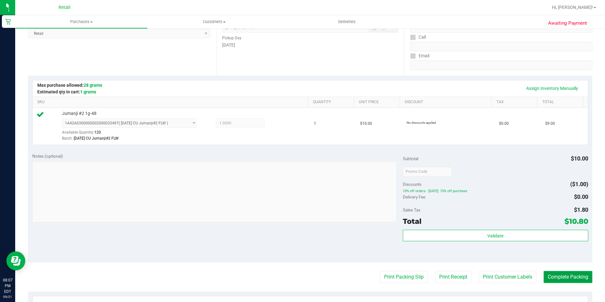
click at [575, 277] on button "Complete Packing" at bounding box center [568, 277] width 49 height 12
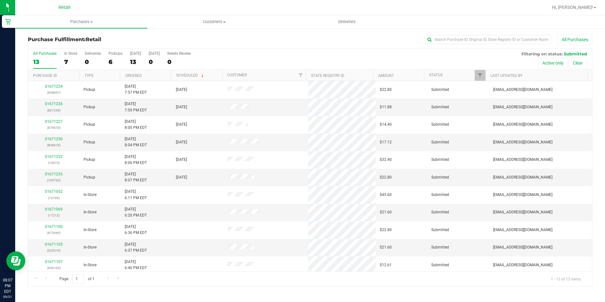
click at [103, 60] on div "All Purchases 13 In Store 7 Deliveries 0 PickUps 6 Today 13 Tomorrow 0 Needs Re…" at bounding box center [310, 59] width 564 height 21
click at [119, 60] on div "6" at bounding box center [116, 61] width 14 height 7
click at [0, 0] on input "PickUps 6" at bounding box center [0, 0] width 0 height 0
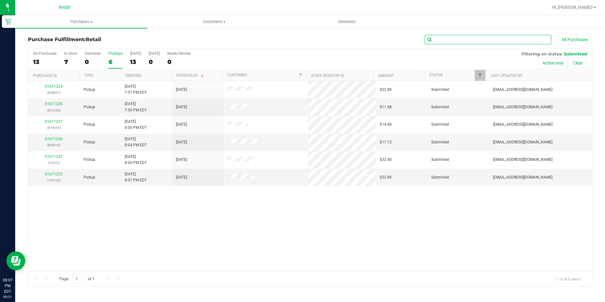
click at [464, 41] on input "text" at bounding box center [488, 39] width 127 height 9
type input "ANGELA"
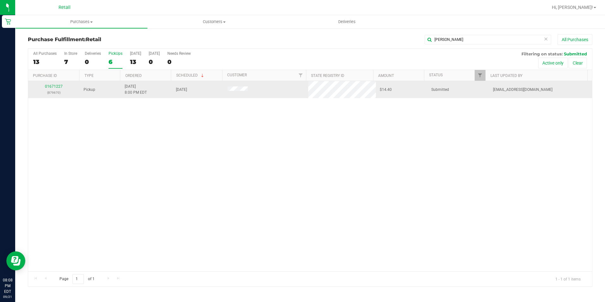
click at [53, 83] on td "01671227 (879670)" at bounding box center [54, 89] width 52 height 17
click at [55, 88] on link "01671227" at bounding box center [54, 86] width 18 height 4
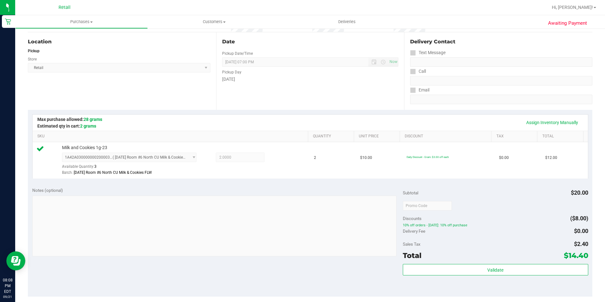
scroll to position [63, 0]
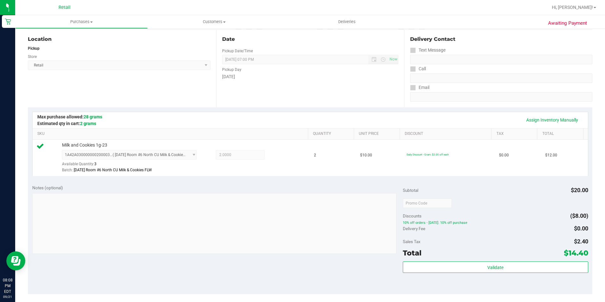
click at [315, 97] on div "Date Pickup Date/Time 09/21/2025 Now 09/21/2025 07:00 PM Now Pickup Day Sunday" at bounding box center [310, 69] width 188 height 78
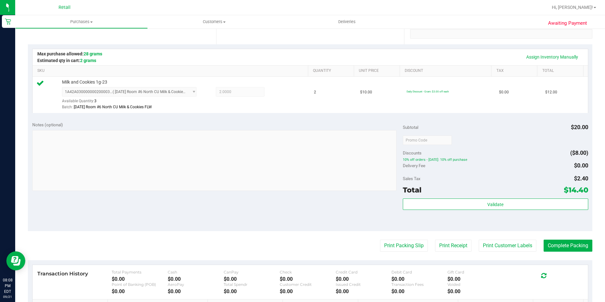
scroll to position [127, 0]
click at [577, 243] on button "Complete Packing" at bounding box center [568, 245] width 49 height 12
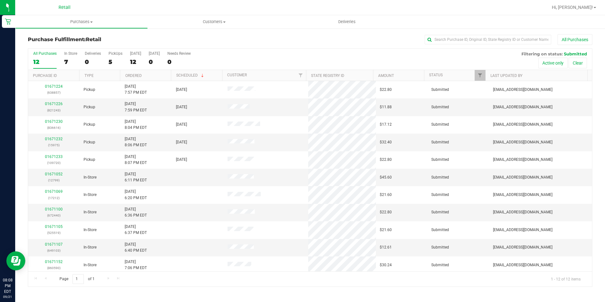
click at [103, 62] on div "All Purchases 12 In Store 7 Deliveries 0 PickUps 5 Today 12 Tomorrow 0 Needs Re…" at bounding box center [310, 59] width 564 height 21
click at [116, 61] on div "5" at bounding box center [116, 61] width 14 height 7
click at [0, 0] on input "PickUps 5" at bounding box center [0, 0] width 0 height 0
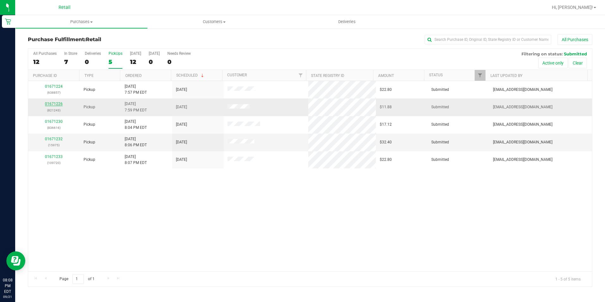
click at [53, 102] on link "01671226" at bounding box center [54, 104] width 18 height 4
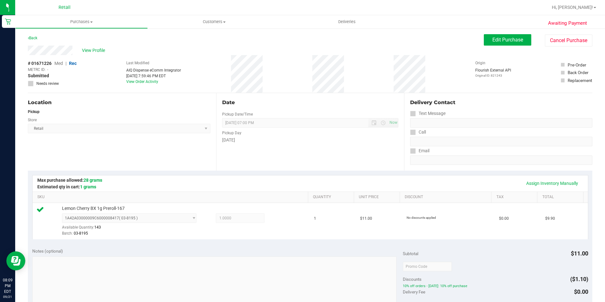
click at [322, 98] on div "Date Pickup Date/Time 09/21/2025 Now 09/21/2025 07:00 PM Now Pickup Day Sunday" at bounding box center [310, 132] width 188 height 78
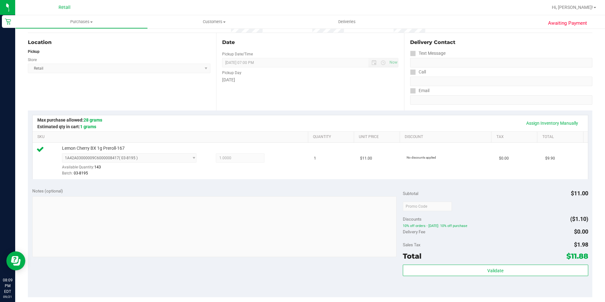
scroll to position [158, 0]
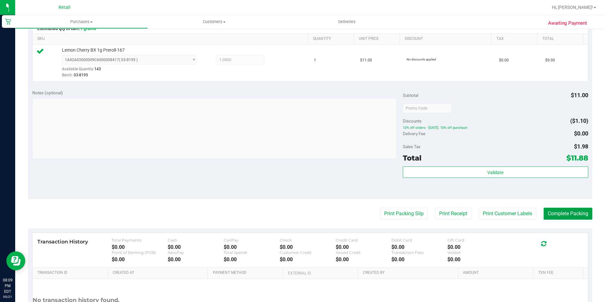
click at [555, 211] on button "Complete Packing" at bounding box center [568, 214] width 49 height 12
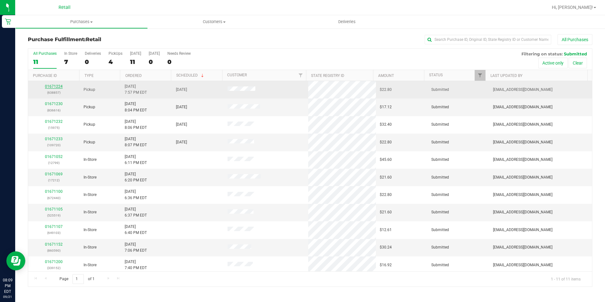
click at [52, 86] on link "01671224" at bounding box center [54, 86] width 18 height 4
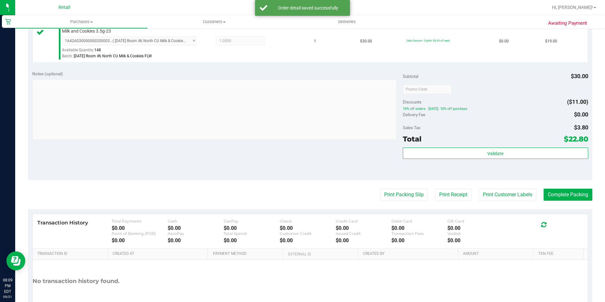
scroll to position [215, 0]
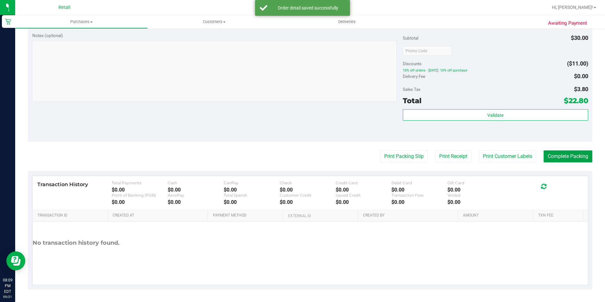
click at [544, 159] on button "Complete Packing" at bounding box center [568, 156] width 49 height 12
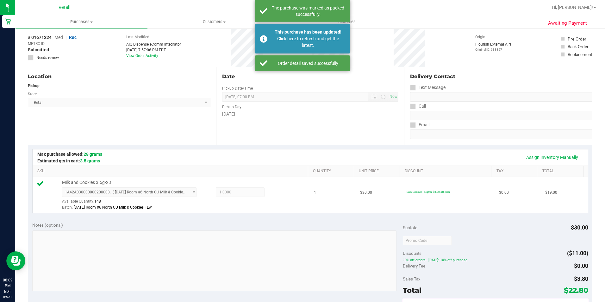
scroll to position [26, 0]
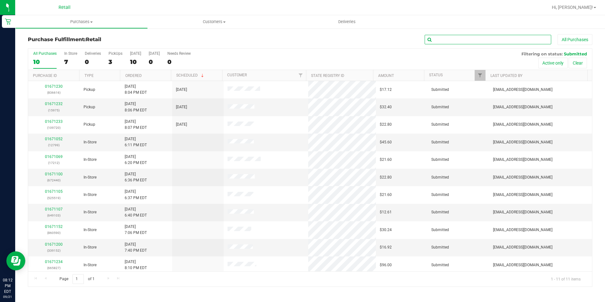
click at [450, 42] on input "text" at bounding box center [488, 39] width 127 height 9
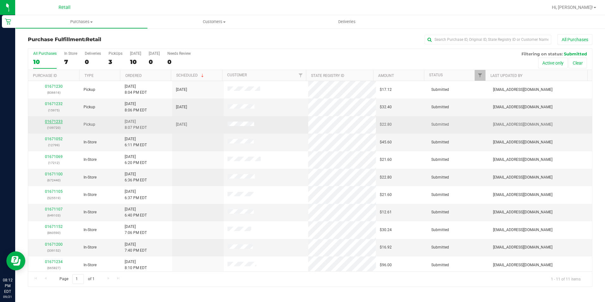
click at [53, 122] on link "01671233" at bounding box center [54, 121] width 18 height 4
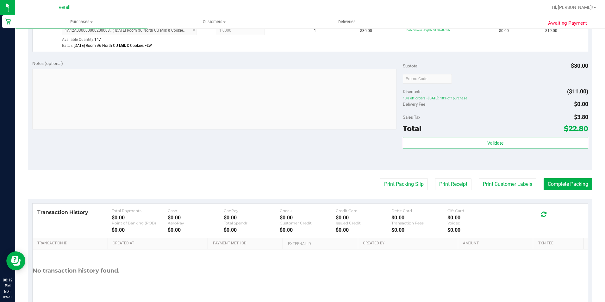
scroll to position [190, 0]
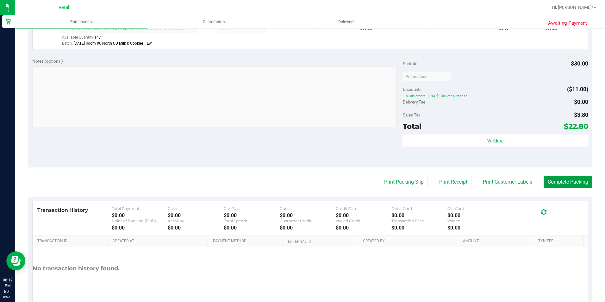
click at [570, 186] on button "Complete Packing" at bounding box center [568, 182] width 49 height 12
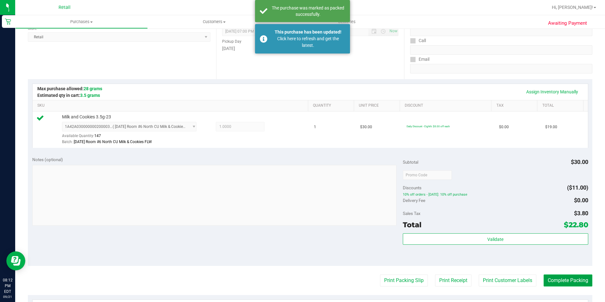
scroll to position [0, 0]
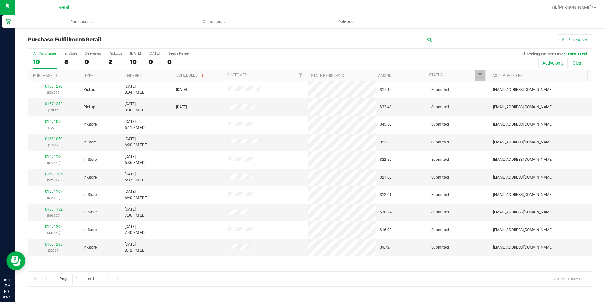
click at [439, 40] on input "text" at bounding box center [488, 39] width 127 height 9
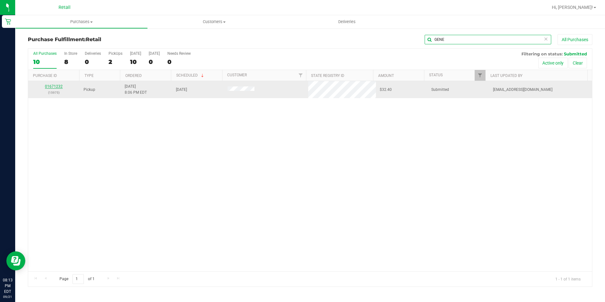
type input "GENE"
click at [50, 86] on link "01671232" at bounding box center [54, 86] width 18 height 4
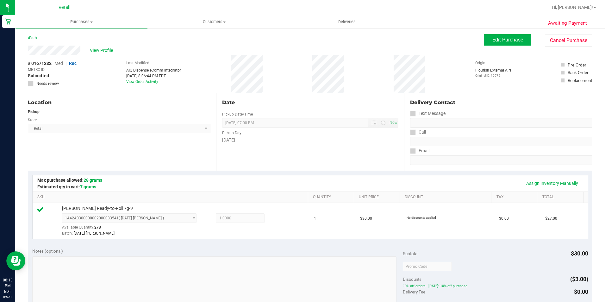
scroll to position [215, 0]
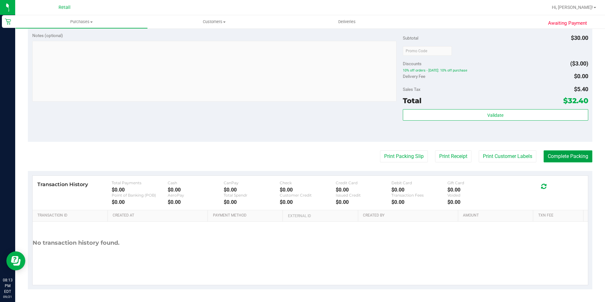
click at [562, 156] on button "Complete Packing" at bounding box center [568, 156] width 49 height 12
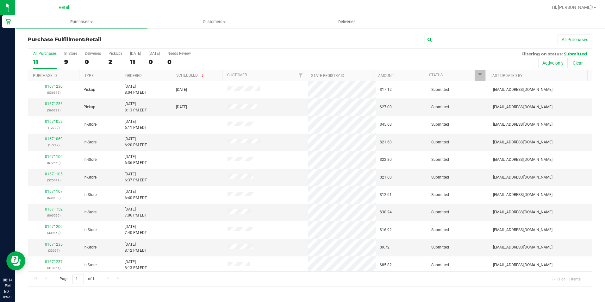
click at [440, 43] on input "text" at bounding box center [488, 39] width 127 height 9
click at [446, 38] on input "text" at bounding box center [488, 39] width 127 height 9
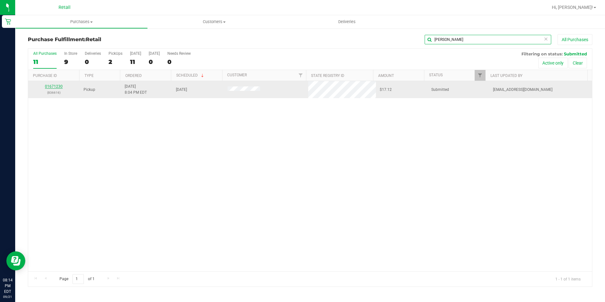
type input "NICHOLAS"
click at [59, 82] on td "01671230 (836616)" at bounding box center [54, 89] width 52 height 17
click at [52, 86] on link "01671230" at bounding box center [54, 86] width 18 height 4
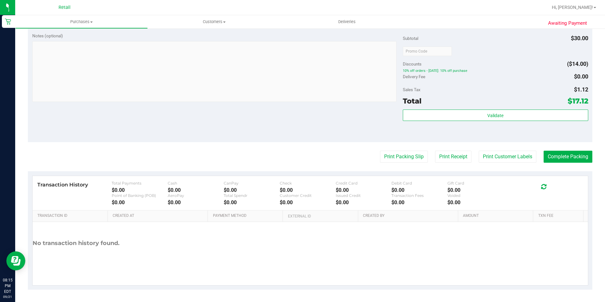
scroll to position [215, 0]
click at [567, 160] on button "Complete Packing" at bounding box center [568, 156] width 49 height 12
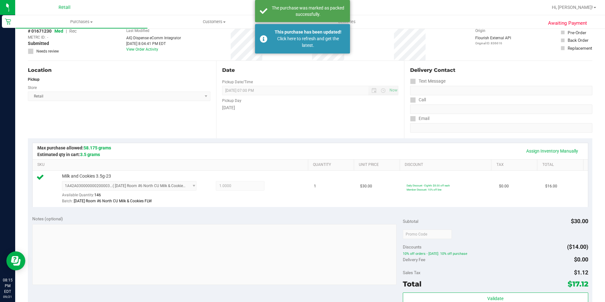
scroll to position [26, 0]
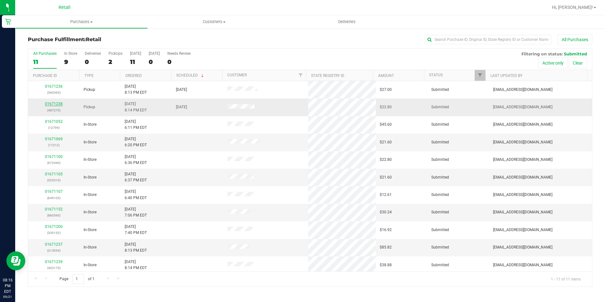
click at [55, 103] on link "01671238" at bounding box center [54, 104] width 18 height 4
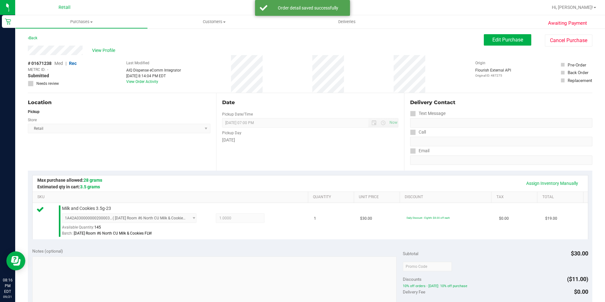
scroll to position [158, 0]
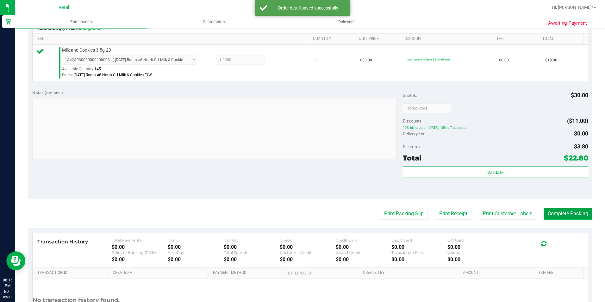
click at [573, 212] on button "Complete Packing" at bounding box center [568, 214] width 49 height 12
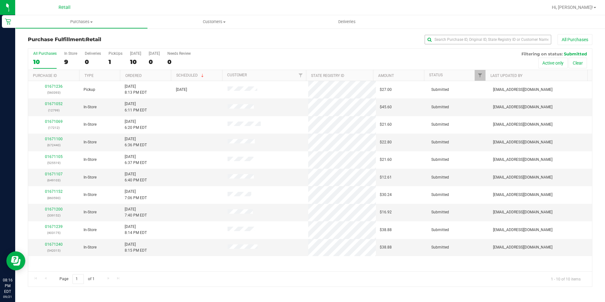
drag, startPoint x: 507, startPoint y: 50, endPoint x: 503, endPoint y: 40, distance: 10.3
click at [507, 49] on div "All Purchases 10 In Store 9 Deliveries 0 PickUps 1 Today 10 Tomorrow 0 Needs Re…" at bounding box center [310, 51] width 564 height 5
click at [501, 38] on input "text" at bounding box center [488, 39] width 127 height 9
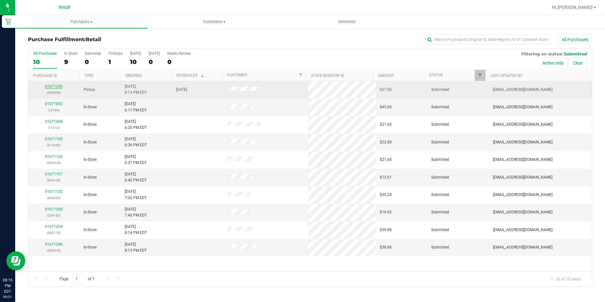
click at [55, 86] on link "01671236" at bounding box center [54, 86] width 18 height 4
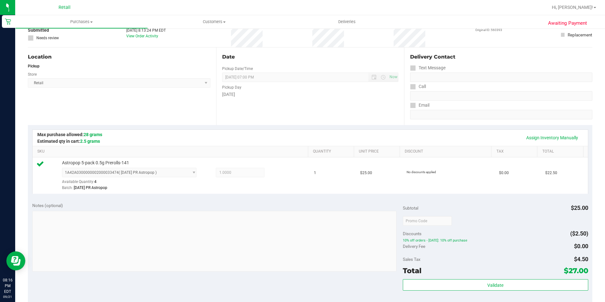
scroll to position [158, 0]
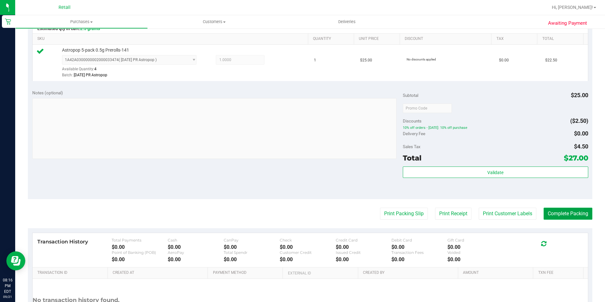
click at [555, 213] on button "Complete Packing" at bounding box center [568, 214] width 49 height 12
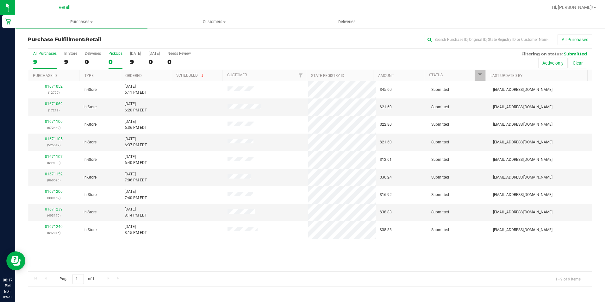
click at [114, 57] on label "PickUps 0" at bounding box center [116, 59] width 14 height 17
click at [0, 0] on input "PickUps 0" at bounding box center [0, 0] width 0 height 0
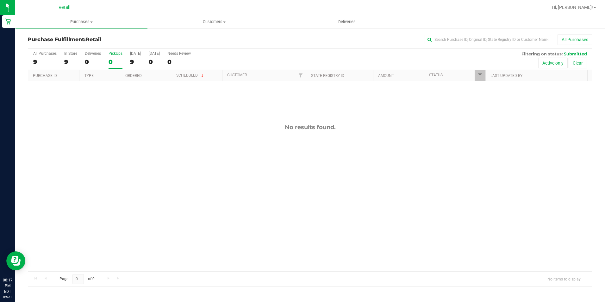
click at [116, 55] on div "PickUps" at bounding box center [116, 53] width 14 height 4
click at [0, 0] on input "PickUps 0" at bounding box center [0, 0] width 0 height 0
click at [115, 53] on div "PickUps" at bounding box center [116, 53] width 14 height 4
click at [0, 0] on input "PickUps 0" at bounding box center [0, 0] width 0 height 0
click at [115, 53] on div "PickUps" at bounding box center [116, 53] width 14 height 4
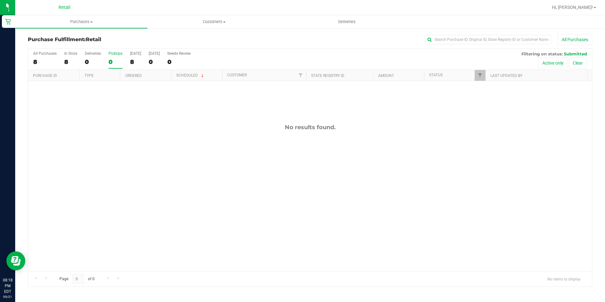
click at [0, 0] on input "PickUps 0" at bounding box center [0, 0] width 0 height 0
click at [479, 73] on span "Filter" at bounding box center [479, 75] width 5 height 5
click at [481, 73] on span "Filter" at bounding box center [479, 75] width 5 height 5
click at [331, 46] on div "Purchase Fulfillment: Retail All Purchases" at bounding box center [310, 41] width 564 height 14
click at [472, 75] on th "Status" at bounding box center [454, 75] width 61 height 11
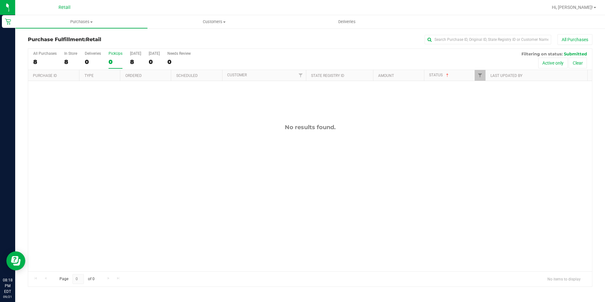
click at [456, 73] on th "Status" at bounding box center [454, 75] width 61 height 11
click at [479, 76] on span "Filter" at bounding box center [479, 75] width 5 height 5
click at [487, 70] on th "Last Updated By" at bounding box center [536, 75] width 102 height 11
checkbox input "true"
click at [479, 73] on span "Filter" at bounding box center [479, 75] width 5 height 5
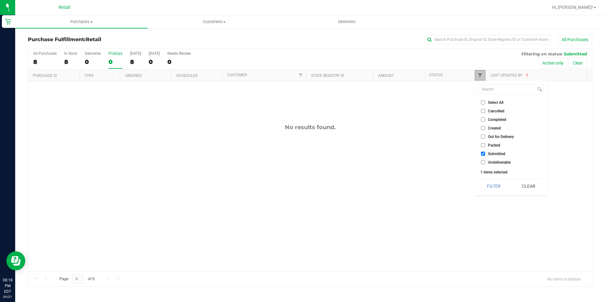
click at [479, 73] on span "Filter" at bounding box center [479, 75] width 5 height 5
click at [67, 64] on div "8" at bounding box center [70, 61] width 13 height 7
click at [0, 0] on input "In Store 8" at bounding box center [0, 0] width 0 height 0
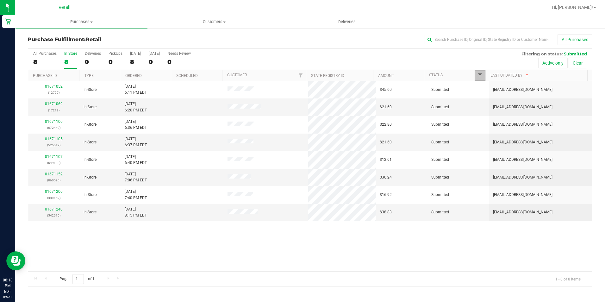
click at [480, 73] on span "Filter" at bounding box center [479, 75] width 5 height 5
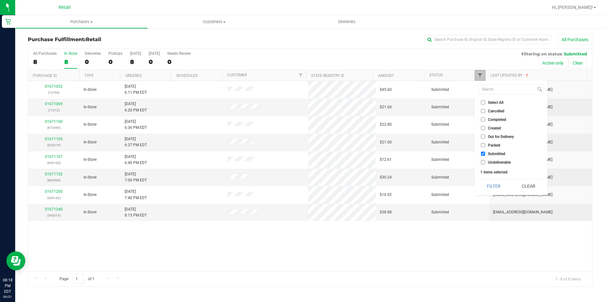
click at [480, 73] on span "Filter" at bounding box center [479, 75] width 5 height 5
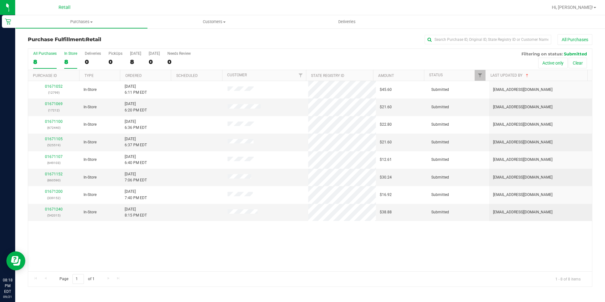
click at [47, 56] on label "All Purchases 8" at bounding box center [44, 59] width 23 height 17
click at [0, 0] on input "All Purchases 8" at bounding box center [0, 0] width 0 height 0
click at [111, 58] on div "All Purchases 8 In Store 8 Deliveries 0 PickUps 0 Today 8 Tomorrow 0 Needs Revi…" at bounding box center [310, 167] width 564 height 238
drag, startPoint x: 112, startPoint y: 40, endPoint x: 85, endPoint y: 41, distance: 26.6
click at [85, 41] on h3 "Purchase Fulfillment: Retail" at bounding box center [122, 40] width 188 height 6
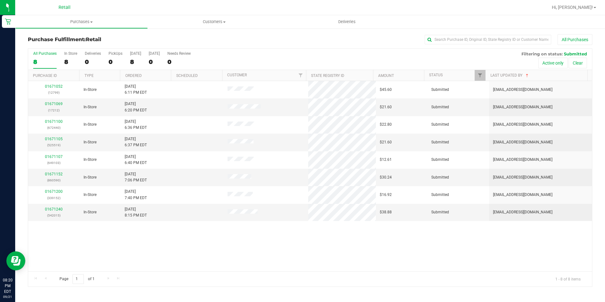
drag, startPoint x: 85, startPoint y: 41, endPoint x: 143, endPoint y: 33, distance: 57.9
click at [143, 33] on div "Purchase Fulfillment: Retail All Purchases All Purchases 8 In Store 8 Deliverie…" at bounding box center [310, 160] width 590 height 265
click at [109, 59] on div "0" at bounding box center [116, 61] width 14 height 7
click at [0, 0] on input "PickUps 0" at bounding box center [0, 0] width 0 height 0
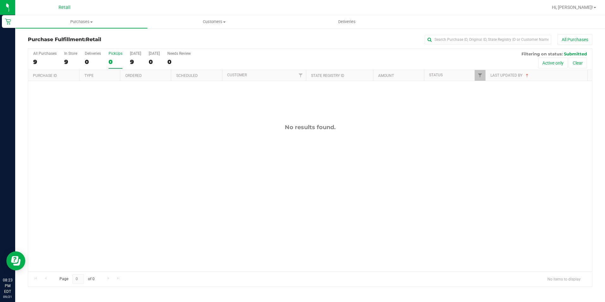
click at [109, 59] on div "0" at bounding box center [116, 61] width 14 height 7
click at [0, 0] on input "PickUps 0" at bounding box center [0, 0] width 0 height 0
click at [112, 64] on div "0" at bounding box center [116, 61] width 14 height 7
click at [0, 0] on input "PickUps 0" at bounding box center [0, 0] width 0 height 0
click at [109, 59] on div "0" at bounding box center [116, 61] width 14 height 7
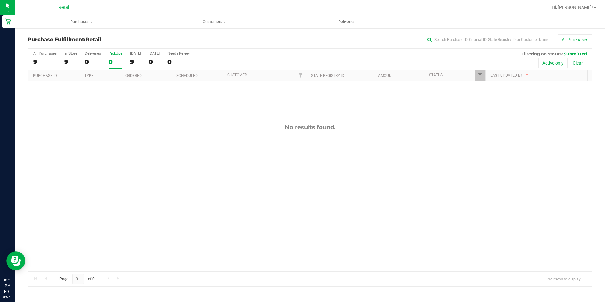
click at [0, 0] on input "PickUps 0" at bounding box center [0, 0] width 0 height 0
click at [110, 63] on div "0" at bounding box center [116, 61] width 14 height 7
click at [0, 0] on input "PickUps 0" at bounding box center [0, 0] width 0 height 0
click at [480, 38] on input "text" at bounding box center [488, 39] width 127 height 9
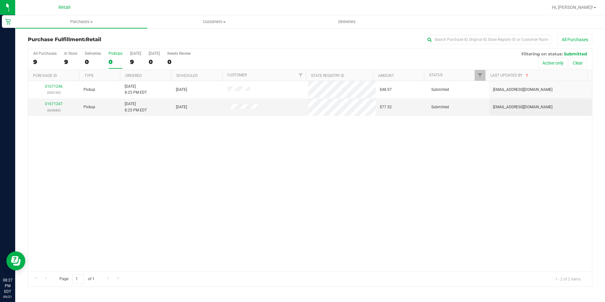
click at [114, 56] on label "PickUps 0" at bounding box center [116, 59] width 14 height 17
click at [0, 0] on input "PickUps 0" at bounding box center [0, 0] width 0 height 0
click at [114, 56] on label "PickUps 2" at bounding box center [116, 59] width 14 height 17
click at [0, 0] on input "PickUps 2" at bounding box center [0, 0] width 0 height 0
click at [114, 56] on label "PickUps 2" at bounding box center [116, 59] width 14 height 17
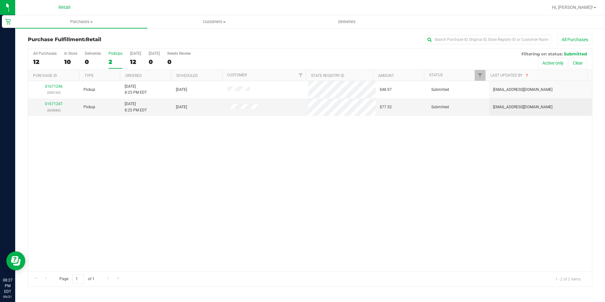
click at [0, 0] on input "PickUps 2" at bounding box center [0, 0] width 0 height 0
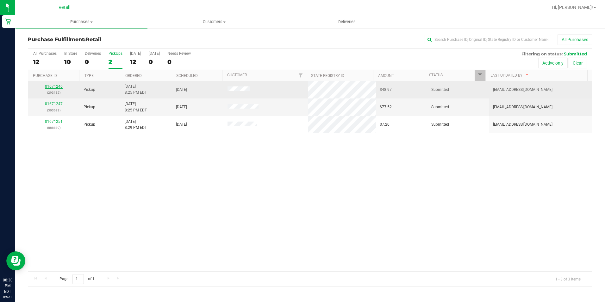
click at [50, 87] on link "01671246" at bounding box center [54, 86] width 18 height 4
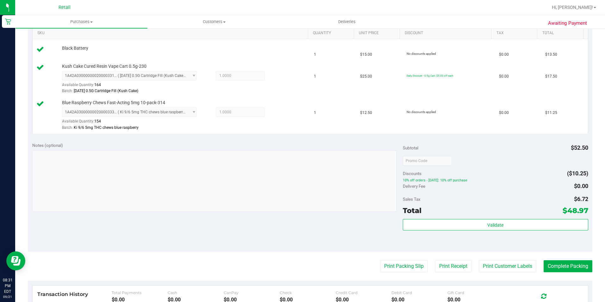
scroll to position [221, 0]
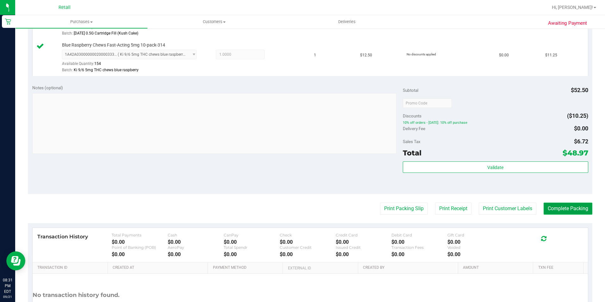
click at [559, 208] on button "Complete Packing" at bounding box center [568, 208] width 49 height 12
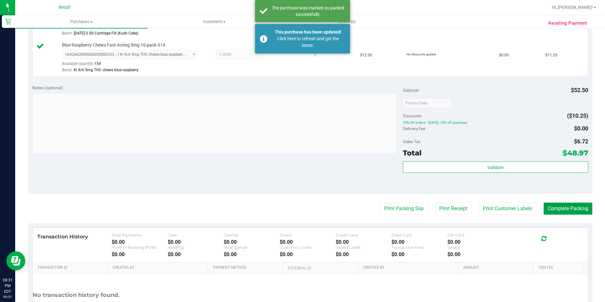
scroll to position [0, 0]
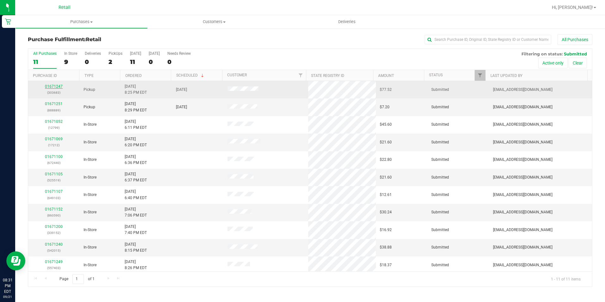
click at [52, 87] on link "01671247" at bounding box center [54, 86] width 18 height 4
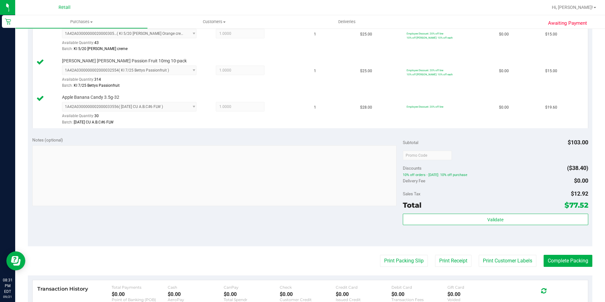
scroll to position [221, 0]
click at [564, 259] on button "Complete Packing" at bounding box center [568, 260] width 49 height 12
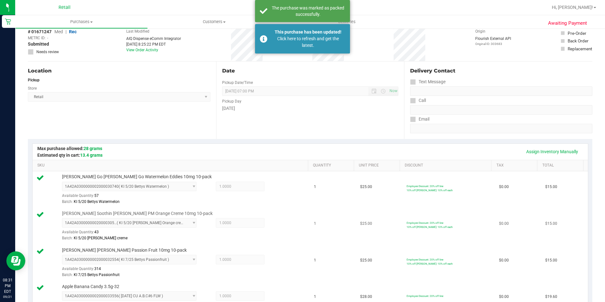
scroll to position [0, 0]
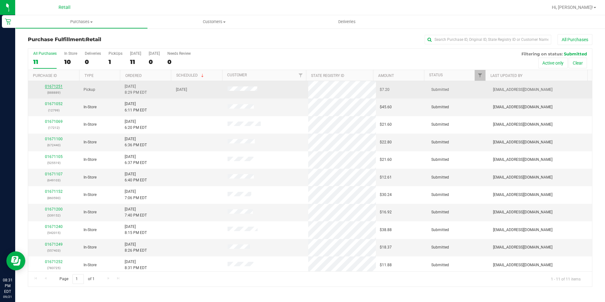
click at [53, 85] on link "01671251" at bounding box center [54, 86] width 18 height 4
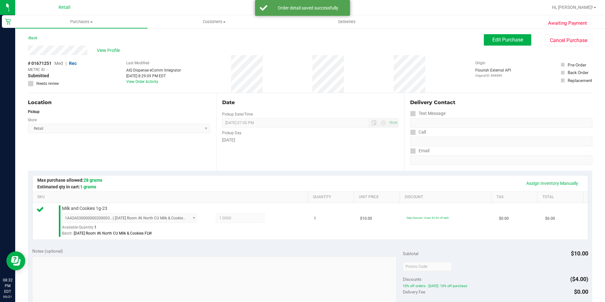
scroll to position [127, 0]
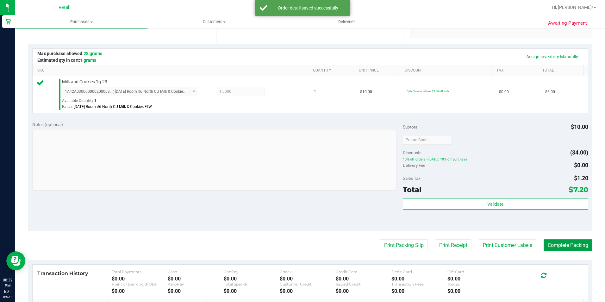
click at [551, 247] on button "Complete Packing" at bounding box center [568, 245] width 49 height 12
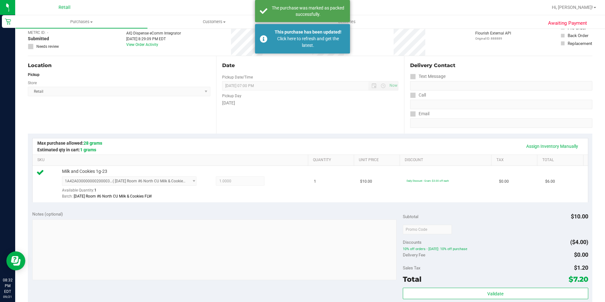
scroll to position [0, 0]
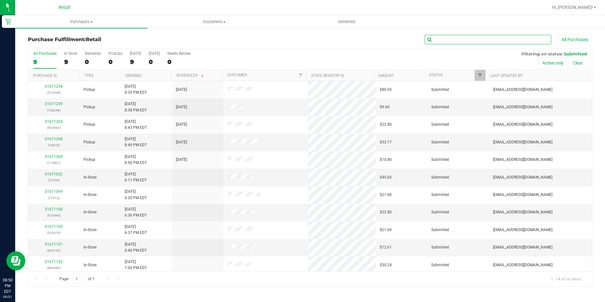
click at [445, 44] on input "text" at bounding box center [488, 39] width 127 height 9
click at [443, 36] on input "text" at bounding box center [488, 39] width 127 height 9
click at [444, 38] on input "text" at bounding box center [488, 39] width 127 height 9
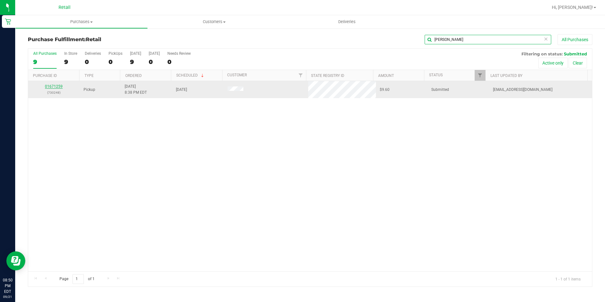
type input "ORTIZ"
click at [55, 86] on link "01671259" at bounding box center [54, 86] width 18 height 4
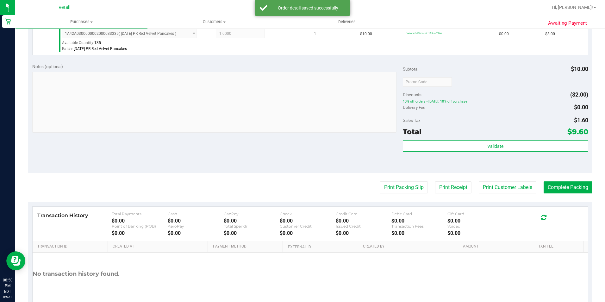
scroll to position [190, 0]
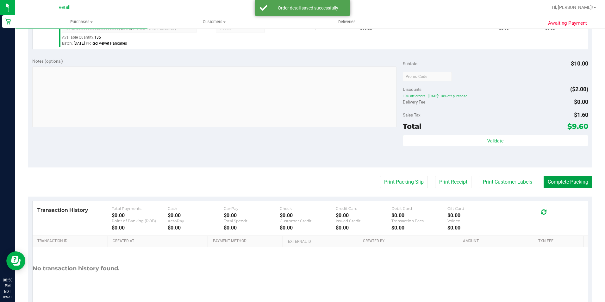
click at [553, 179] on button "Complete Packing" at bounding box center [568, 182] width 49 height 12
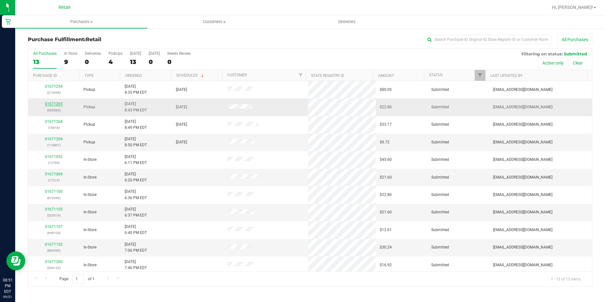
click at [60, 102] on link "01671265" at bounding box center [54, 104] width 18 height 4
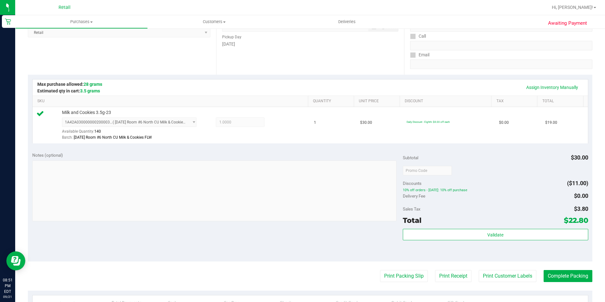
scroll to position [127, 0]
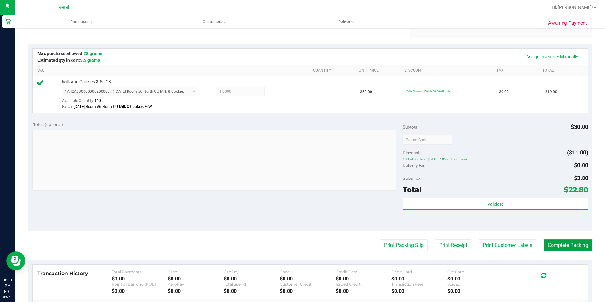
click at [556, 240] on button "Complete Packing" at bounding box center [568, 245] width 49 height 12
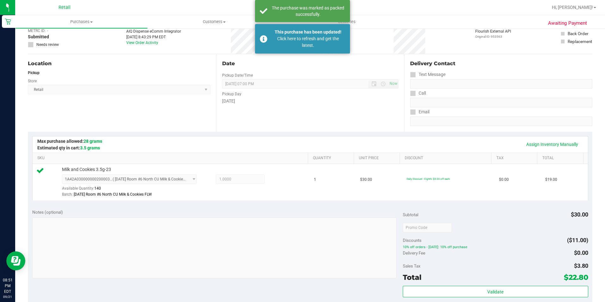
scroll to position [0, 0]
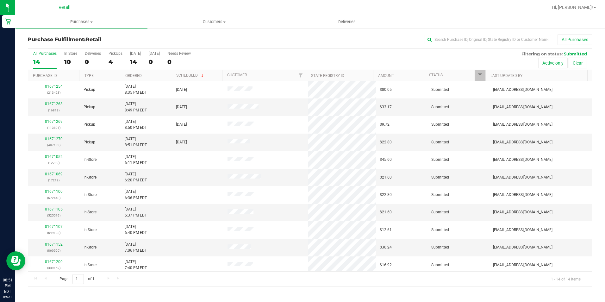
click at [453, 48] on div "Purchase Fulfillment: Retail All Purchases" at bounding box center [310, 41] width 564 height 14
click at [453, 40] on input "text" at bounding box center [488, 39] width 127 height 9
type input "JASON"
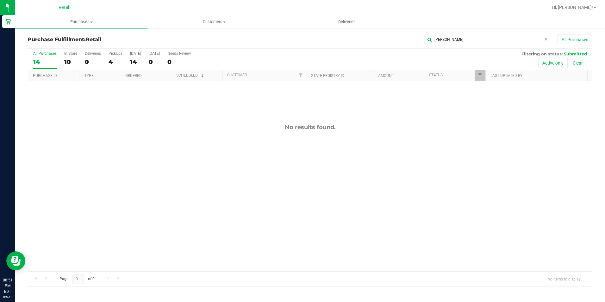
drag, startPoint x: 462, startPoint y: 37, endPoint x: 391, endPoint y: 41, distance: 70.7
click at [391, 41] on div "JASON All Purchases" at bounding box center [404, 39] width 376 height 11
type input "3428"
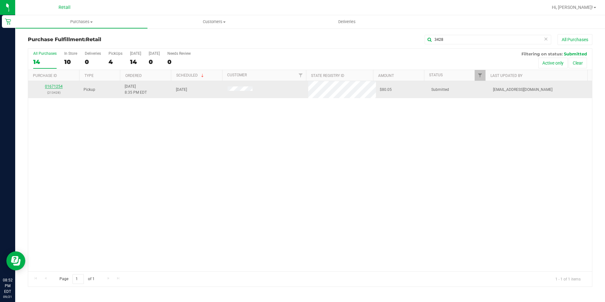
click at [57, 87] on link "01671254" at bounding box center [54, 86] width 18 height 4
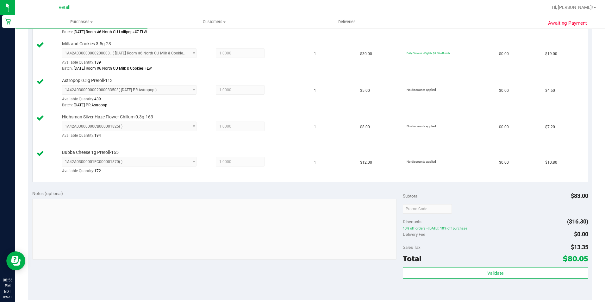
scroll to position [316, 0]
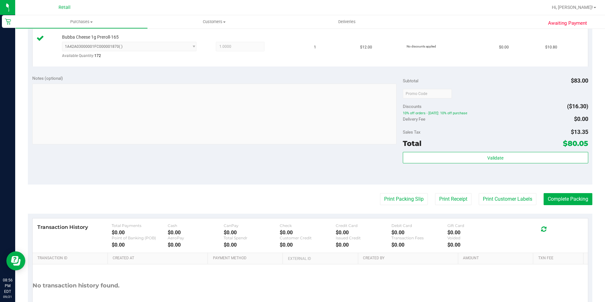
click at [573, 188] on purchase-details "Back Edit Purchase Cancel Purchase View Profile # 01671254 Med | Rec METRC ID: …" at bounding box center [310, 25] width 564 height 614
click at [573, 196] on button "Complete Packing" at bounding box center [568, 199] width 49 height 12
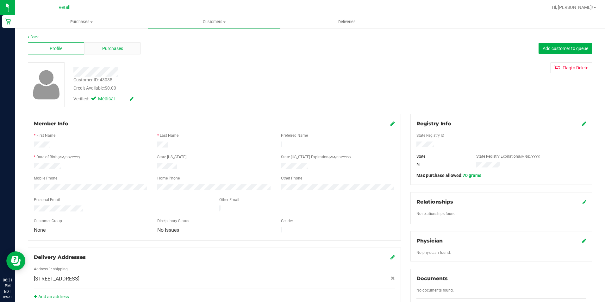
click at [107, 49] on span "Purchases" at bounding box center [112, 48] width 21 height 7
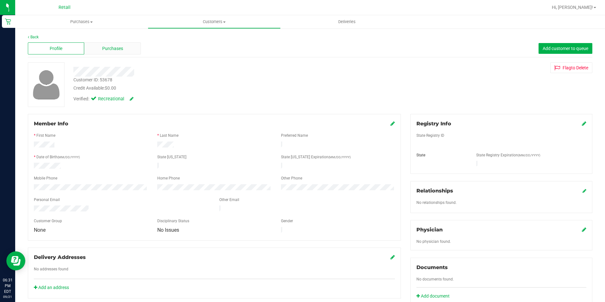
click at [117, 49] on span "Purchases" at bounding box center [112, 48] width 21 height 7
click at [115, 49] on span "Purchases" at bounding box center [112, 48] width 21 height 7
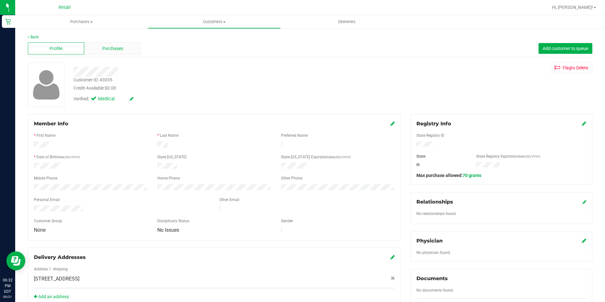
click at [124, 44] on div "Purchases" at bounding box center [112, 48] width 56 height 12
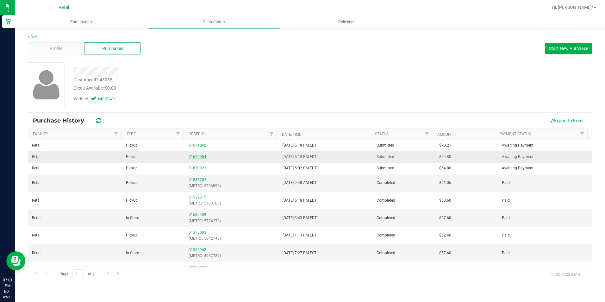
click at [197, 156] on link "01670954" at bounding box center [198, 156] width 18 height 4
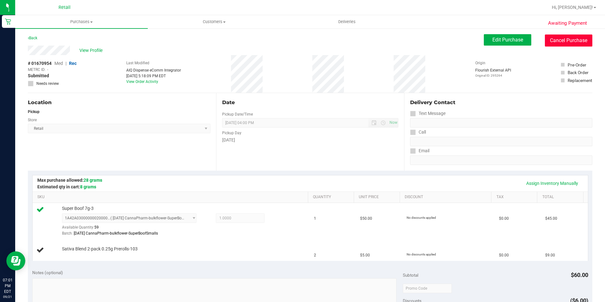
click at [561, 38] on button "Cancel Purchase" at bounding box center [568, 40] width 47 height 12
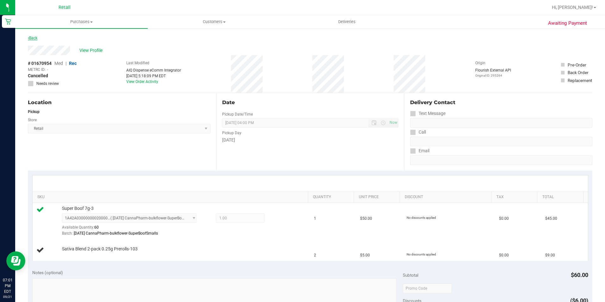
click at [32, 39] on link "Back" at bounding box center [32, 38] width 9 height 4
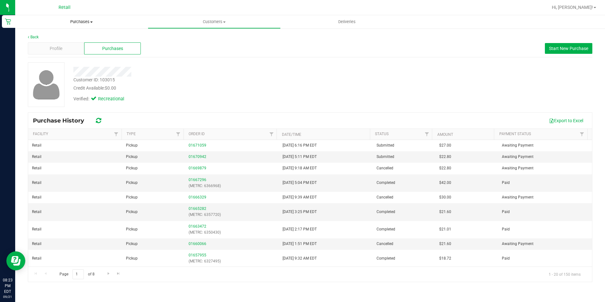
click at [91, 22] on span at bounding box center [91, 22] width 3 height 1
click at [46, 44] on span "Fulfillment" at bounding box center [34, 45] width 39 height 5
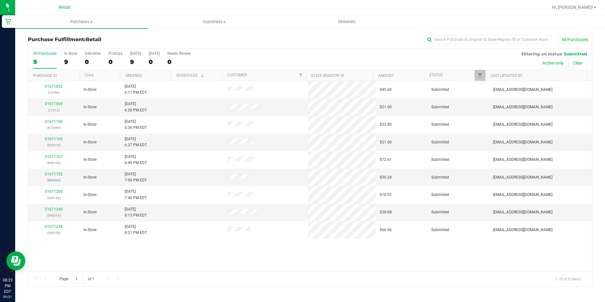
click at [36, 61] on div "9" at bounding box center [44, 61] width 23 height 7
click at [0, 0] on input "All Purchases 9" at bounding box center [0, 0] width 0 height 0
click at [39, 58] on div "8" at bounding box center [44, 61] width 23 height 7
click at [0, 0] on input "All Purchases 8" at bounding box center [0, 0] width 0 height 0
click at [55, 175] on link "01671152" at bounding box center [54, 174] width 18 height 4
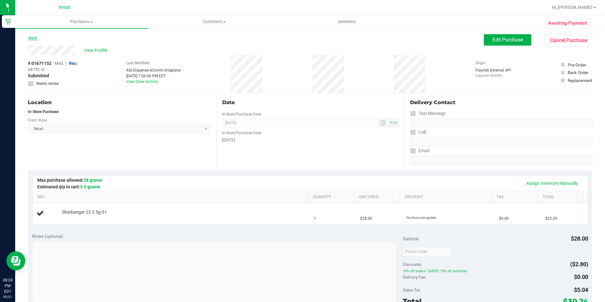
click at [31, 39] on link "Back" at bounding box center [32, 38] width 9 height 4
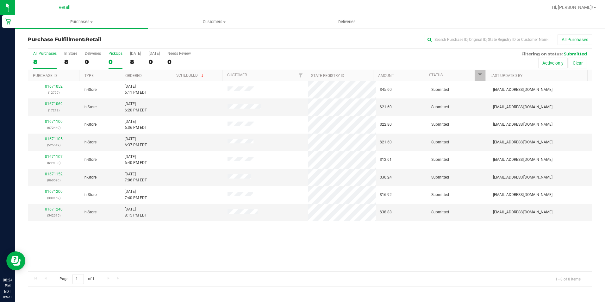
click at [112, 62] on div "0" at bounding box center [116, 61] width 14 height 7
click at [0, 0] on input "PickUps 0" at bounding box center [0, 0] width 0 height 0
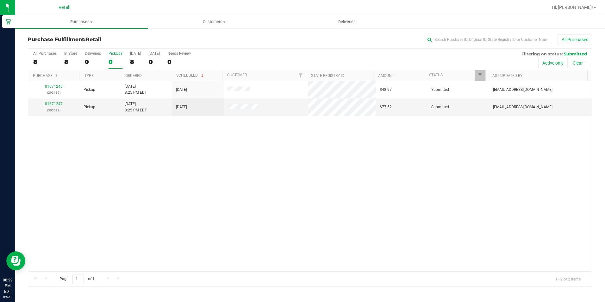
click at [116, 55] on div "PickUps" at bounding box center [116, 53] width 14 height 4
click at [0, 0] on input "PickUps 0" at bounding box center [0, 0] width 0 height 0
click at [111, 55] on div "PickUps" at bounding box center [116, 53] width 14 height 4
click at [0, 0] on input "PickUps 0" at bounding box center [0, 0] width 0 height 0
click at [113, 58] on label "PickUps 2" at bounding box center [116, 59] width 14 height 17
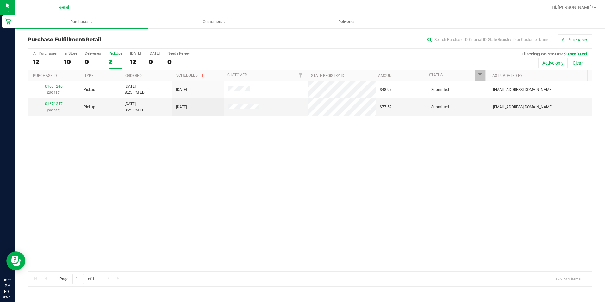
click at [0, 0] on input "PickUps 2" at bounding box center [0, 0] width 0 height 0
click at [111, 60] on div "2" at bounding box center [116, 61] width 14 height 7
click at [0, 0] on input "PickUps 2" at bounding box center [0, 0] width 0 height 0
click at [114, 57] on label "PickUps 3" at bounding box center [116, 59] width 14 height 17
click at [0, 0] on input "PickUps 3" at bounding box center [0, 0] width 0 height 0
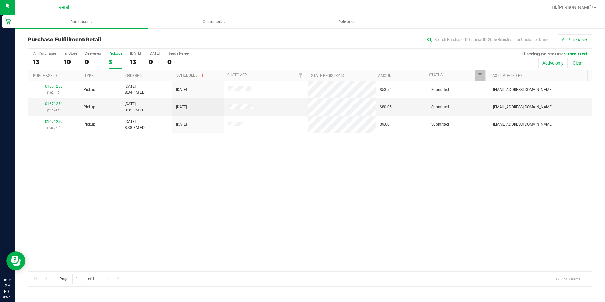
click at [111, 62] on div "3" at bounding box center [116, 61] width 14 height 7
click at [0, 0] on input "PickUps 3" at bounding box center [0, 0] width 0 height 0
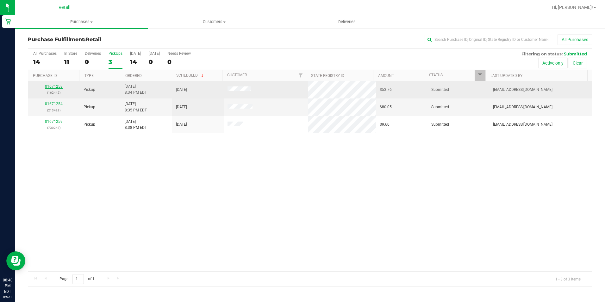
click at [57, 85] on link "01671253" at bounding box center [54, 86] width 18 height 4
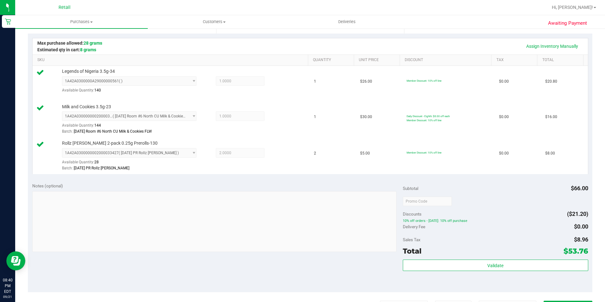
scroll to position [221, 0]
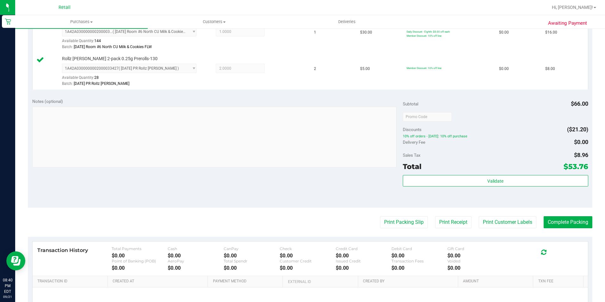
click at [367, 177] on div "Notes (optional) Subtotal $66.00 Discounts ($21.20) 10% off orders - [DATE]: 10…" at bounding box center [310, 151] width 564 height 114
click at [557, 224] on button "Complete Packing" at bounding box center [568, 222] width 49 height 12
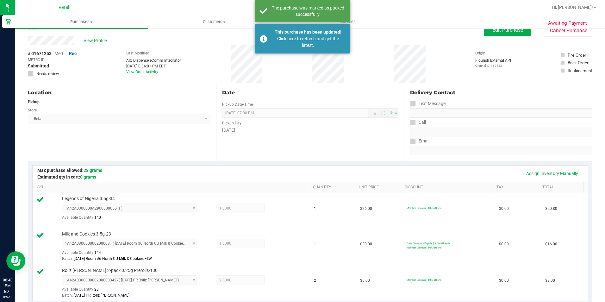
scroll to position [0, 0]
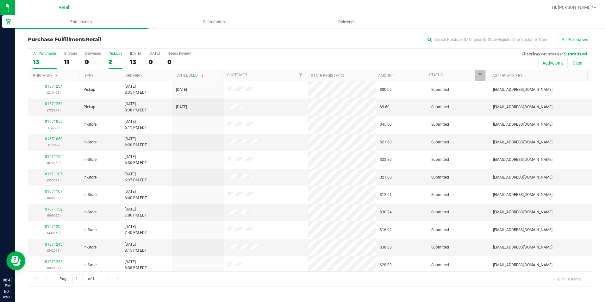
click at [116, 63] on div "2" at bounding box center [116, 61] width 14 height 7
click at [0, 0] on input "PickUps 2" at bounding box center [0, 0] width 0 height 0
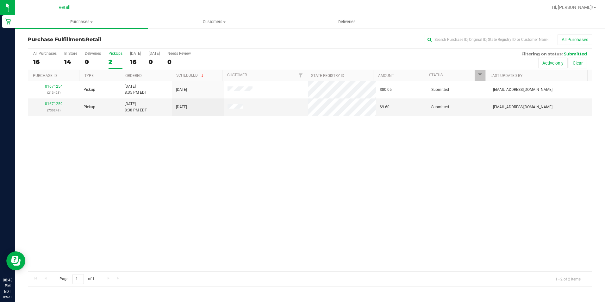
click at [116, 63] on div "2" at bounding box center [116, 61] width 14 height 7
click at [0, 0] on input "PickUps 2" at bounding box center [0, 0] width 0 height 0
click at [116, 63] on div "2" at bounding box center [116, 61] width 14 height 7
click at [0, 0] on input "PickUps 2" at bounding box center [0, 0] width 0 height 0
click at [118, 52] on div "PickUps" at bounding box center [116, 53] width 14 height 4
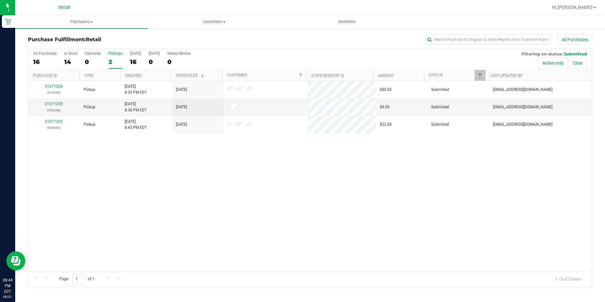
click at [0, 0] on input "PickUps 2" at bounding box center [0, 0] width 0 height 0
click at [114, 56] on label "PickUps 3" at bounding box center [116, 59] width 14 height 17
click at [0, 0] on input "PickUps 3" at bounding box center [0, 0] width 0 height 0
click at [114, 56] on div at bounding box center [310, 168] width 564 height 238
click at [114, 56] on label "PickUps 3" at bounding box center [116, 59] width 14 height 17
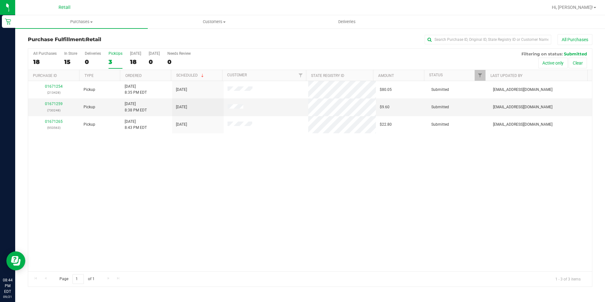
click at [0, 0] on input "PickUps 3" at bounding box center [0, 0] width 0 height 0
click at [112, 64] on div "3" at bounding box center [116, 61] width 14 height 7
click at [0, 0] on input "PickUps 3" at bounding box center [0, 0] width 0 height 0
click at [112, 57] on label "PickUps 3" at bounding box center [116, 59] width 14 height 17
click at [0, 0] on input "PickUps 3" at bounding box center [0, 0] width 0 height 0
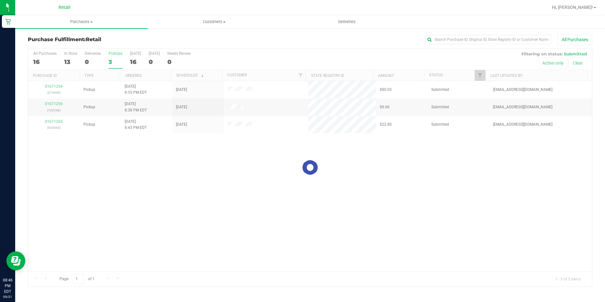
click at [112, 57] on label "PickUps 3" at bounding box center [116, 59] width 14 height 17
click at [0, 0] on input "PickUps 3" at bounding box center [0, 0] width 0 height 0
click at [109, 59] on div "3" at bounding box center [116, 61] width 14 height 7
click at [0, 0] on input "PickUps 3" at bounding box center [0, 0] width 0 height 0
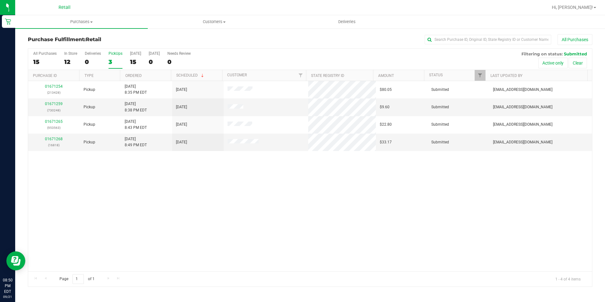
click at [458, 234] on div "01671254 (213428) Pickup [DATE] 8:35 PM EDT 9/21/2025 $80.05 Submitted [EMAIL_A…" at bounding box center [310, 176] width 564 height 190
click at [447, 39] on input "text" at bounding box center [488, 39] width 127 height 9
click at [447, 37] on input "text" at bounding box center [488, 39] width 127 height 9
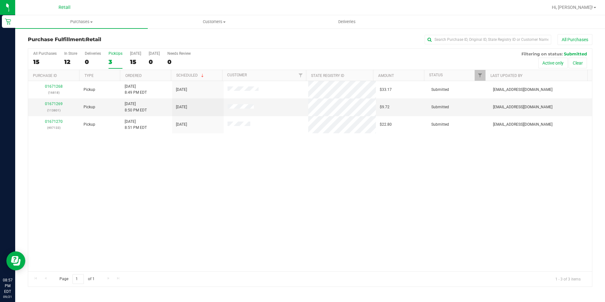
click at [112, 59] on div "3" at bounding box center [116, 61] width 14 height 7
click at [0, 0] on input "PickUps 3" at bounding box center [0, 0] width 0 height 0
click at [112, 59] on div "3" at bounding box center [116, 61] width 14 height 7
click at [0, 0] on input "PickUps 3" at bounding box center [0, 0] width 0 height 0
click at [112, 59] on div "3" at bounding box center [116, 61] width 14 height 7
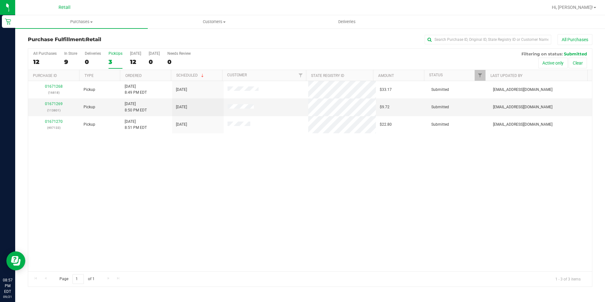
click at [0, 0] on input "PickUps 3" at bounding box center [0, 0] width 0 height 0
click at [465, 36] on input "text" at bounding box center [488, 39] width 127 height 9
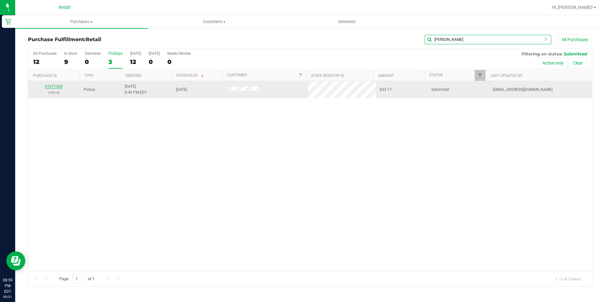
type input "[PERSON_NAME]"
click at [52, 86] on link "01671268" at bounding box center [54, 86] width 18 height 4
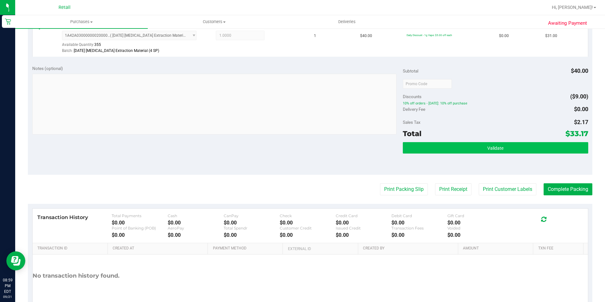
scroll to position [190, 0]
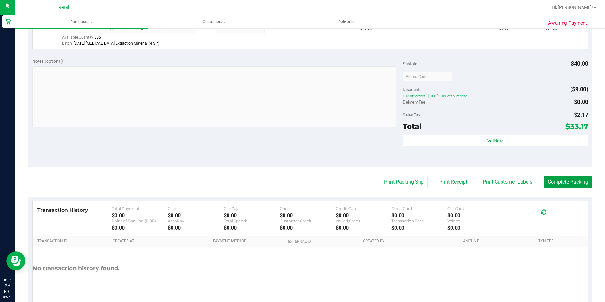
click at [565, 181] on button "Complete Packing" at bounding box center [568, 182] width 49 height 12
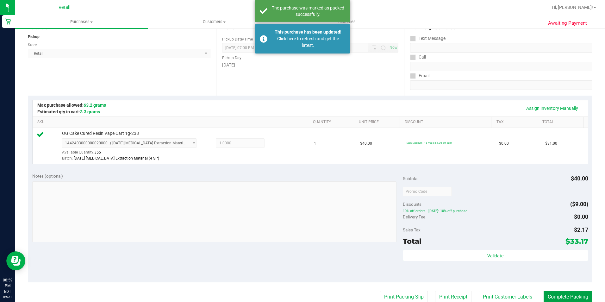
scroll to position [0, 0]
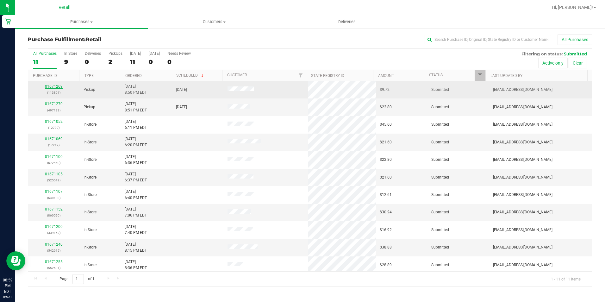
click at [56, 86] on link "01671269" at bounding box center [54, 86] width 18 height 4
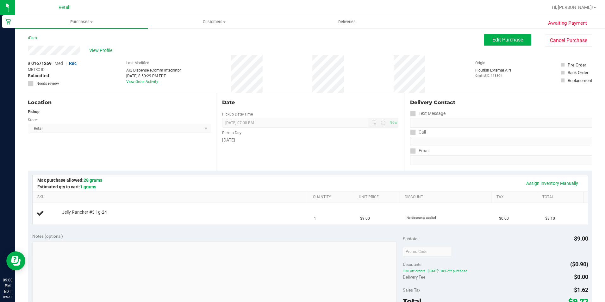
click at [176, 155] on div "Location Pickup Store Retail Select Store Retail" at bounding box center [122, 132] width 188 height 78
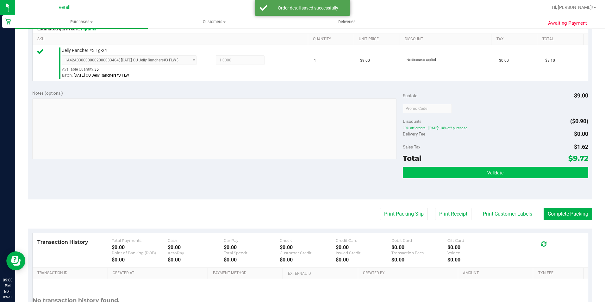
scroll to position [158, 0]
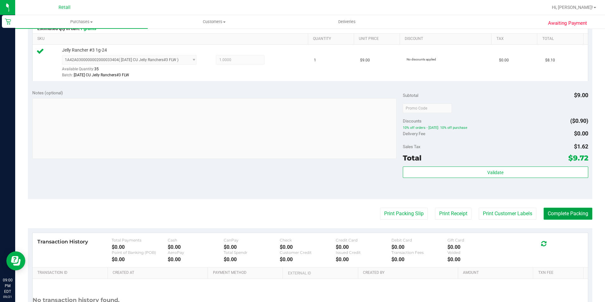
click at [556, 215] on button "Complete Packing" at bounding box center [568, 214] width 49 height 12
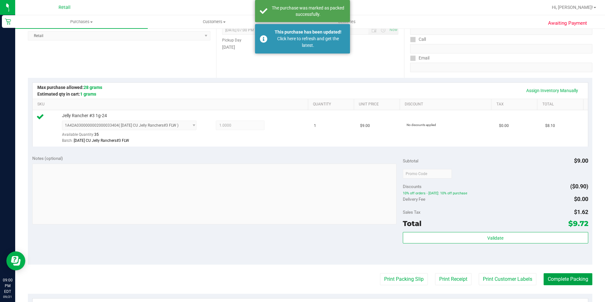
scroll to position [0, 0]
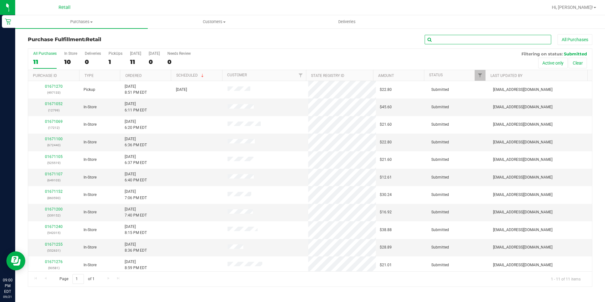
click at [483, 38] on input "text" at bounding box center [488, 39] width 127 height 9
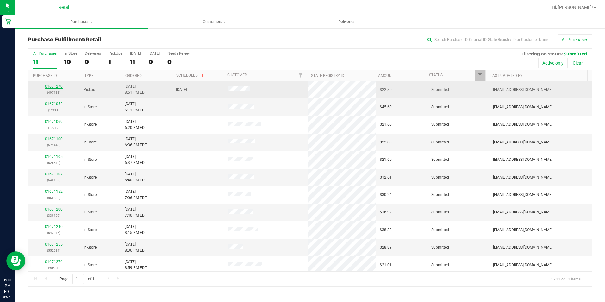
click at [51, 84] on link "01671270" at bounding box center [54, 86] width 18 height 4
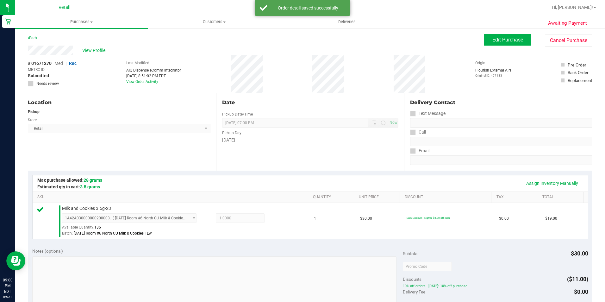
scroll to position [215, 0]
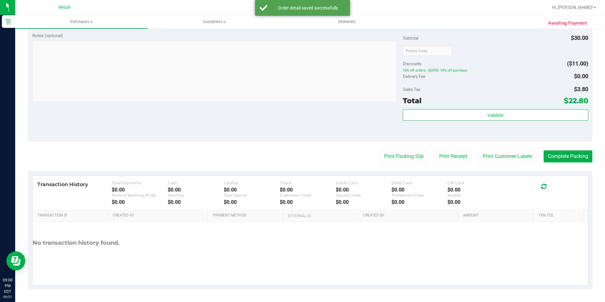
click at [562, 147] on purchase-details "Back Edit Purchase Cancel Purchase View Profile # 01671270 Med | Rec METRC ID: …" at bounding box center [310, 54] width 564 height 470
click at [560, 154] on button "Complete Packing" at bounding box center [568, 156] width 49 height 12
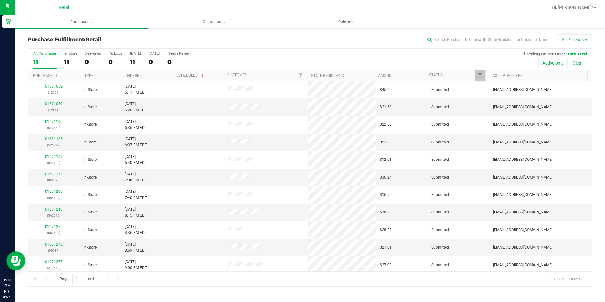
drag, startPoint x: 480, startPoint y: 30, endPoint x: 483, endPoint y: 41, distance: 11.5
click at [480, 35] on div "Purchase Fulfillment: Retail All Purchases All Purchases 11 In Store 11 Deliver…" at bounding box center [310, 160] width 590 height 265
click at [483, 41] on input "text" at bounding box center [488, 39] width 127 height 9
click at [115, 62] on div "0" at bounding box center [116, 61] width 14 height 7
click at [0, 0] on input "PickUps 0" at bounding box center [0, 0] width 0 height 0
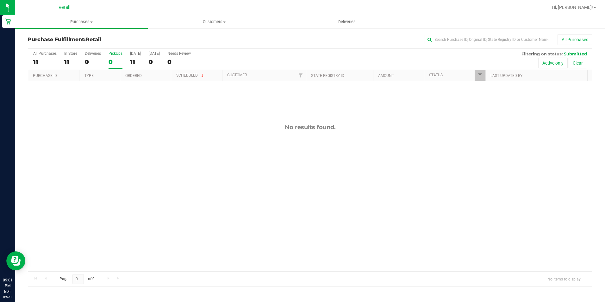
click at [115, 62] on div "0" at bounding box center [116, 61] width 14 height 7
click at [0, 0] on input "PickUps 0" at bounding box center [0, 0] width 0 height 0
click at [115, 62] on div "0" at bounding box center [116, 61] width 14 height 7
click at [0, 0] on input "PickUps 0" at bounding box center [0, 0] width 0 height 0
click at [157, 30] on div "Purchase Fulfillment: Retail All Purchases All Purchases 11 In Store 11 Deliver…" at bounding box center [310, 160] width 590 height 265
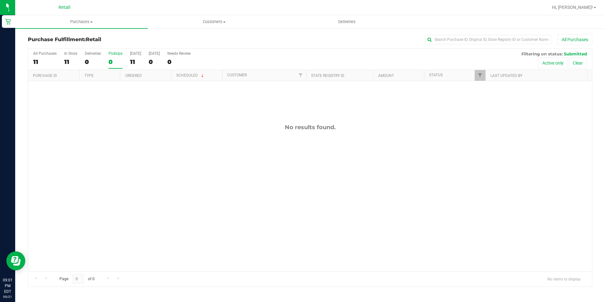
click at [117, 66] on label "PickUps 0" at bounding box center [116, 59] width 14 height 17
click at [0, 0] on input "PickUps 0" at bounding box center [0, 0] width 0 height 0
click at [117, 66] on label "PickUps 0" at bounding box center [116, 59] width 14 height 17
click at [0, 0] on input "PickUps 0" at bounding box center [0, 0] width 0 height 0
click at [109, 67] on label "PickUps 0" at bounding box center [116, 59] width 14 height 17
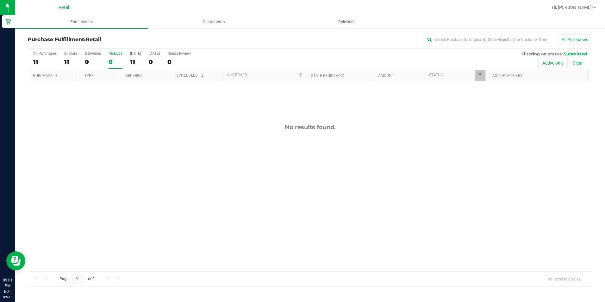
click at [0, 0] on input "PickUps 0" at bounding box center [0, 0] width 0 height 0
click at [593, 7] on span "Hi, [PERSON_NAME]!" at bounding box center [572, 7] width 41 height 5
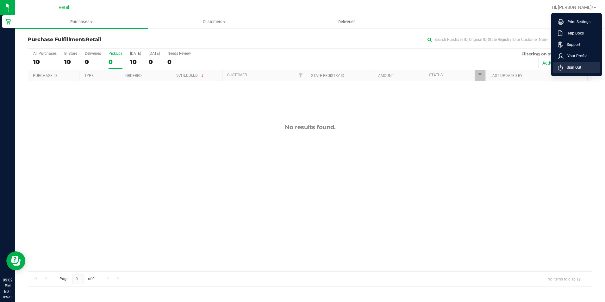
click at [585, 64] on li "Sign Out" at bounding box center [576, 67] width 47 height 11
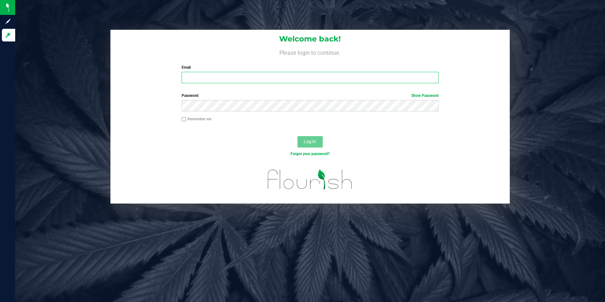
type input "[EMAIL_ADDRESS][DOMAIN_NAME]"
